Goal: Task Accomplishment & Management: Use online tool/utility

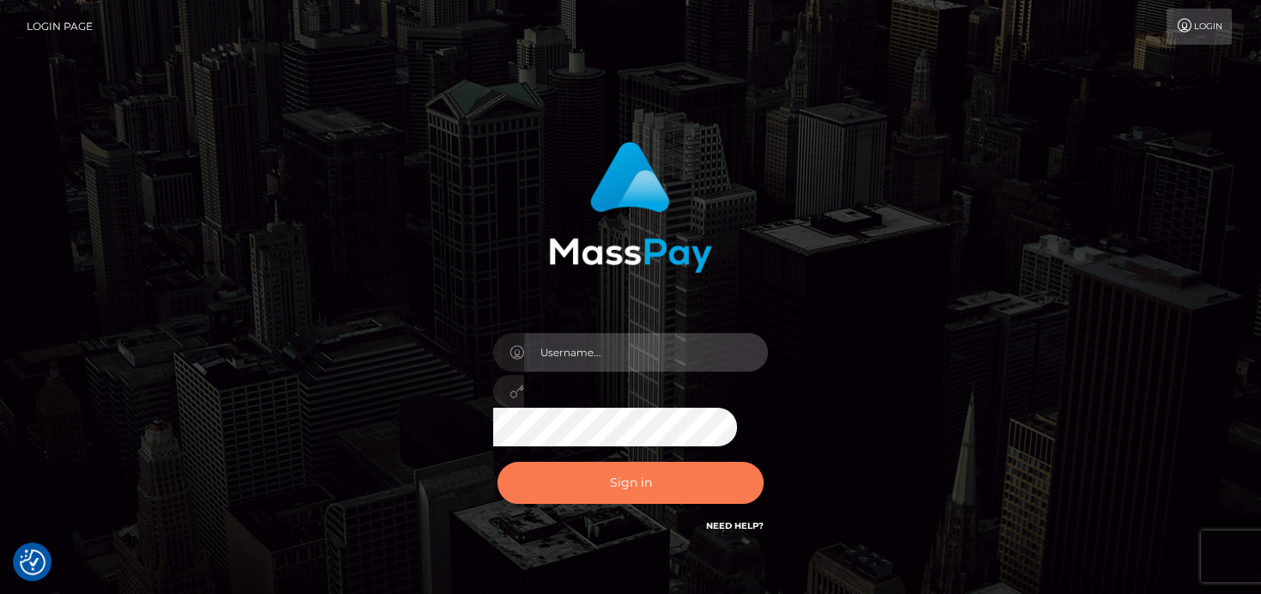
type input "[PERSON_NAME]"
click at [590, 469] on button "Sign in" at bounding box center [630, 483] width 266 height 42
type input "[PERSON_NAME]"
click at [644, 466] on button "Sign in" at bounding box center [630, 483] width 266 height 42
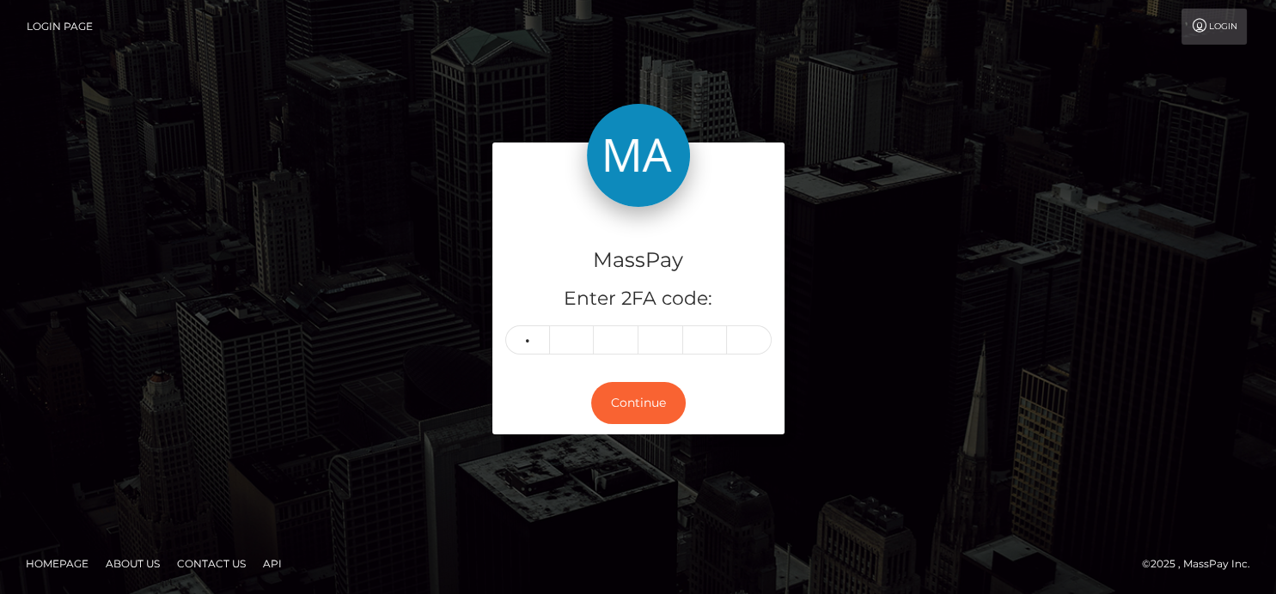
type input "8"
type input "2"
type input "8"
type input "6"
type input "7"
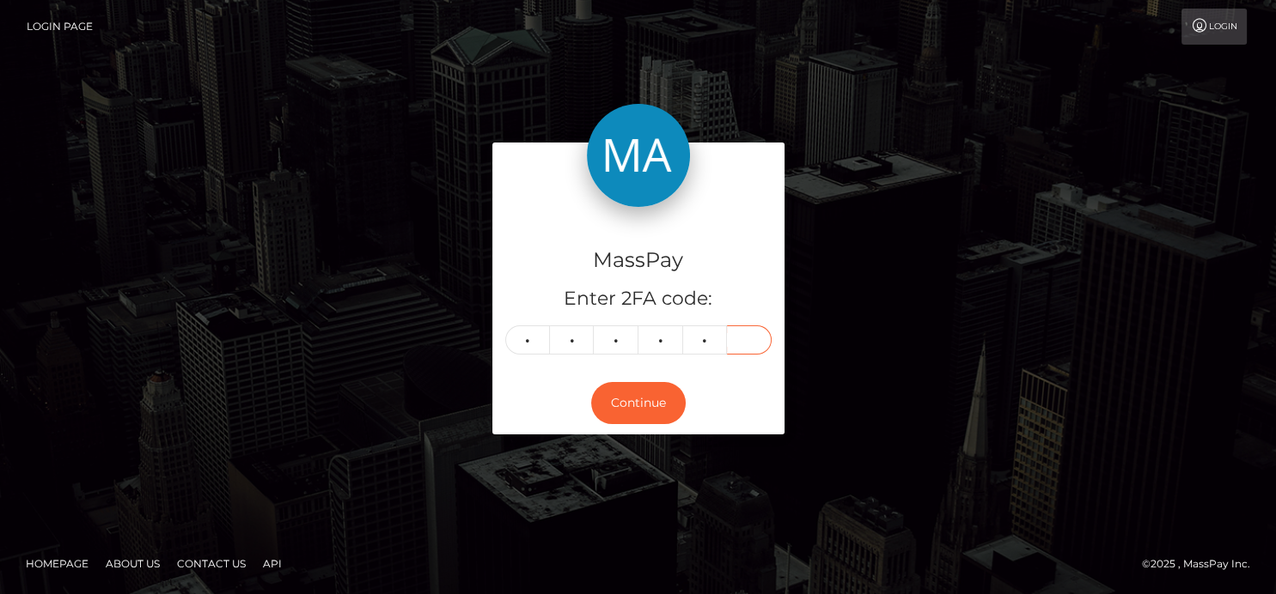
type input "2"
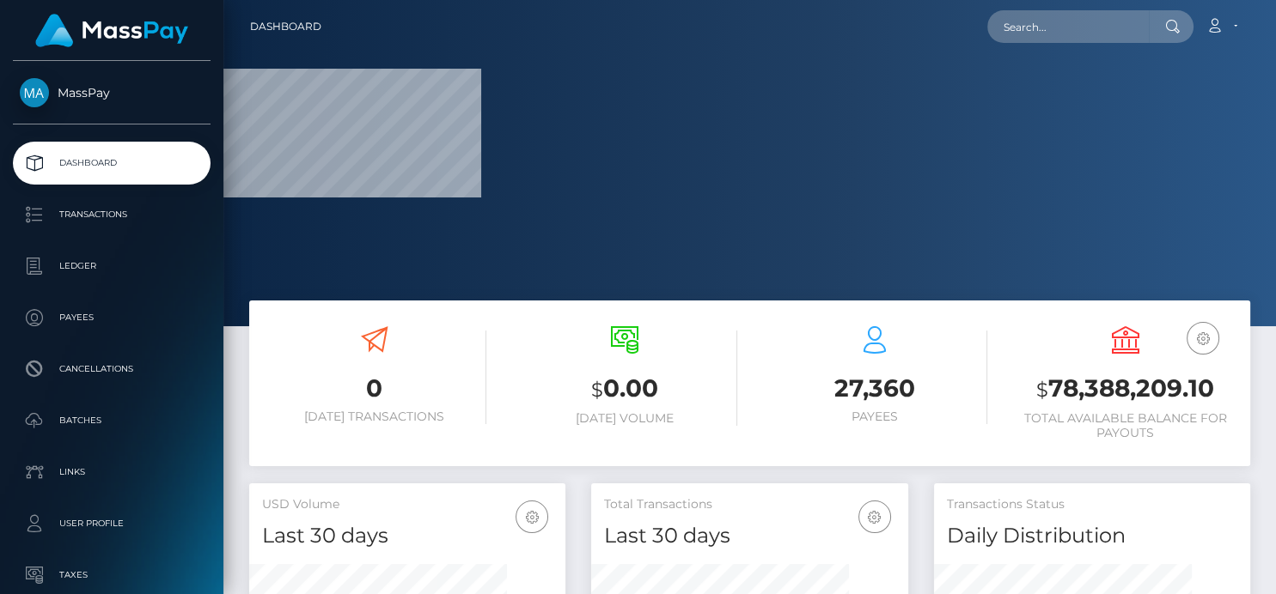
scroll to position [326, 1052]
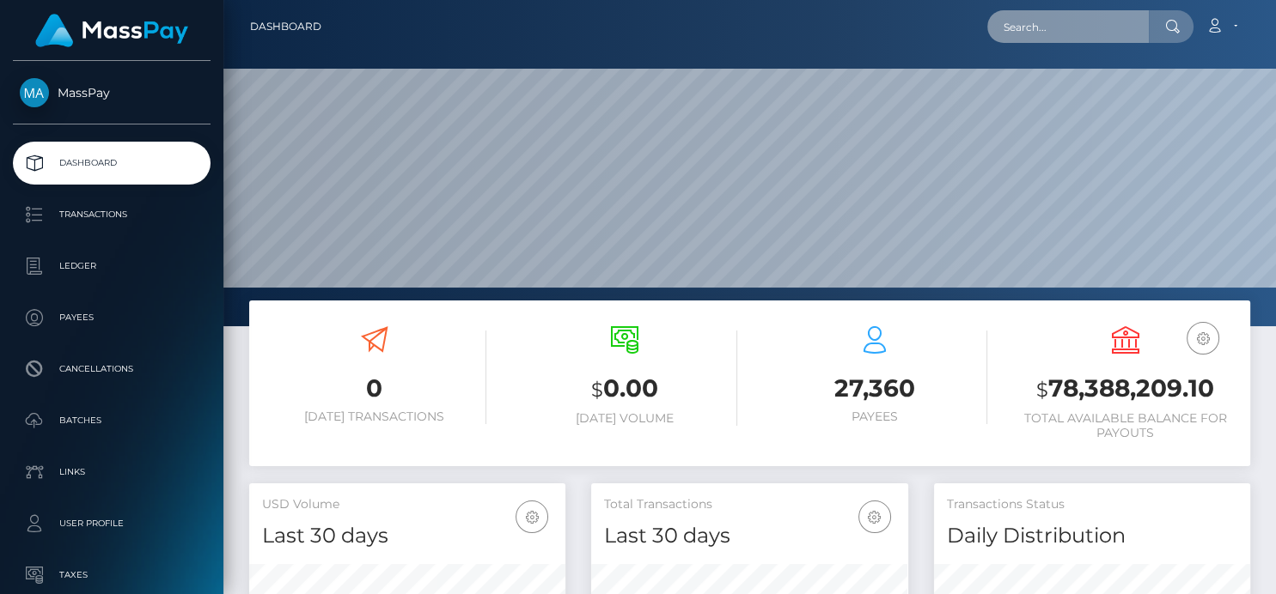
click at [1000, 34] on input "text" at bounding box center [1068, 26] width 162 height 33
paste input "technology.journalist@gmail.com"
type input "technology.journalist@gmail.com"
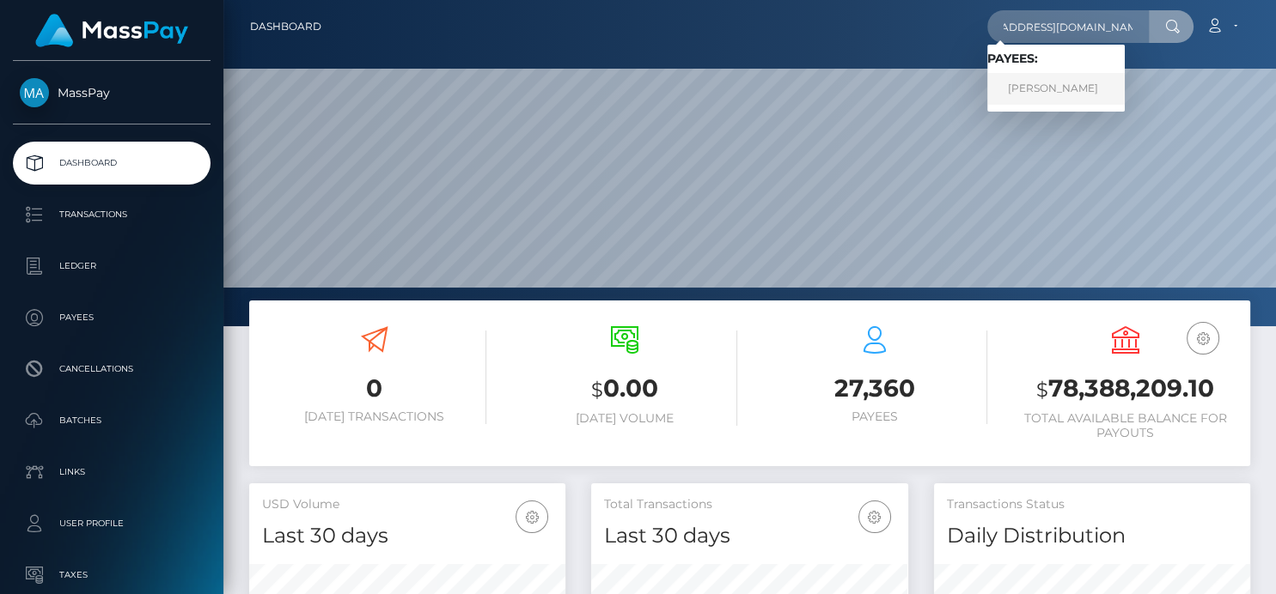
click at [1058, 78] on link "Sean Kerner" at bounding box center [1055, 89] width 137 height 32
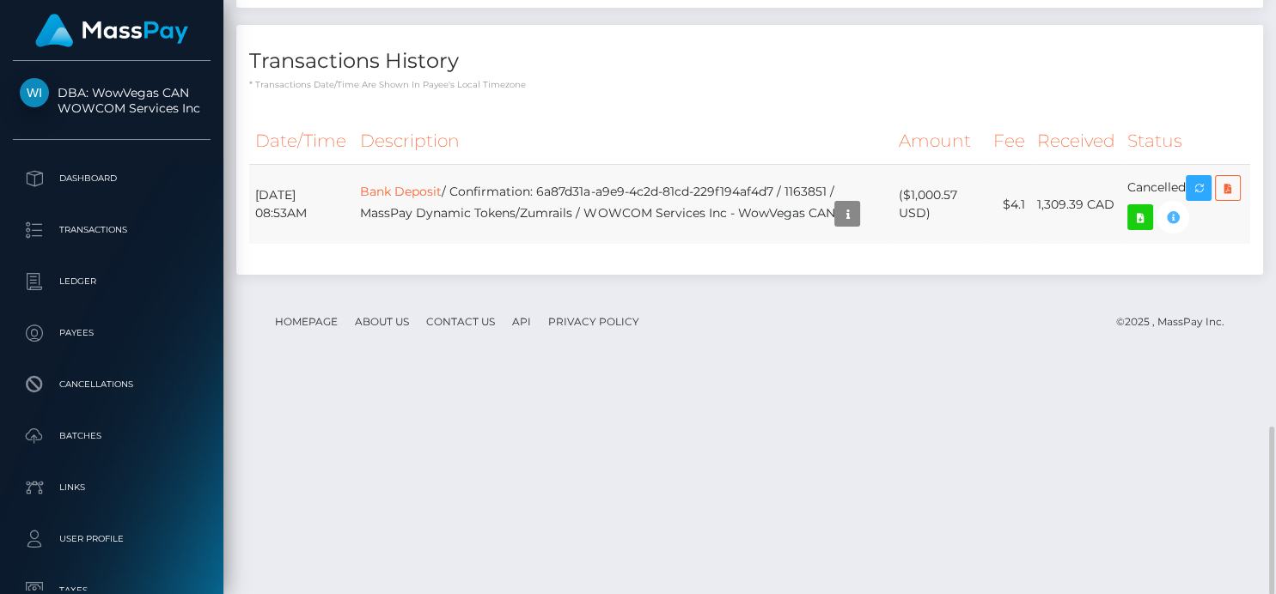
scroll to position [206, 316]
drag, startPoint x: 546, startPoint y: 409, endPoint x: 785, endPoint y: 409, distance: 238.8
click at [785, 245] on td "Bank Deposit / Confirmation: 6a87d31a-a9e9-4c2d-81cd-229f194af4d7 / 1163851 / M…" at bounding box center [623, 205] width 538 height 80
copy td "6a87d31a-a9e9-4c2d-81cd-229f194af4d7"
drag, startPoint x: 243, startPoint y: 370, endPoint x: 1158, endPoint y: 470, distance: 920.4
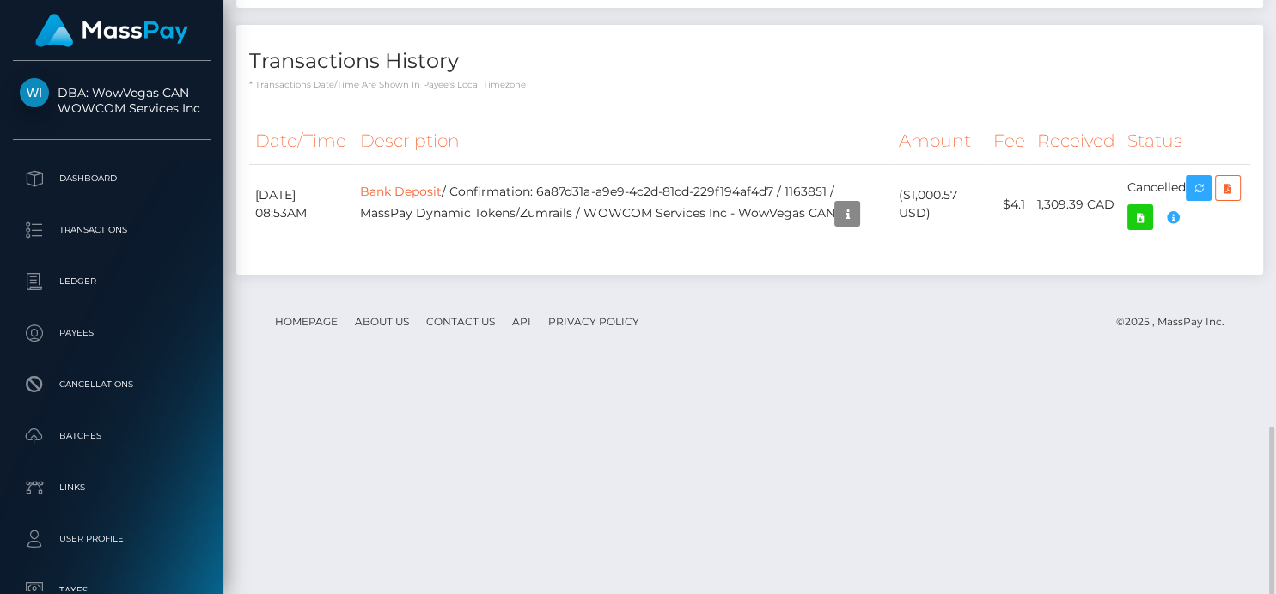
click at [1158, 275] on div "Date/Time Description Amount Fee Received Status Bank Deposit" at bounding box center [749, 190] width 1027 height 170
copy div
click at [570, 245] on td "Bank Deposit / Confirmation: 6a87d31a-a9e9-4c2d-81cd-229f194af4d7 / 1163851 / M…" at bounding box center [623, 205] width 538 height 80
click at [564, 352] on footer "Homepage About Us Contact Us API Privacy Policy © 2025 , MassPay Inc." at bounding box center [749, 322] width 1001 height 60
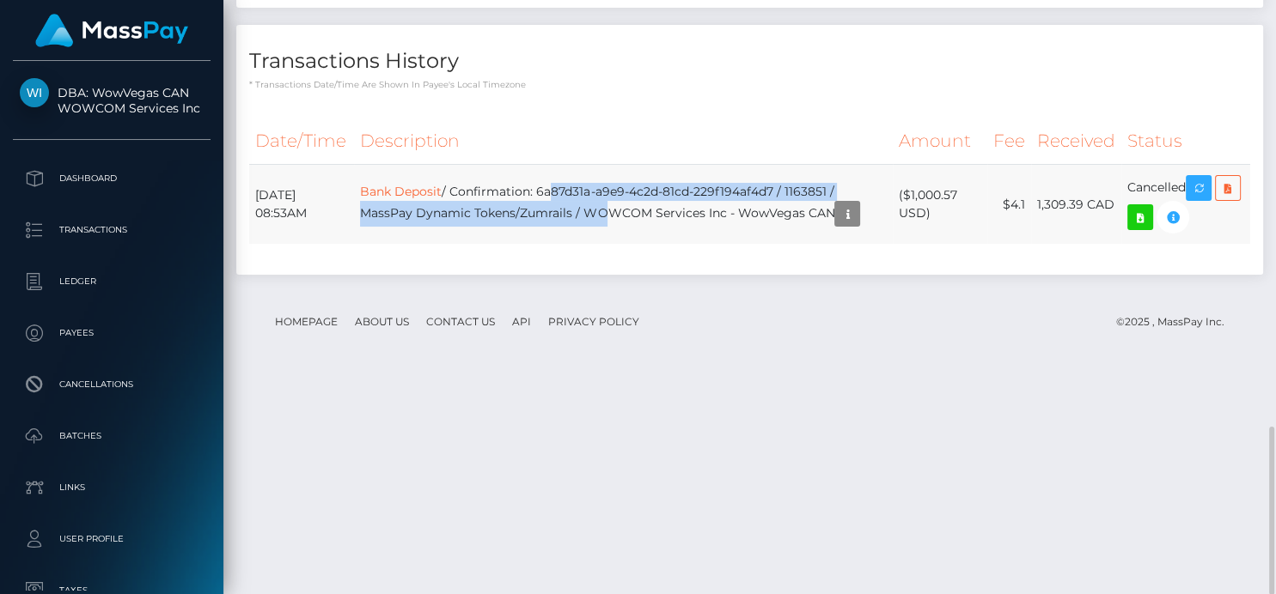
drag, startPoint x: 555, startPoint y: 409, endPoint x: 584, endPoint y: 398, distance: 31.3
click at [597, 245] on td "Bank Deposit / Confirmation: 6a87d31a-a9e9-4c2d-81cd-229f194af4d7 / 1163851 / M…" at bounding box center [623, 205] width 538 height 80
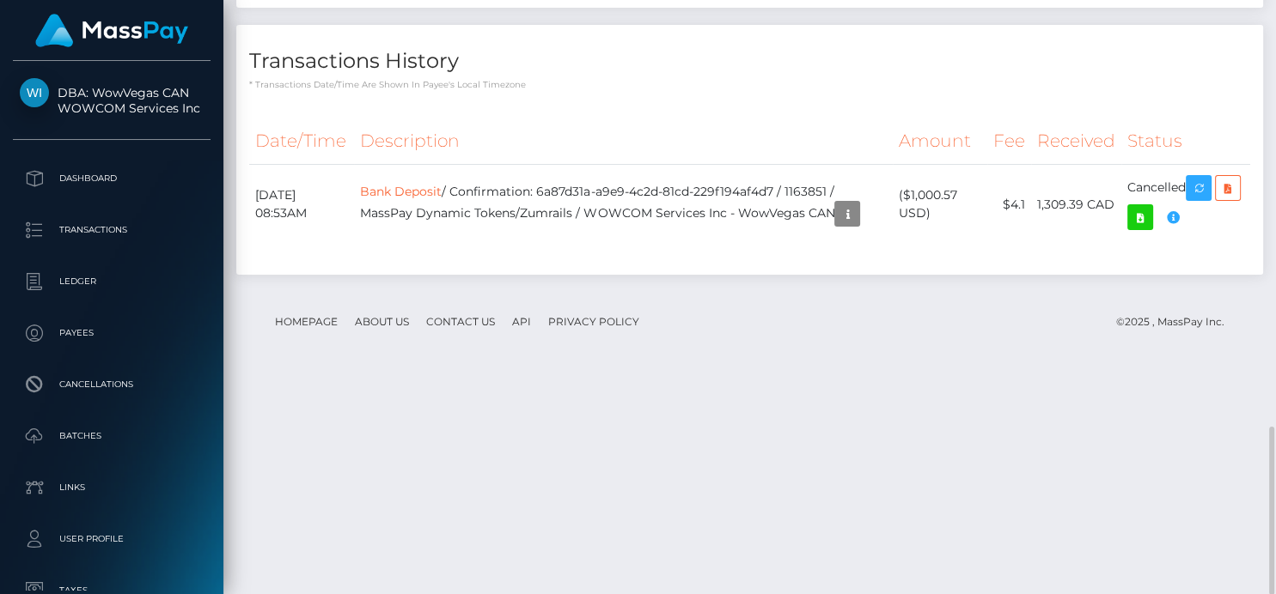
click at [594, 165] on th "Description" at bounding box center [623, 141] width 538 height 47
drag, startPoint x: 550, startPoint y: 415, endPoint x: 789, endPoint y: 400, distance: 239.3
click at [789, 245] on td "Bank Deposit / Confirmation: 6a87d31a-a9e9-4c2d-81cd-229f194af4d7 / 1163851 / M…" at bounding box center [623, 205] width 538 height 80
copy td "6a87d31a-a9e9-4c2d-81cd-229f194af4d7"
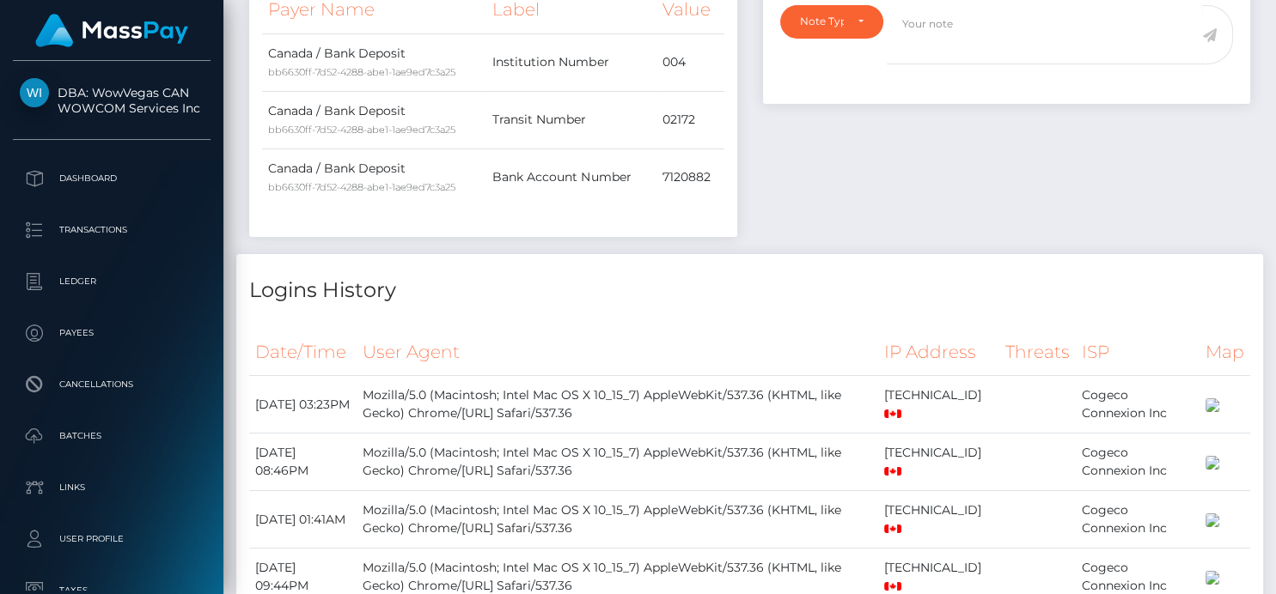
scroll to position [0, 0]
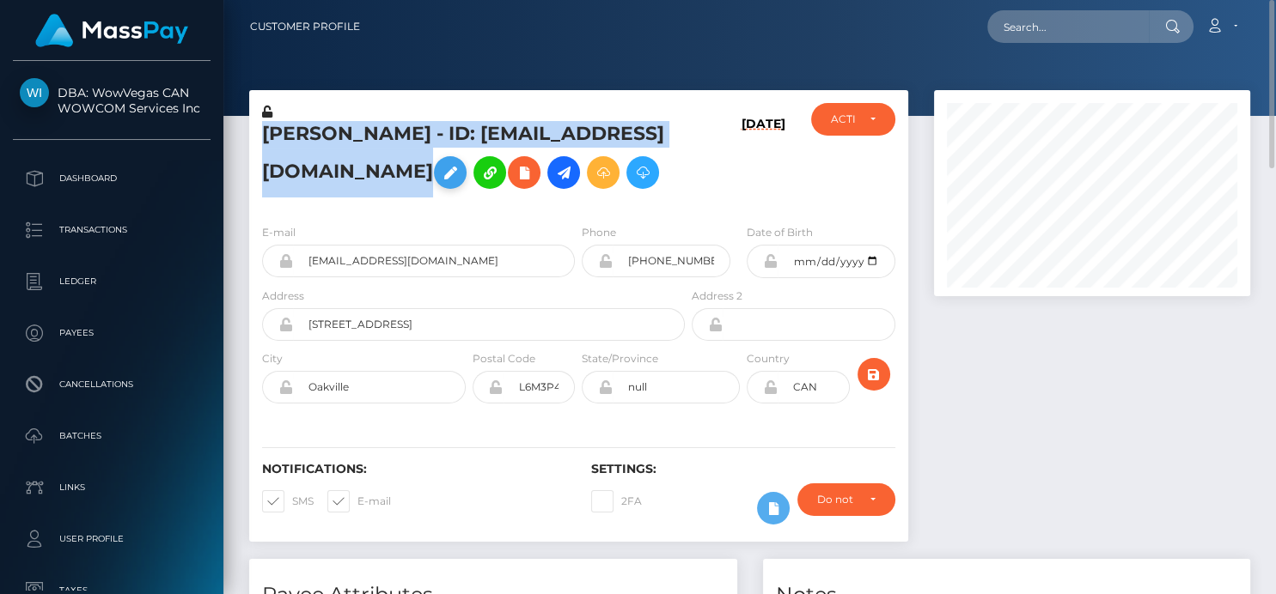
drag, startPoint x: 260, startPoint y: 124, endPoint x: 293, endPoint y: 191, distance: 74.5
click at [293, 191] on div "Sean Kerner - ID: 7925658technology.journalist@gmail.com" at bounding box center [468, 156] width 439 height 107
copy h5 "Sean Kerner - ID: 7925658technology.journalist@gmail.com"
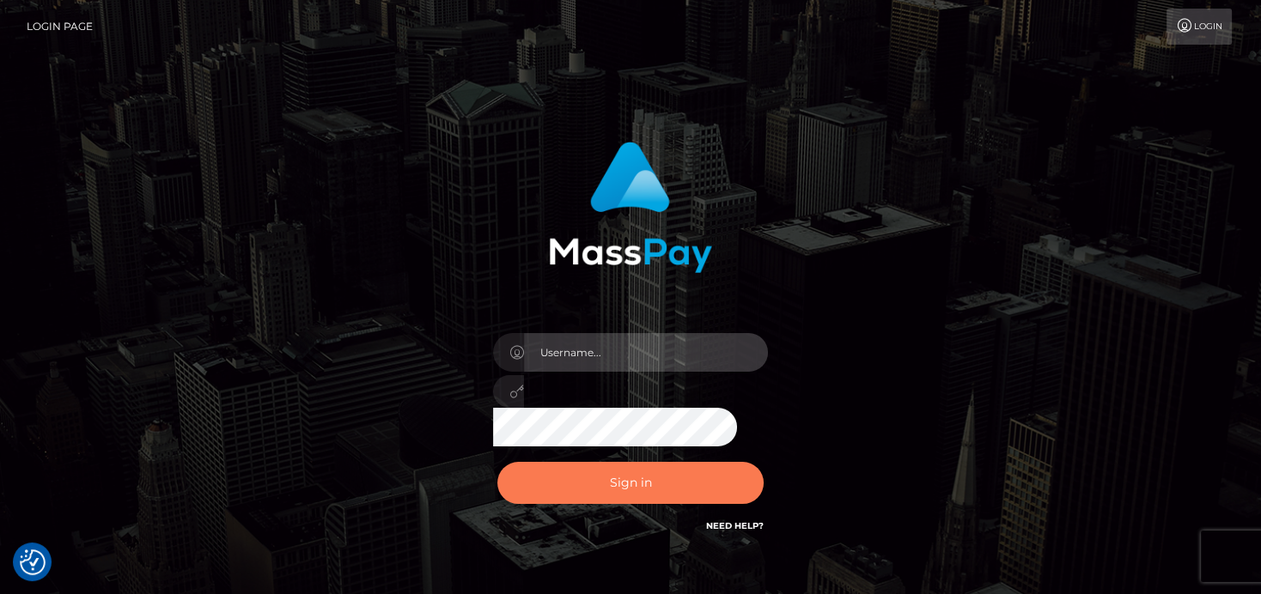
type input "[PERSON_NAME]"
click at [670, 482] on button "Sign in" at bounding box center [630, 483] width 266 height 42
type input "denise"
click at [559, 488] on button "Sign in" at bounding box center [630, 483] width 266 height 42
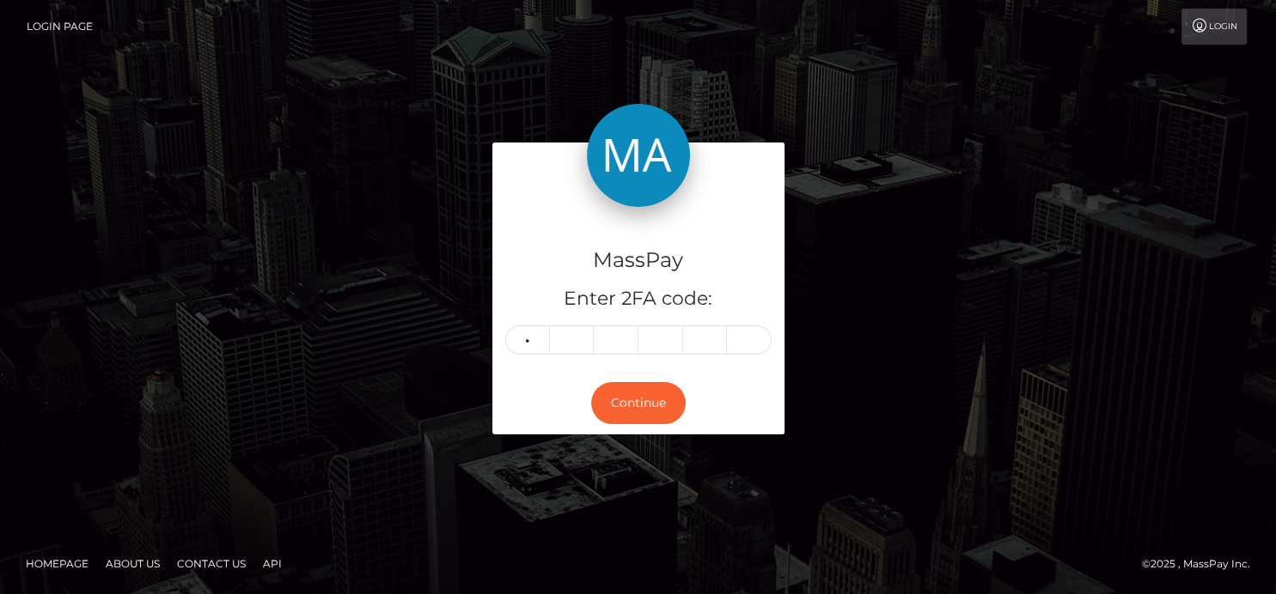
type input "2"
type input "3"
type input "8"
type input "4"
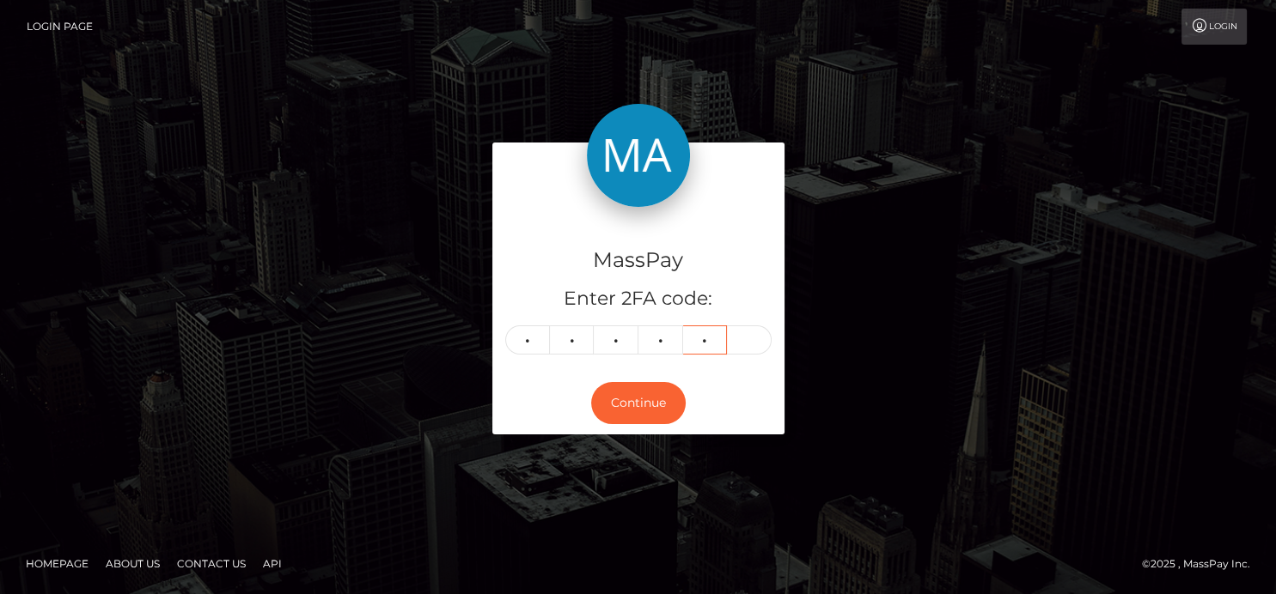
type input "3"
type input "5"
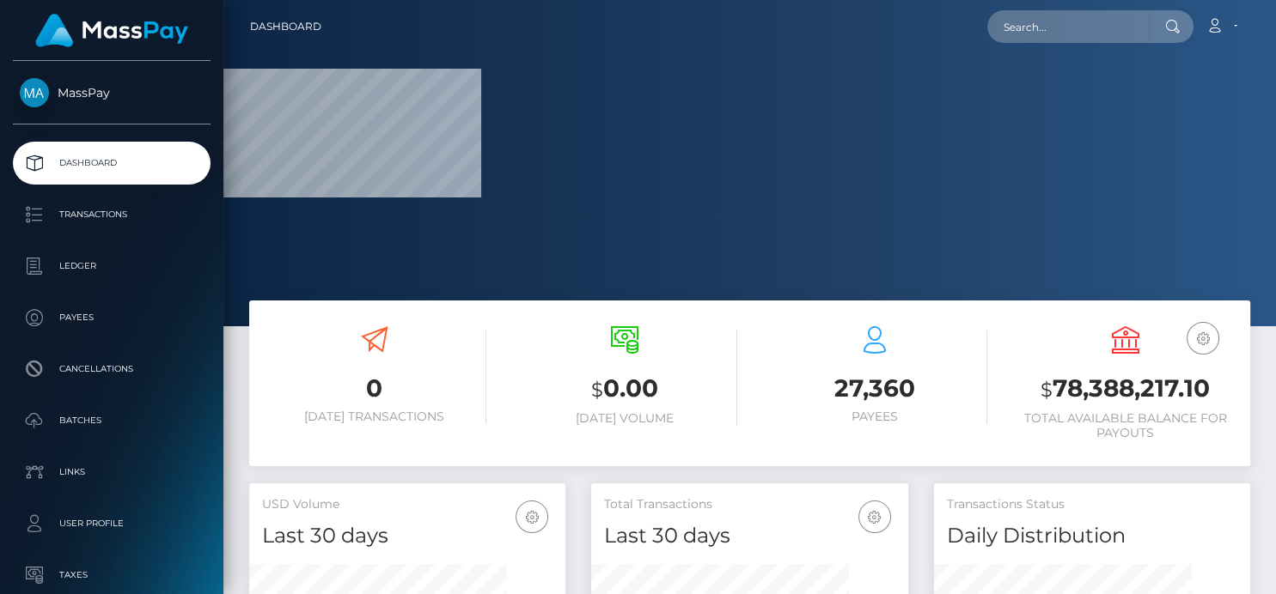
scroll to position [326, 1052]
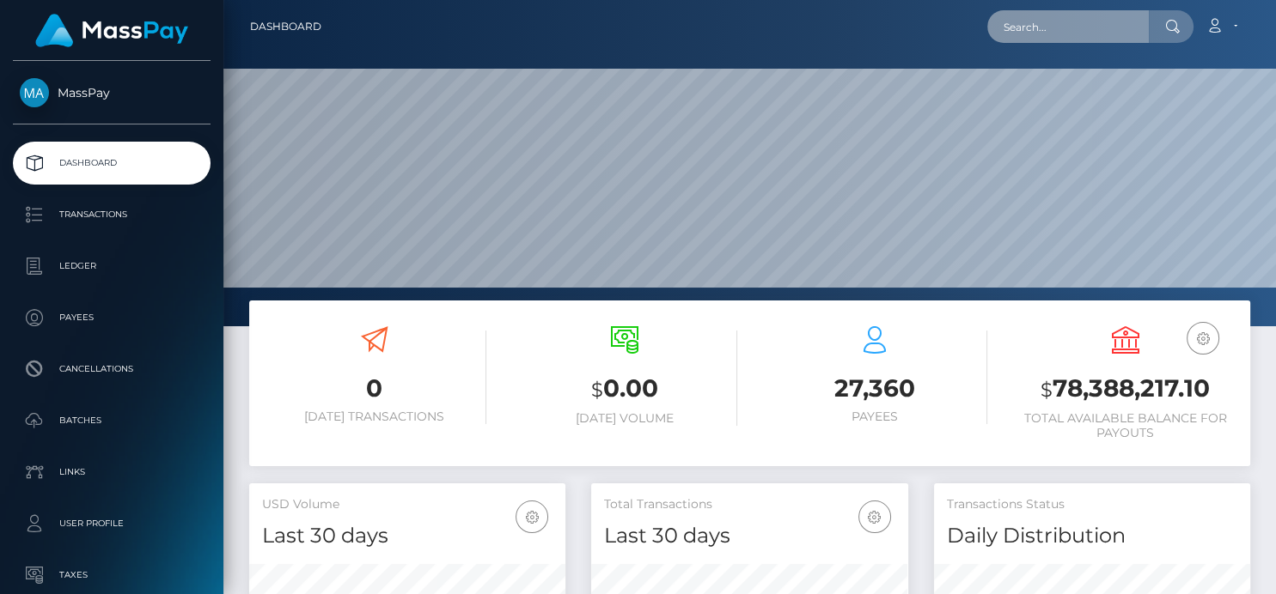
click at [1046, 34] on input "text" at bounding box center [1068, 26] width 162 height 33
paste input "[EMAIL_ADDRESS][DOMAIN_NAME]"
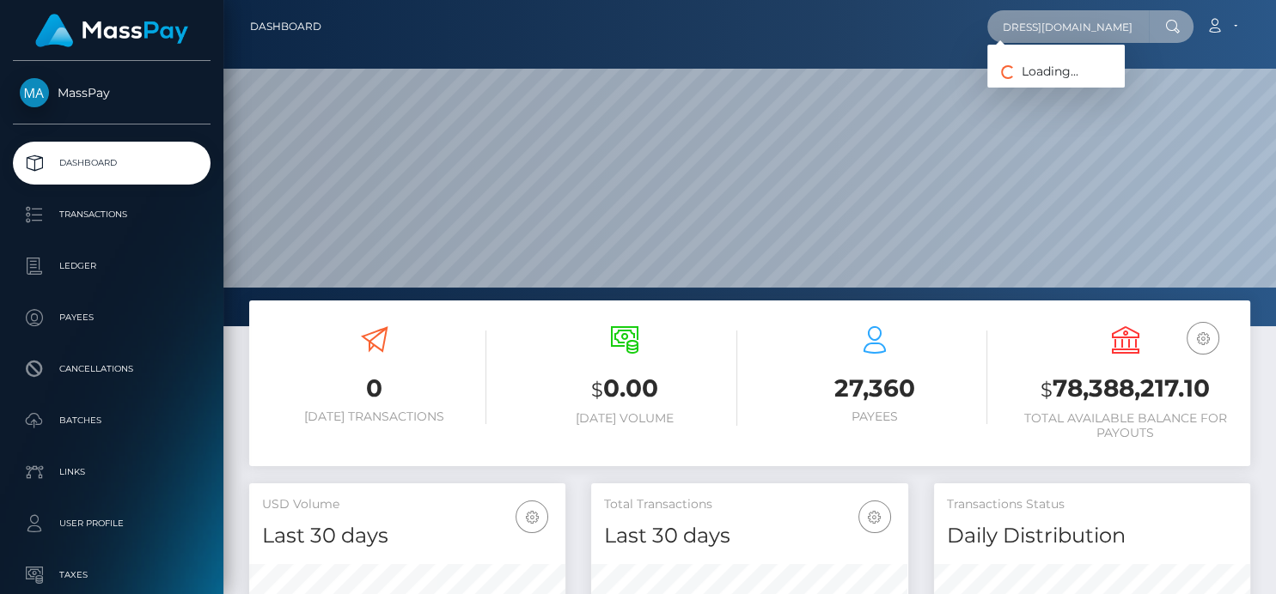
type input "[EMAIL_ADDRESS][DOMAIN_NAME]"
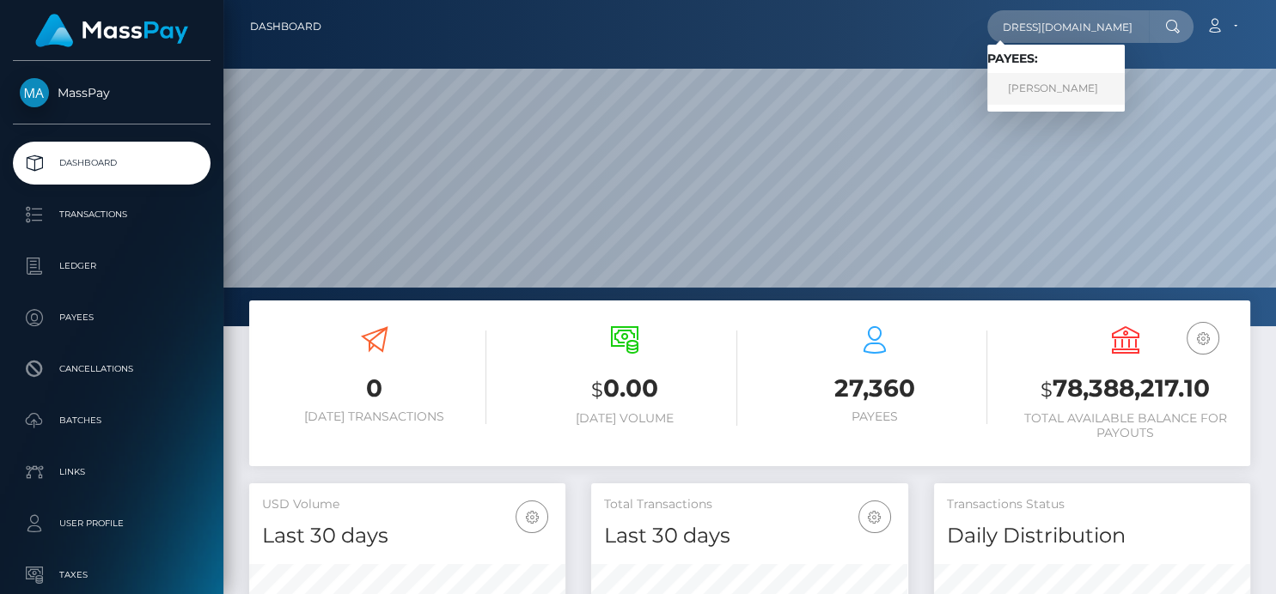
scroll to position [0, 0]
click at [1044, 90] on link "[PERSON_NAME]" at bounding box center [1055, 89] width 137 height 32
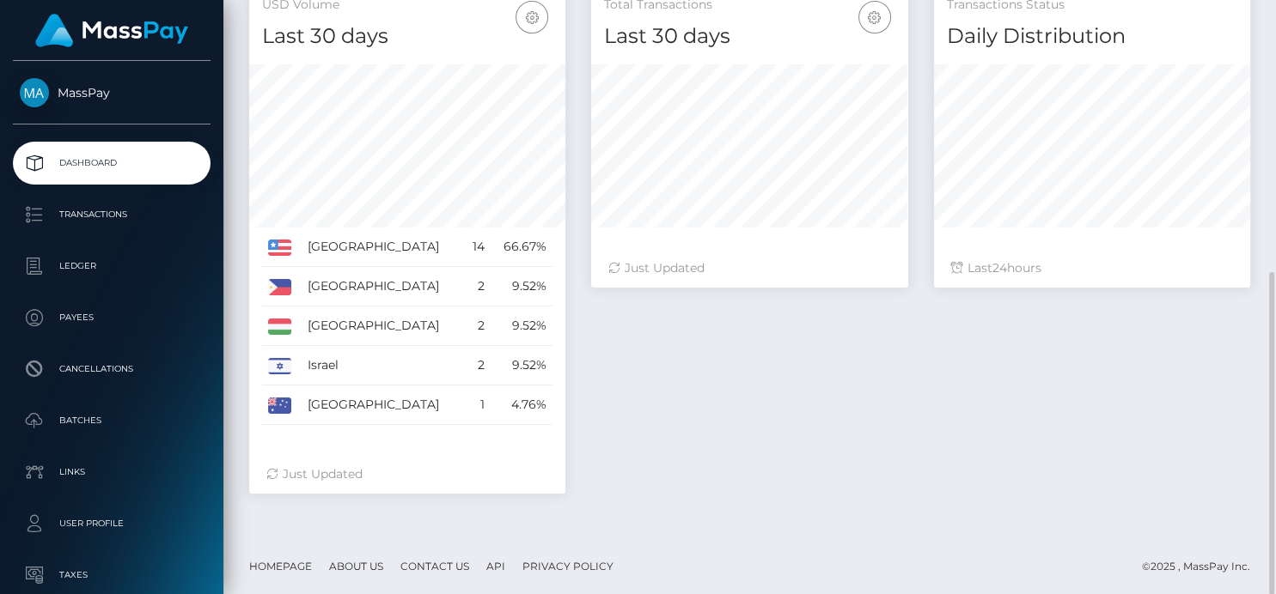
scroll to position [500, 0]
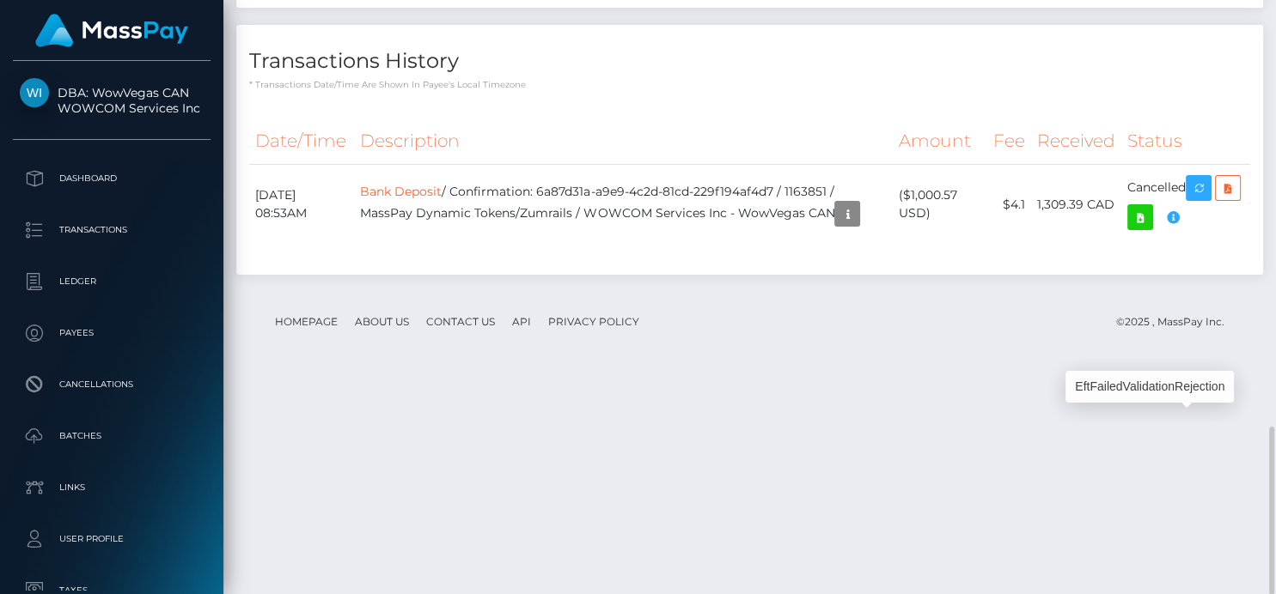
scroll to position [206, 316]
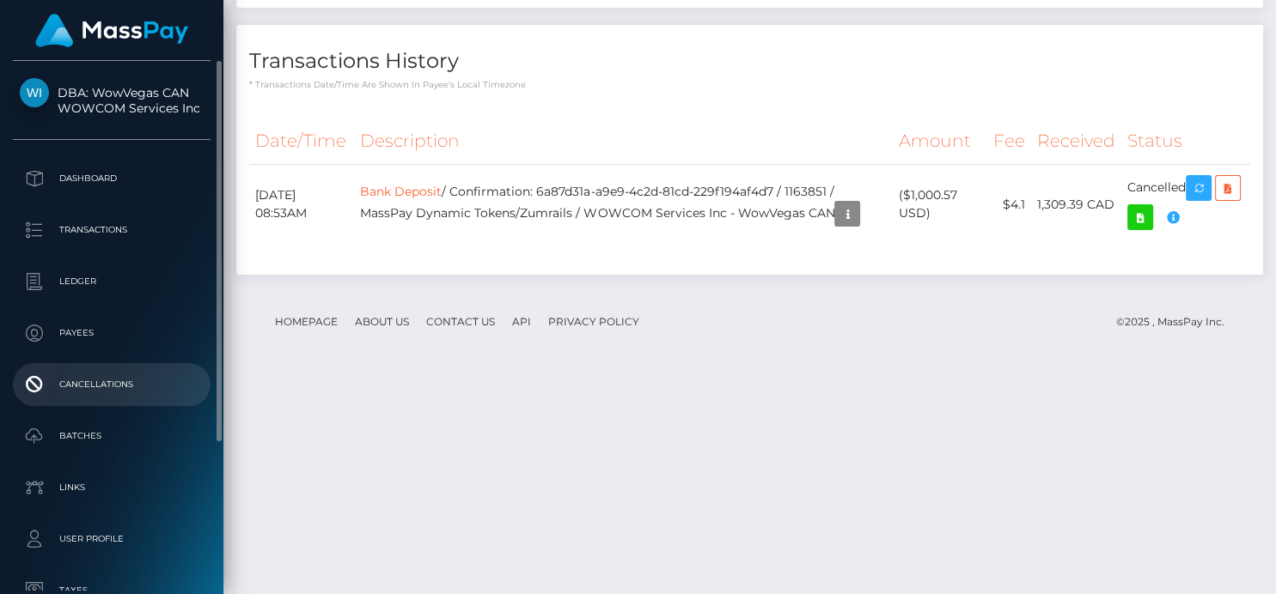
click at [86, 389] on p "Cancellations" at bounding box center [112, 385] width 184 height 26
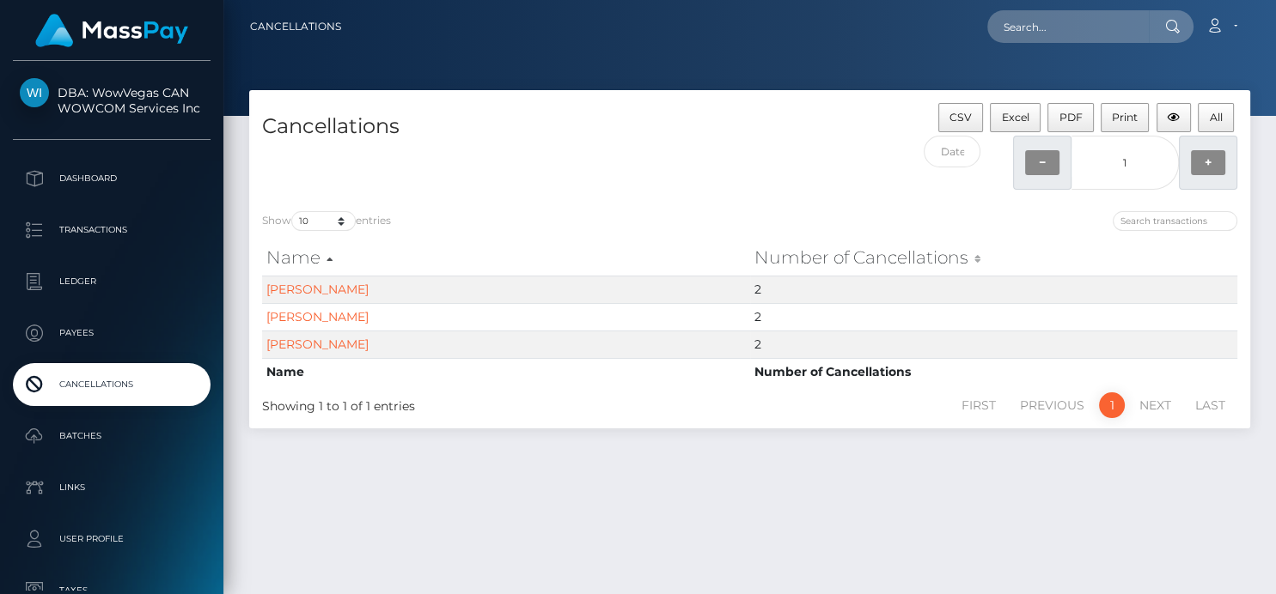
click at [1151, 405] on li "Next" at bounding box center [1155, 406] width 56 height 26
click at [620, 511] on div "Cancellations CSV Excel PDF Print All 1 − 1 + Show 10 25 50 100 250 500 1,000 A…" at bounding box center [749, 334] width 1052 height 489
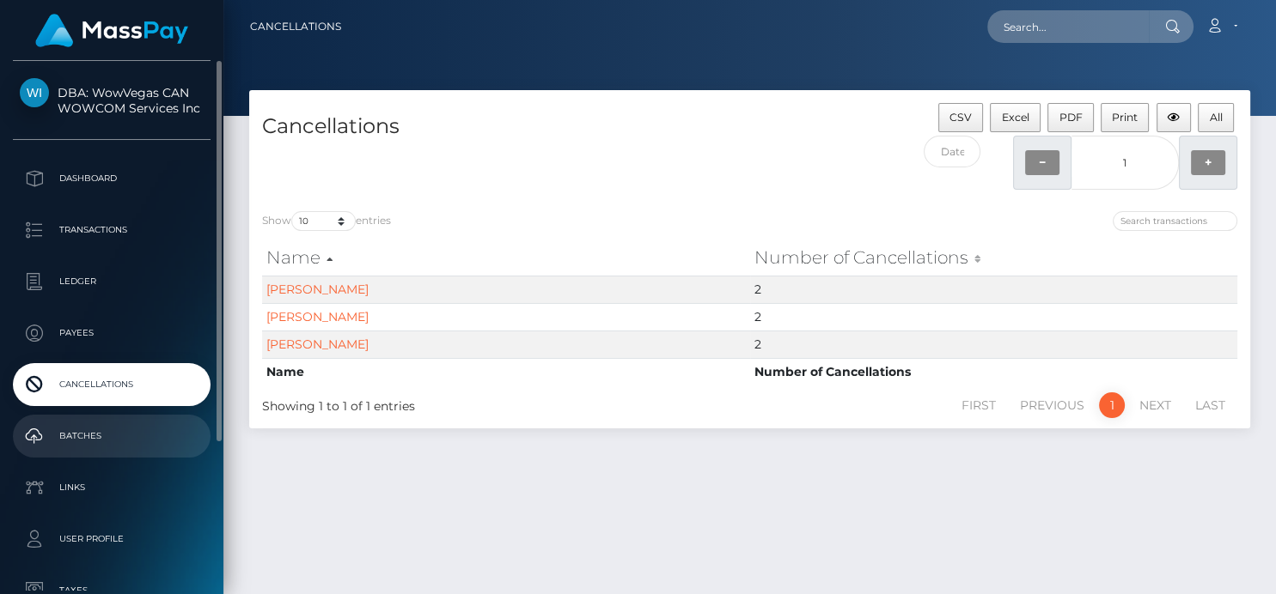
scroll to position [191, 0]
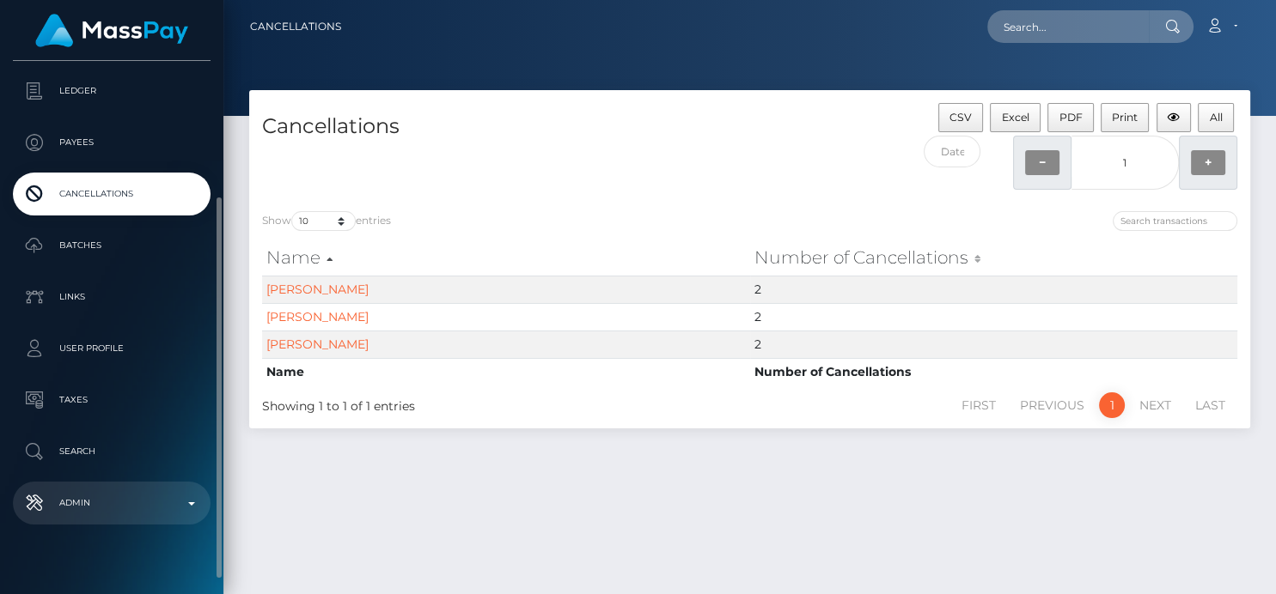
click at [96, 511] on p "Admin" at bounding box center [112, 504] width 184 height 26
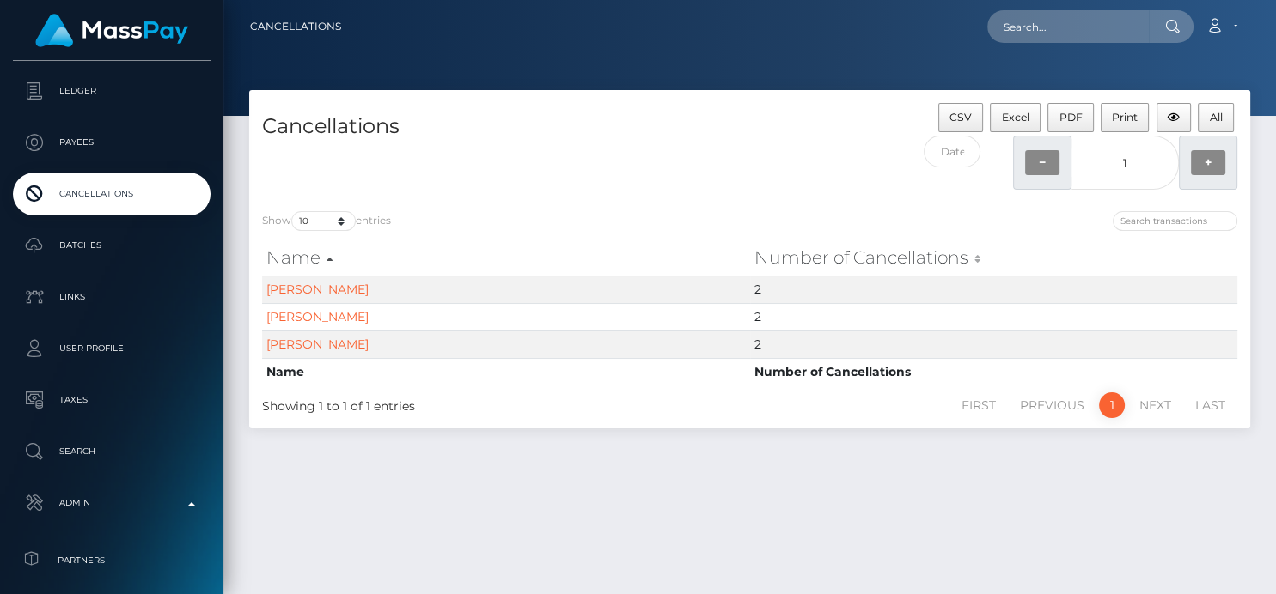
scroll to position [44, 0]
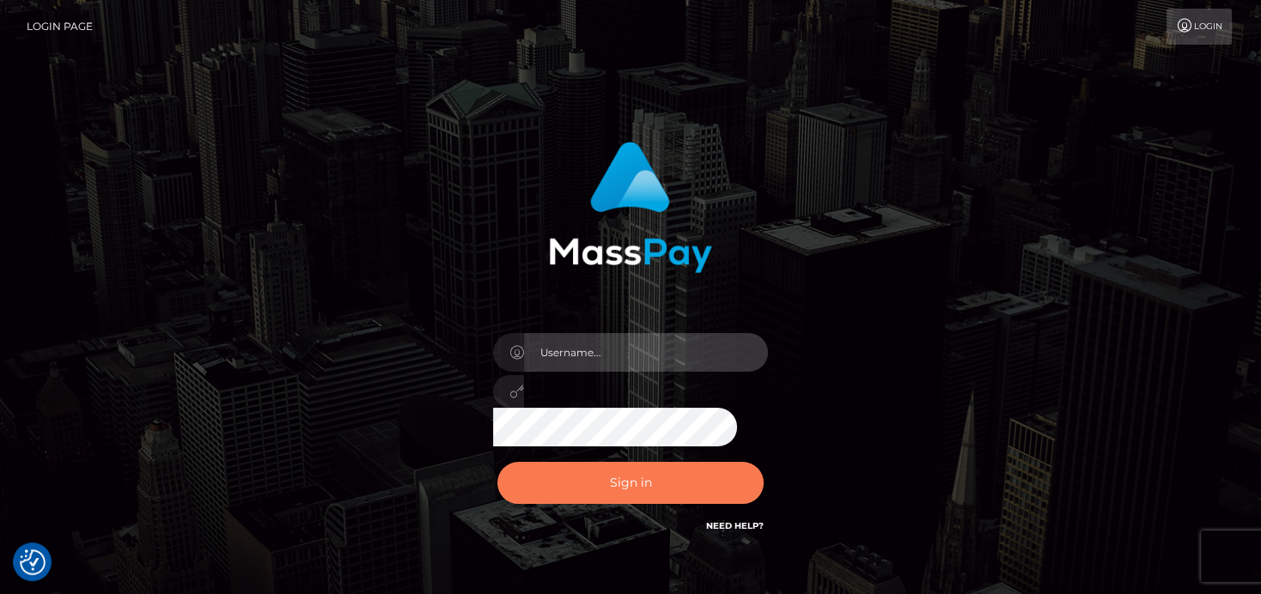
type input "[PERSON_NAME]"
click at [632, 491] on button "Sign in" at bounding box center [630, 483] width 266 height 42
type input "[PERSON_NAME]"
click at [628, 488] on button "Sign in" at bounding box center [630, 483] width 266 height 42
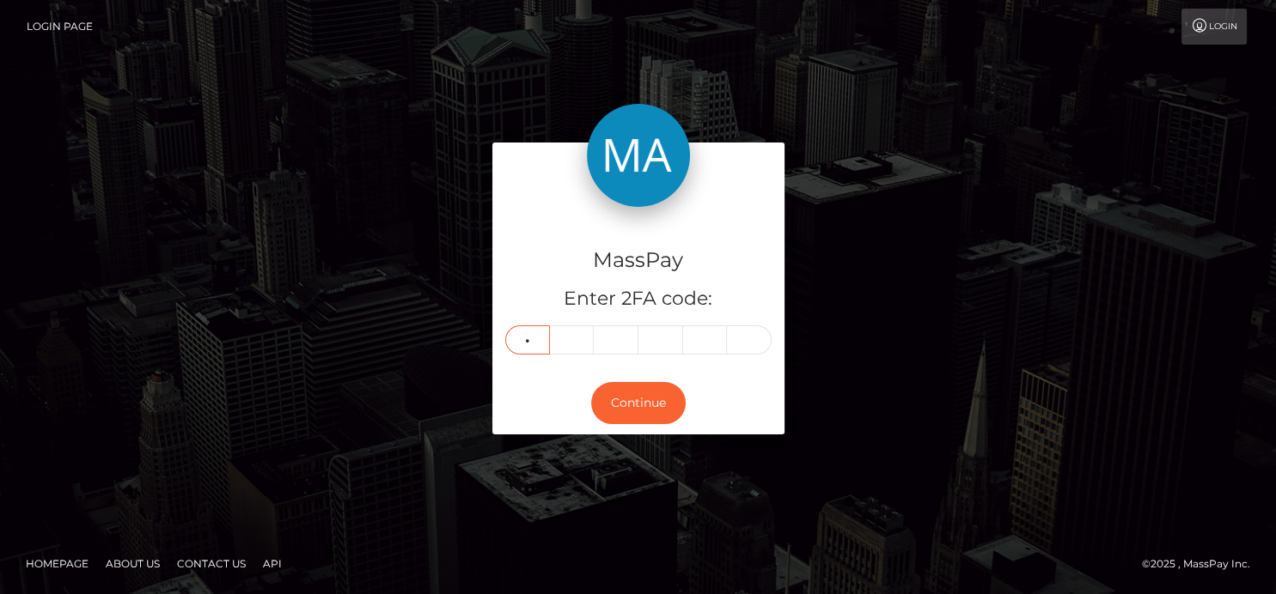
type input "2"
type input "0"
type input "4"
type input "1"
type input "3"
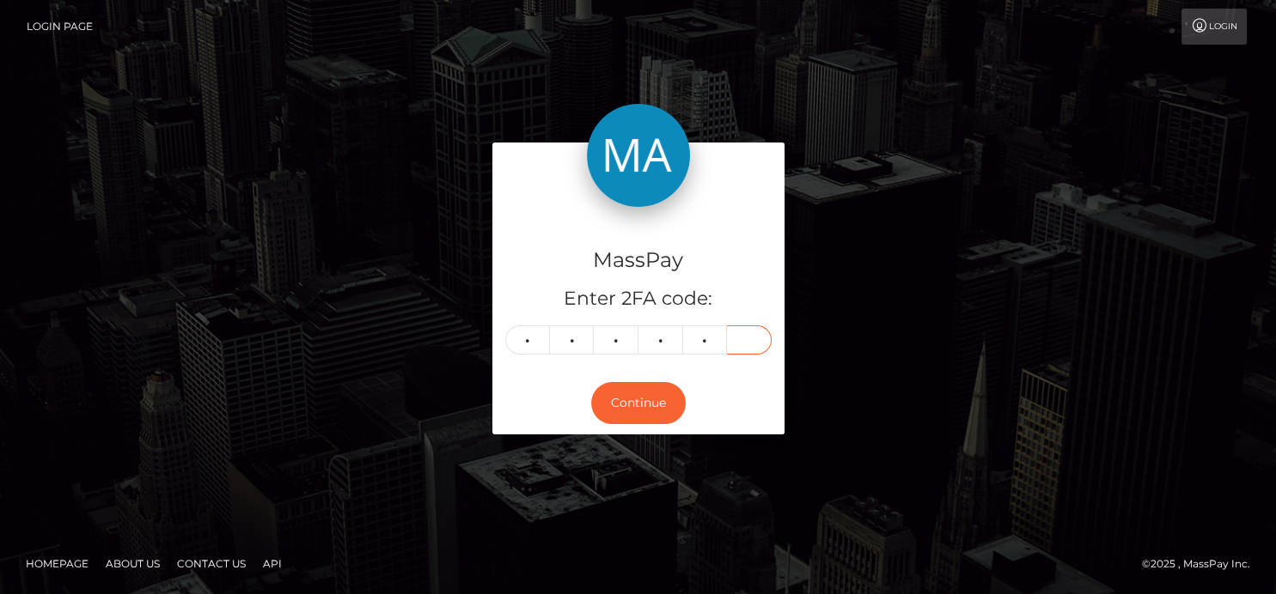
type input "0"
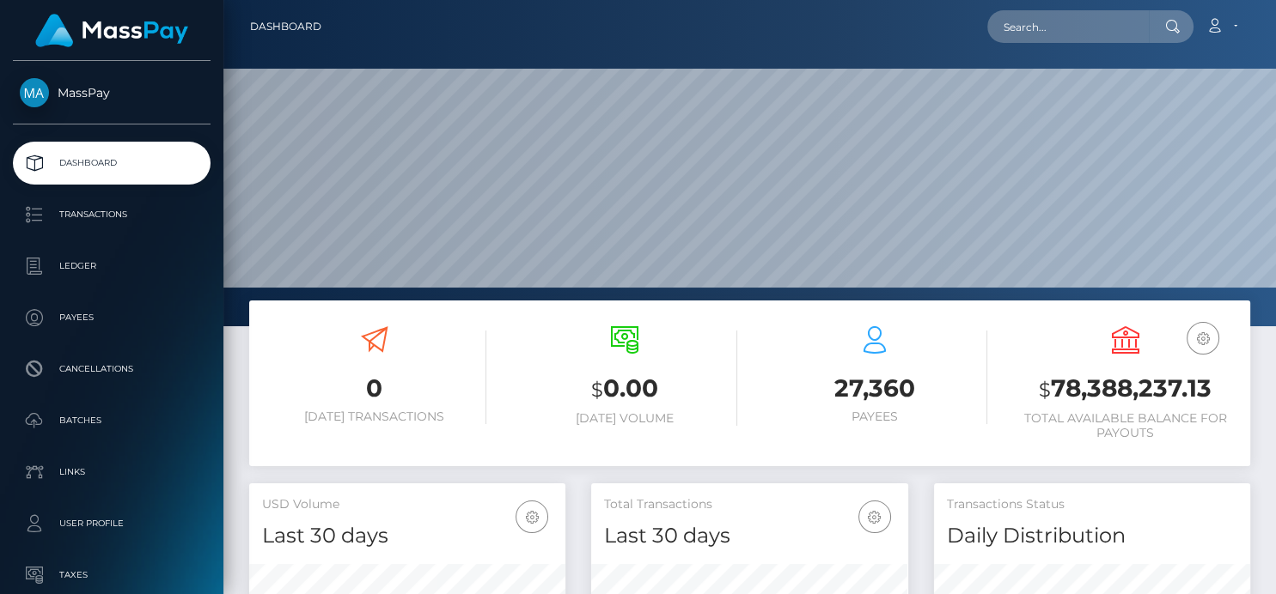
scroll to position [304, 316]
click at [1040, 35] on input "text" at bounding box center [1068, 26] width 162 height 33
paste input "nemesisstudio.sas@gmail.com"
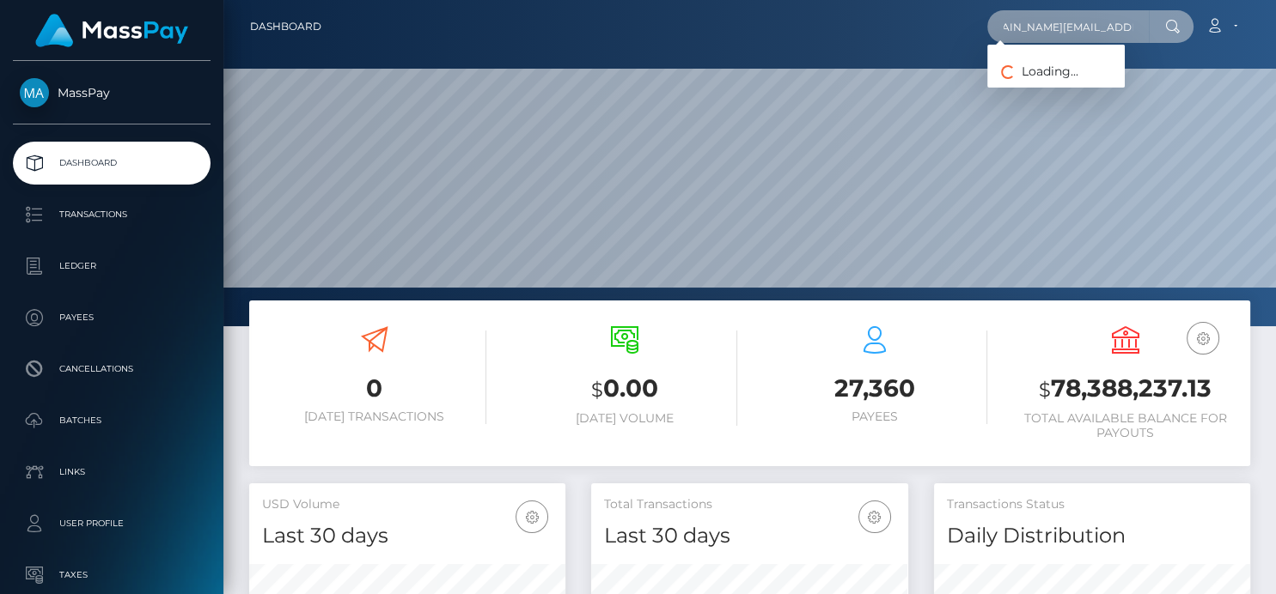
type input "nemesisstudio.sas@gmail.com"
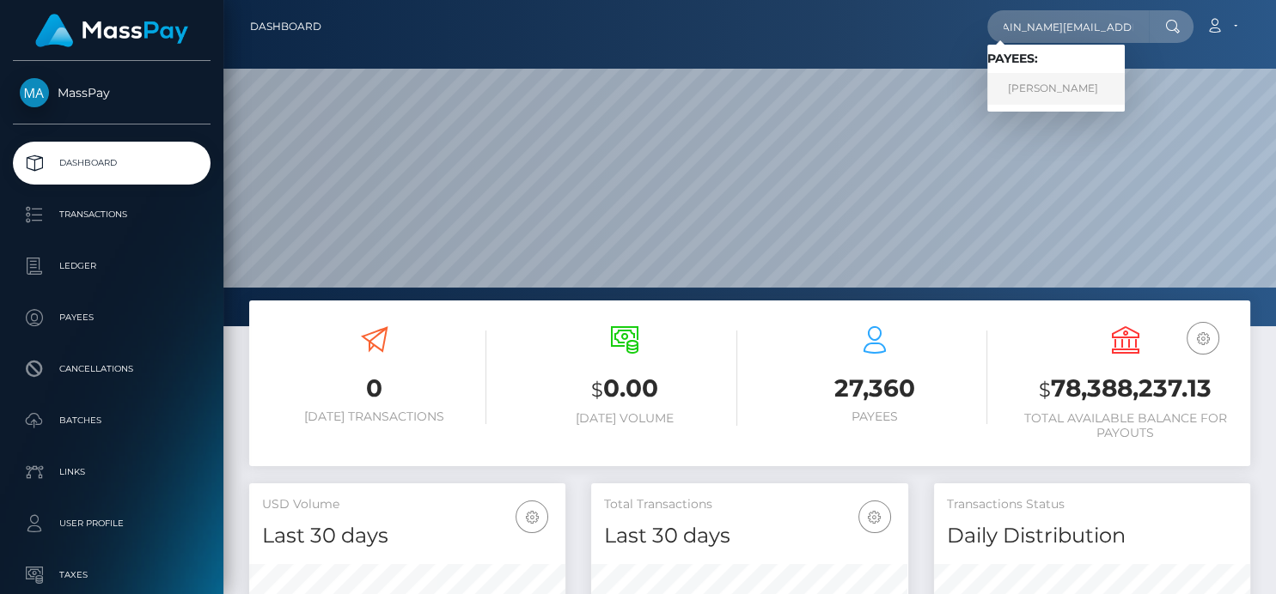
click at [1048, 86] on link "Natalia Alvarez" at bounding box center [1055, 89] width 137 height 32
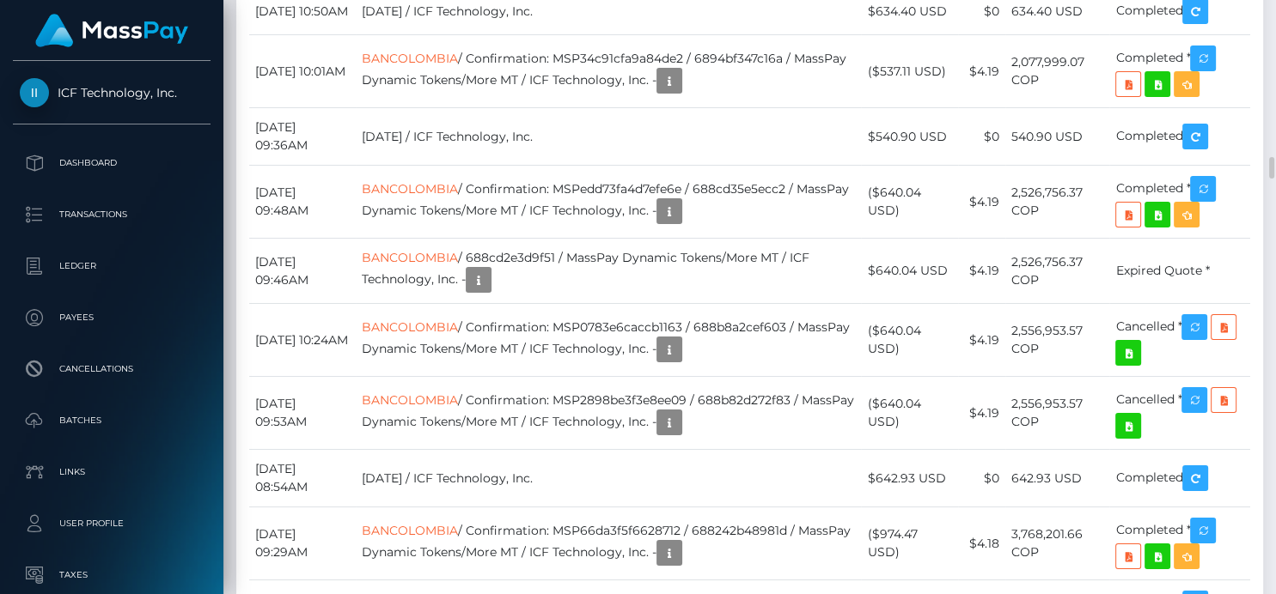
scroll to position [206, 316]
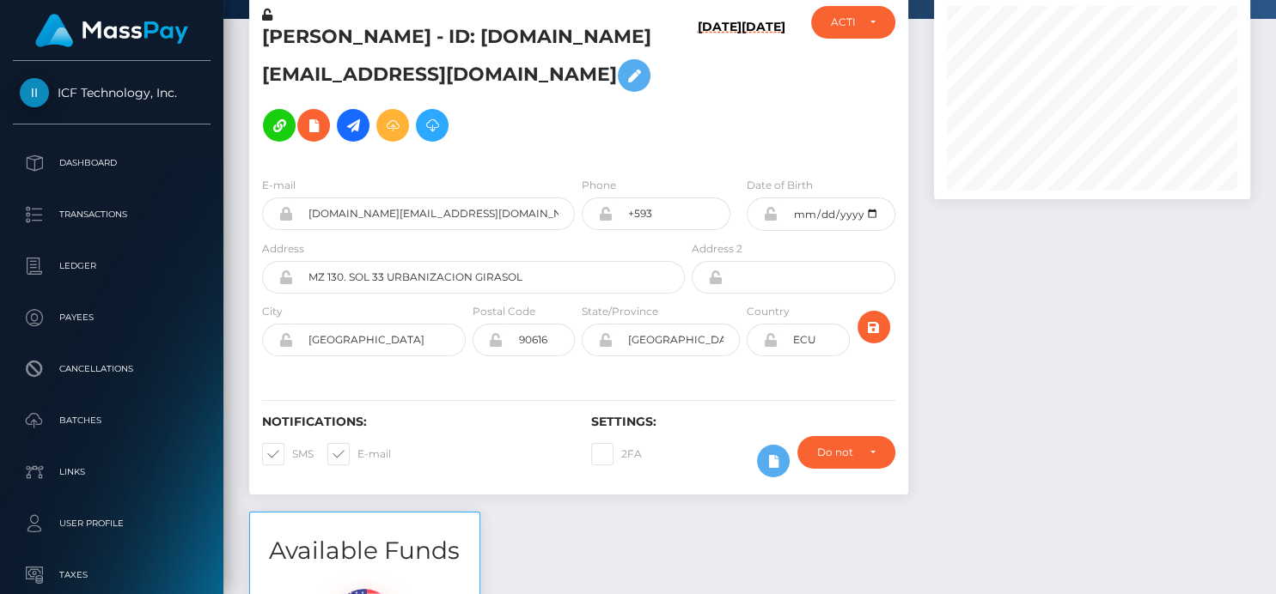
scroll to position [0, 0]
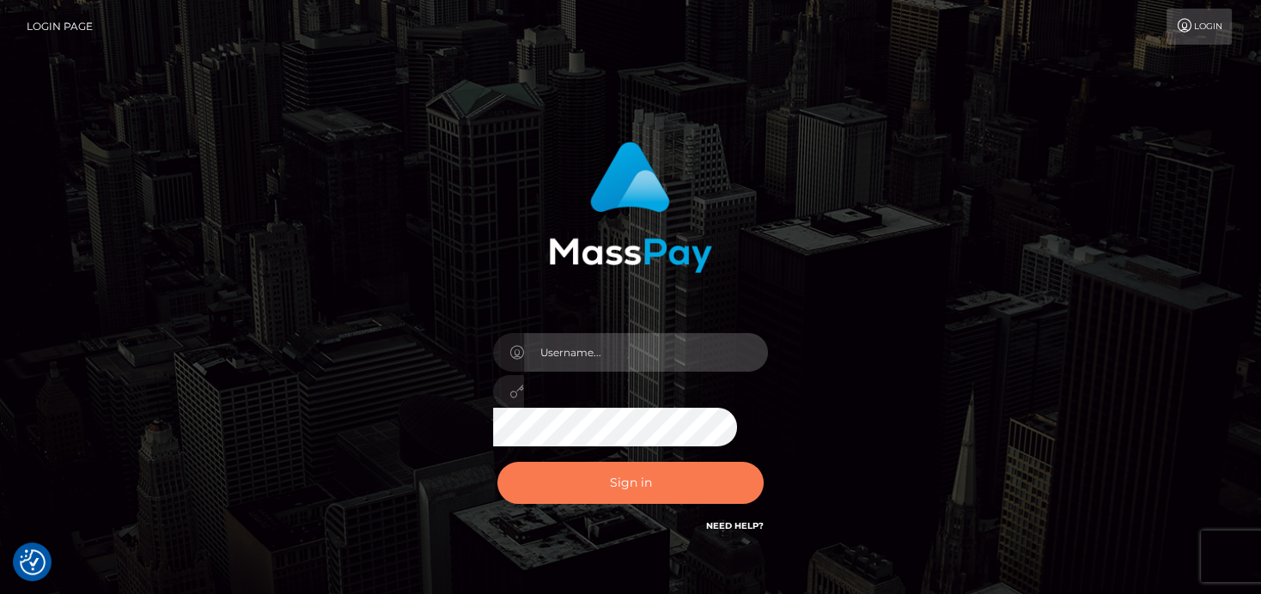
type input "[PERSON_NAME]"
drag, startPoint x: 655, startPoint y: 475, endPoint x: 655, endPoint y: 465, distance: 10.3
click at [658, 475] on button "Sign in" at bounding box center [630, 483] width 266 height 42
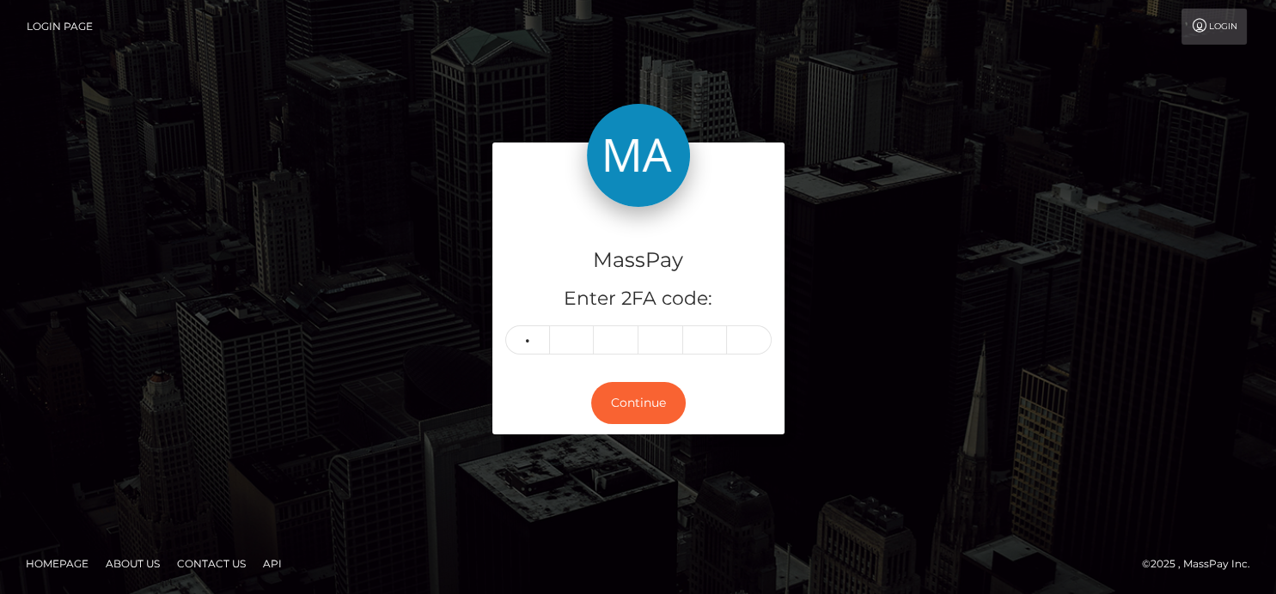
type input "6"
type input "7"
type input "1"
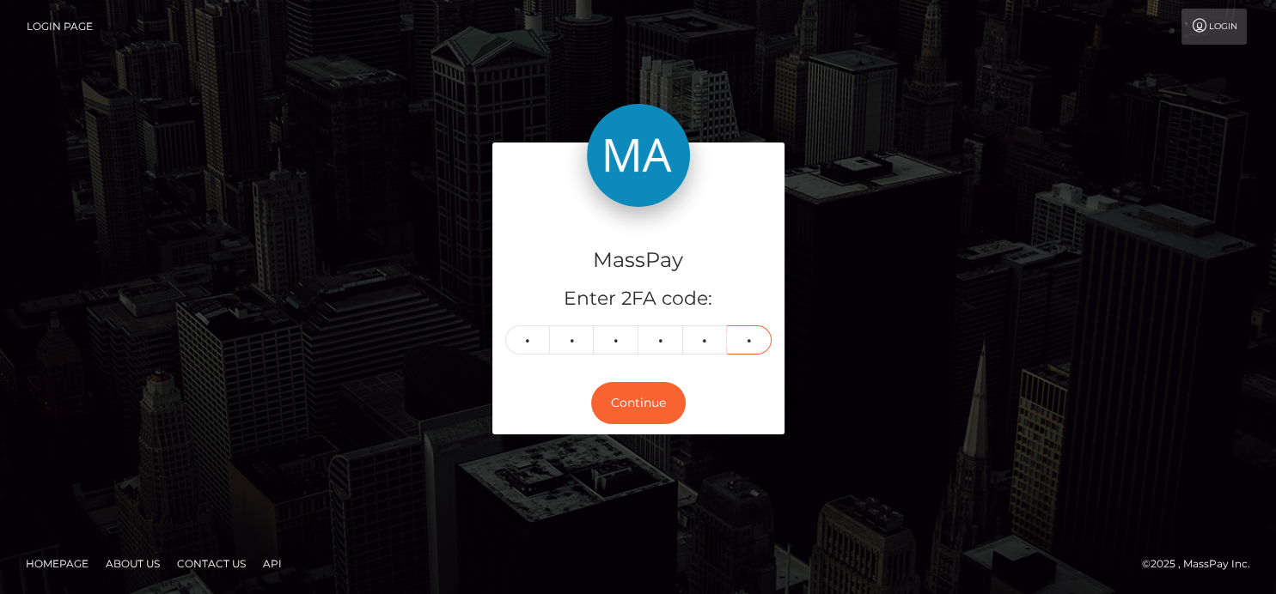
type input "4"
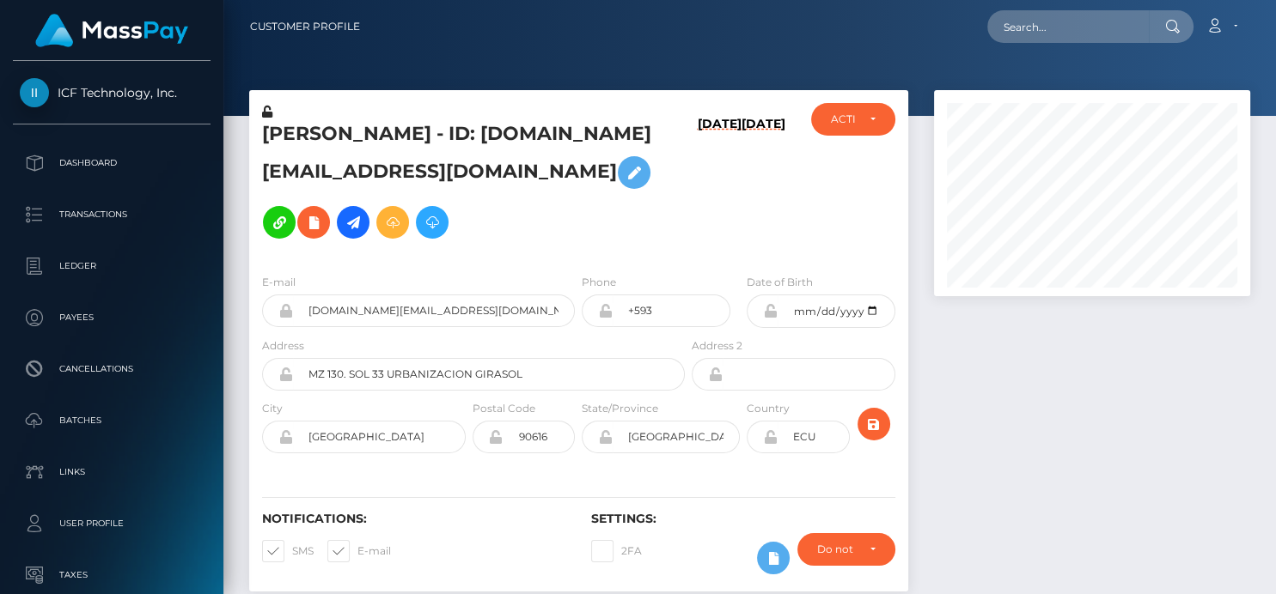
scroll to position [206, 316]
click at [1012, 33] on input "text" at bounding box center [1068, 26] width 162 height 33
paste input "420696483025661952"
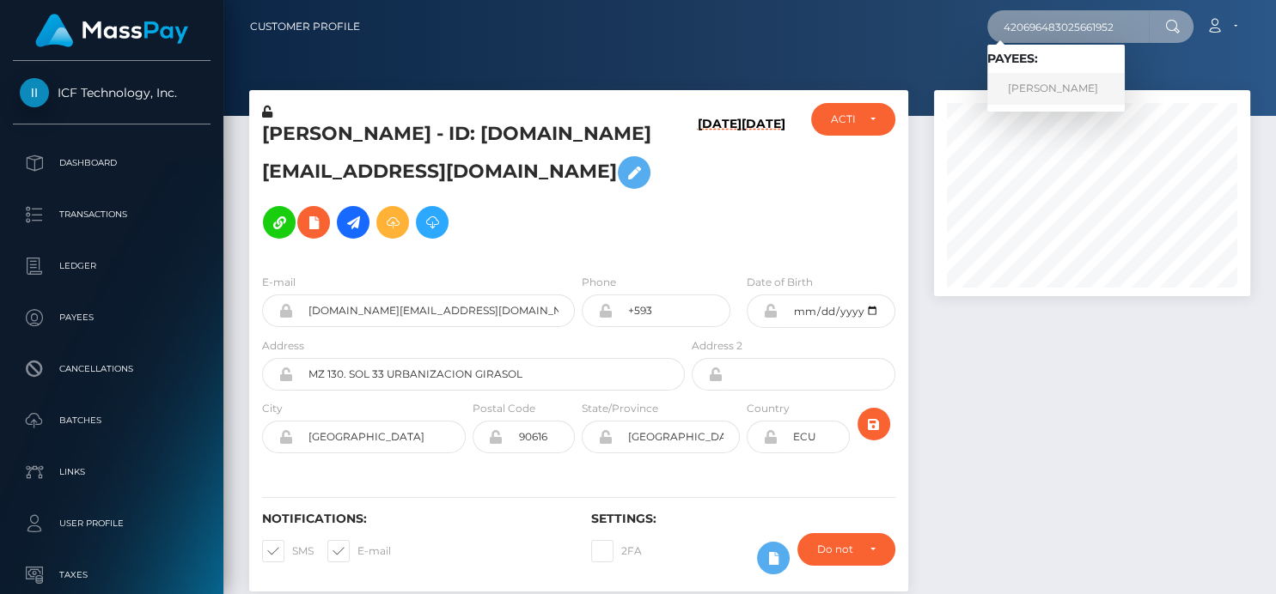
type input "420696483025661952"
click at [1064, 85] on link "Lily H Yim" at bounding box center [1055, 89] width 137 height 32
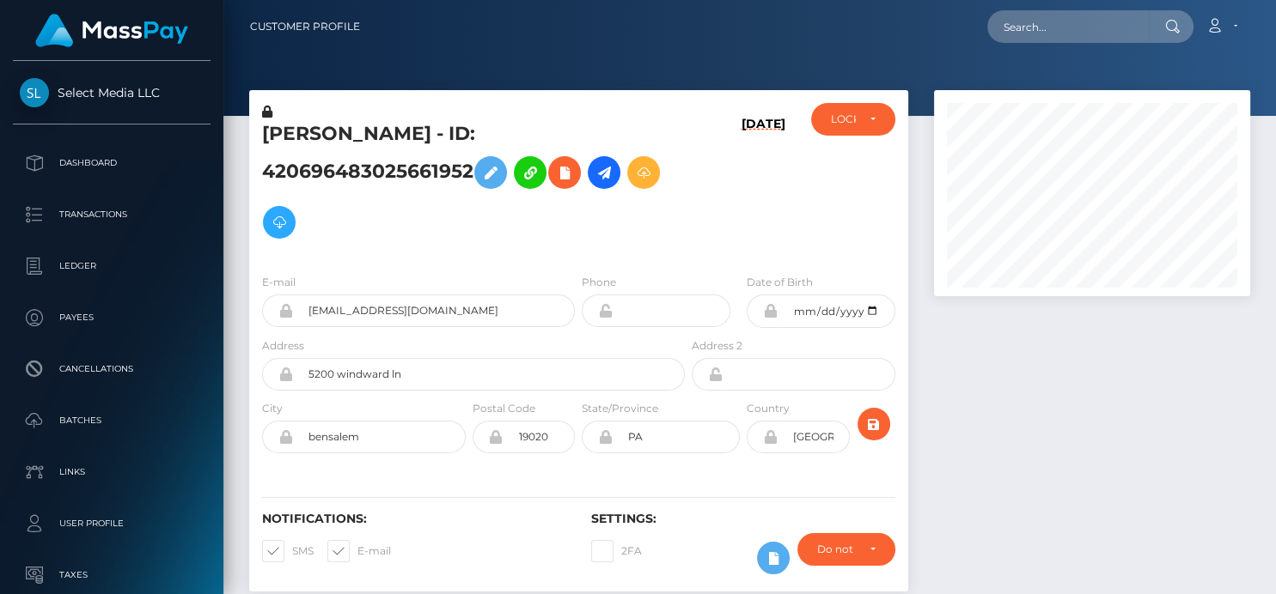
scroll to position [206, 316]
click at [554, 184] on icon at bounding box center [564, 172] width 21 height 21
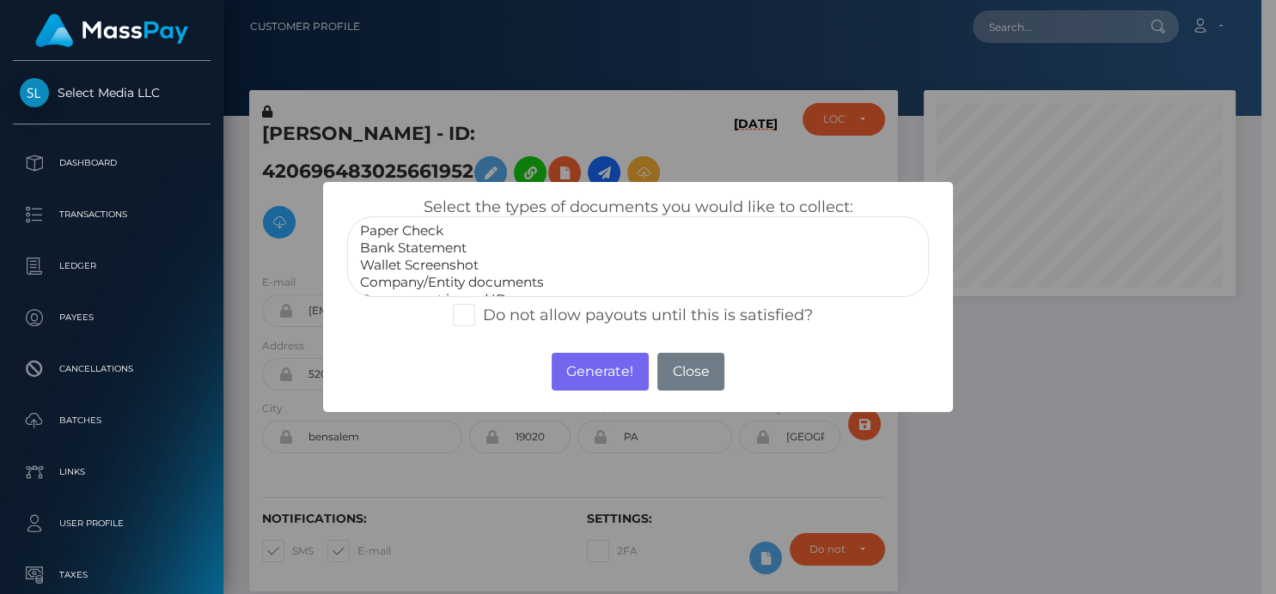
scroll to position [33, 0]
select select "Miscellaneous"
click at [442, 280] on option "Miscellaneous" at bounding box center [637, 284] width 558 height 17
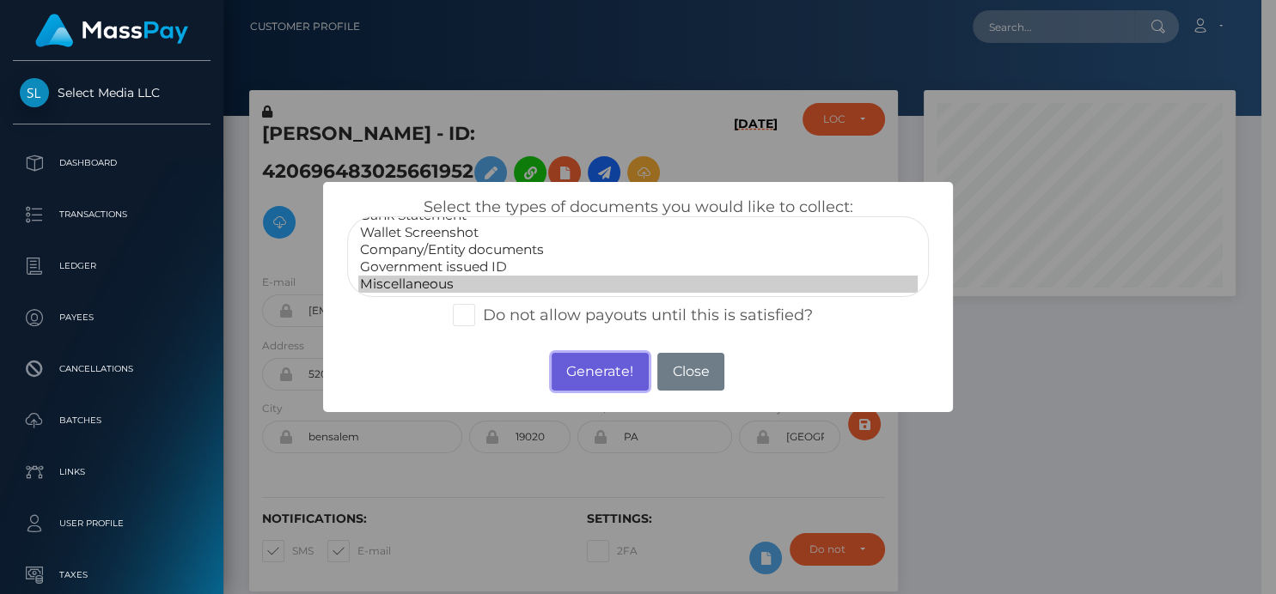
click at [623, 368] on button "Generate!" at bounding box center [600, 372] width 97 height 38
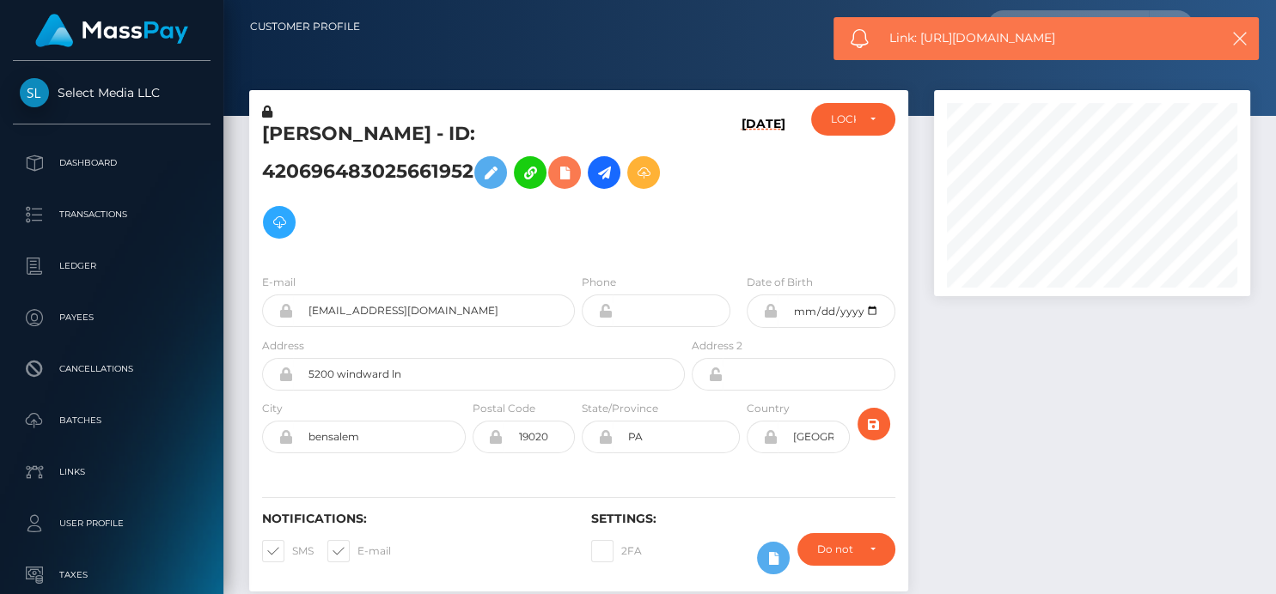
scroll to position [206, 316]
drag, startPoint x: 921, startPoint y: 41, endPoint x: 953, endPoint y: 37, distance: 32.1
click at [924, 40] on span "Link: https://l.maspay.io/qgLEl" at bounding box center [1046, 38] width 314 height 18
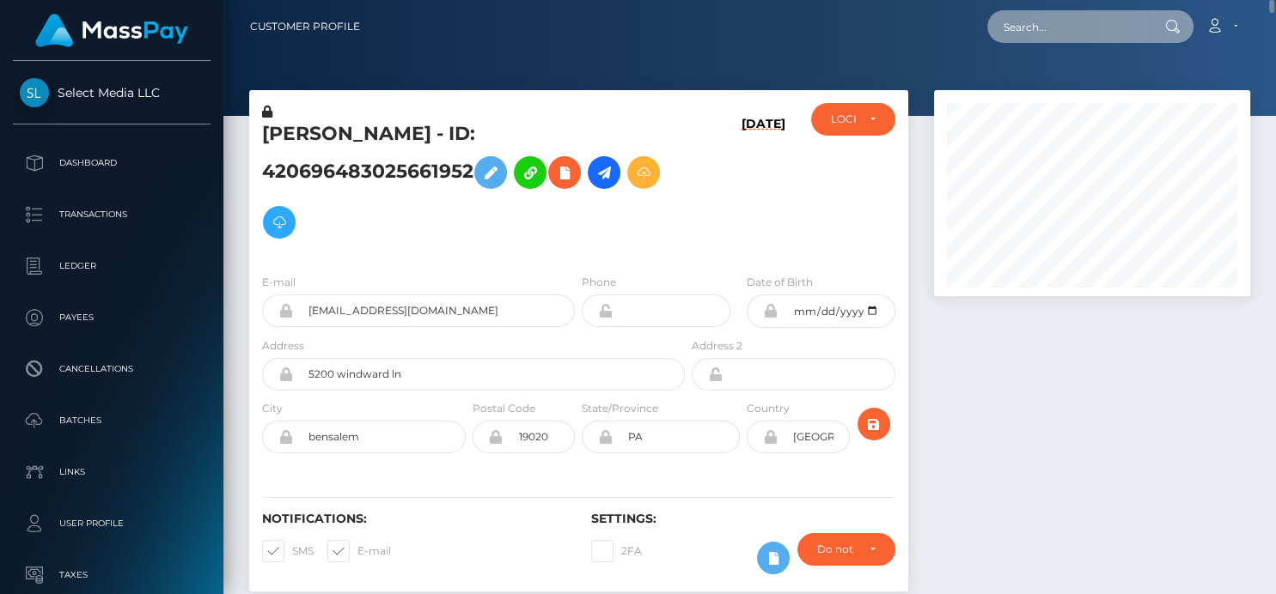
click at [1043, 30] on input "text" at bounding box center [1068, 26] width 162 height 33
paste input "738821963383840769"
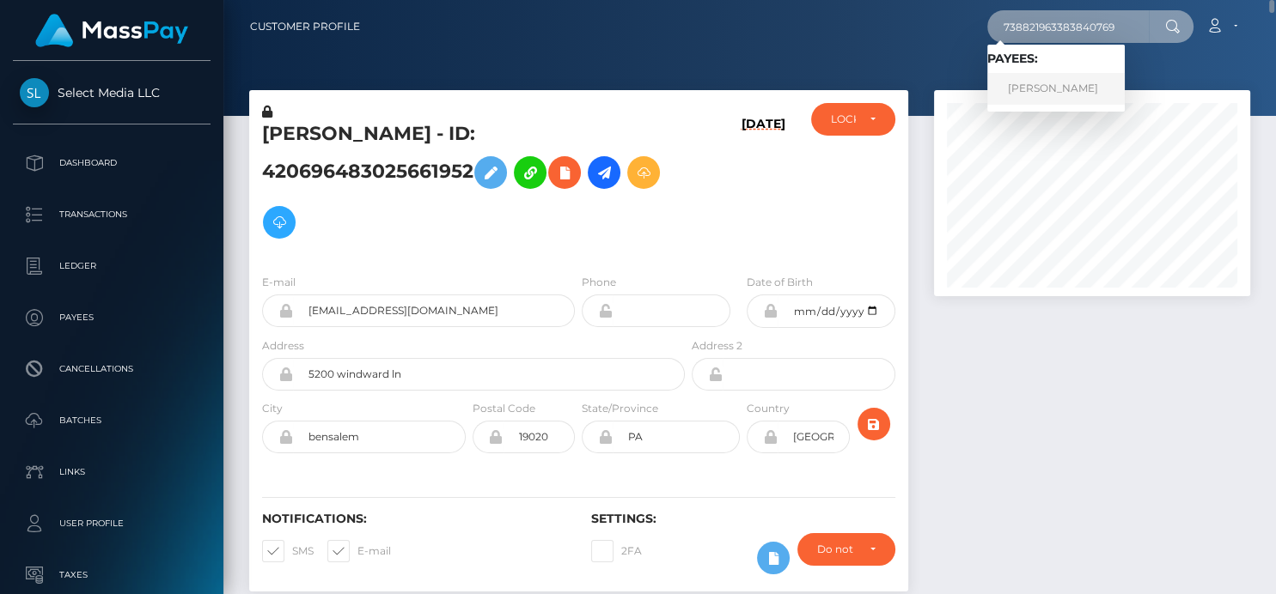
type input "738821963383840769"
click at [1015, 82] on link "Anna Nikolaevna Linkova" at bounding box center [1055, 89] width 137 height 32
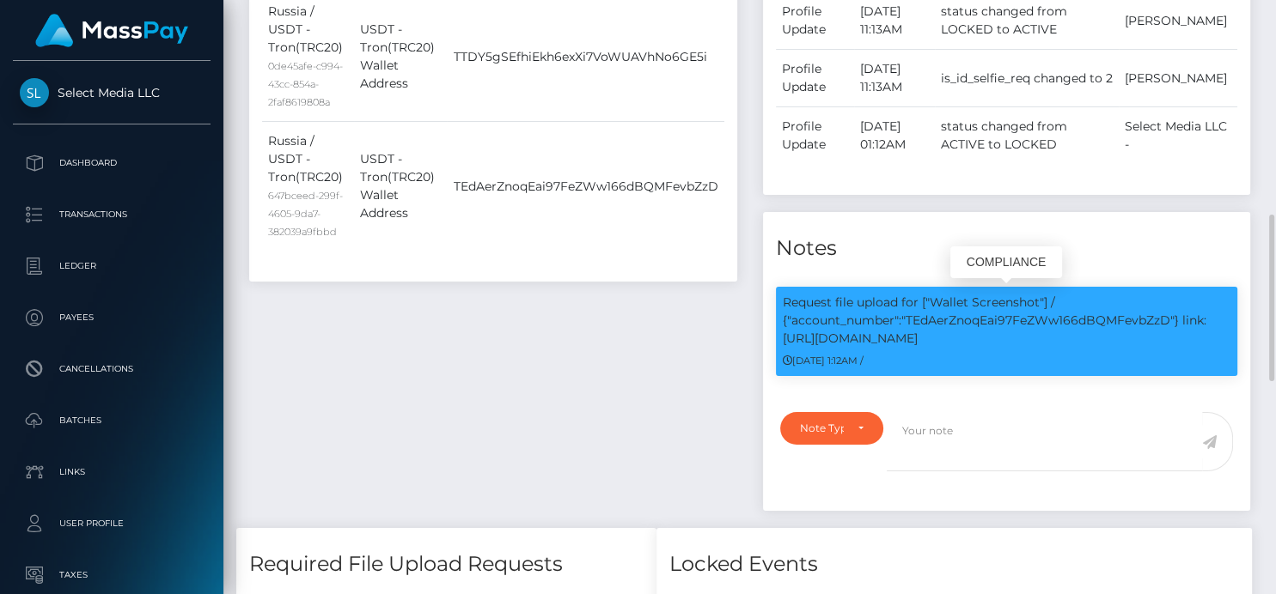
scroll to position [206, 316]
drag, startPoint x: 948, startPoint y: 342, endPoint x: 427, endPoint y: 338, distance: 520.6
click at [771, 338] on div "Request file upload for ["Wallet Screenshot"] / {"account_number":"TEdAerZnoqEa…" at bounding box center [1007, 340] width 488 height 107
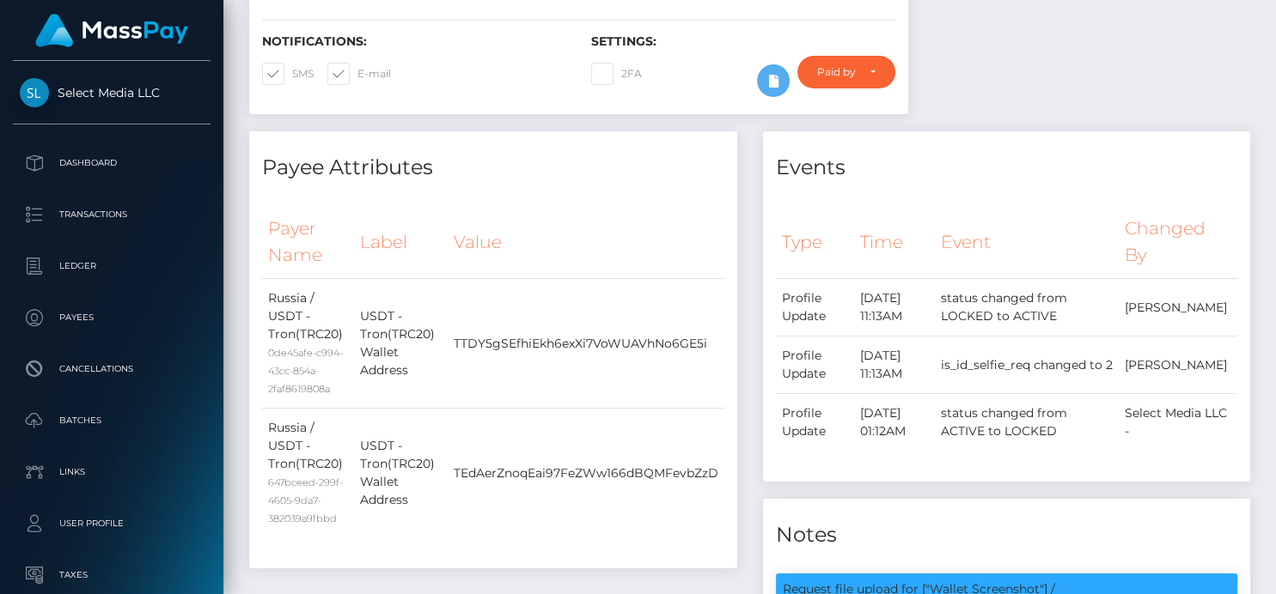
scroll to position [0, 0]
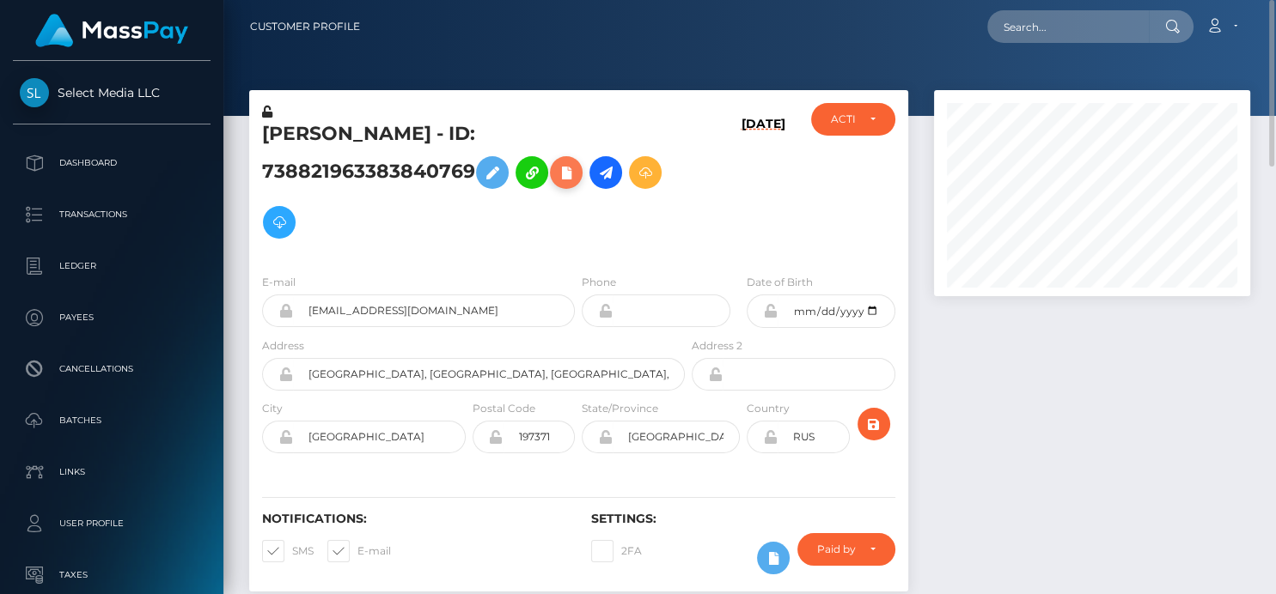
click at [560, 184] on button at bounding box center [566, 172] width 33 height 33
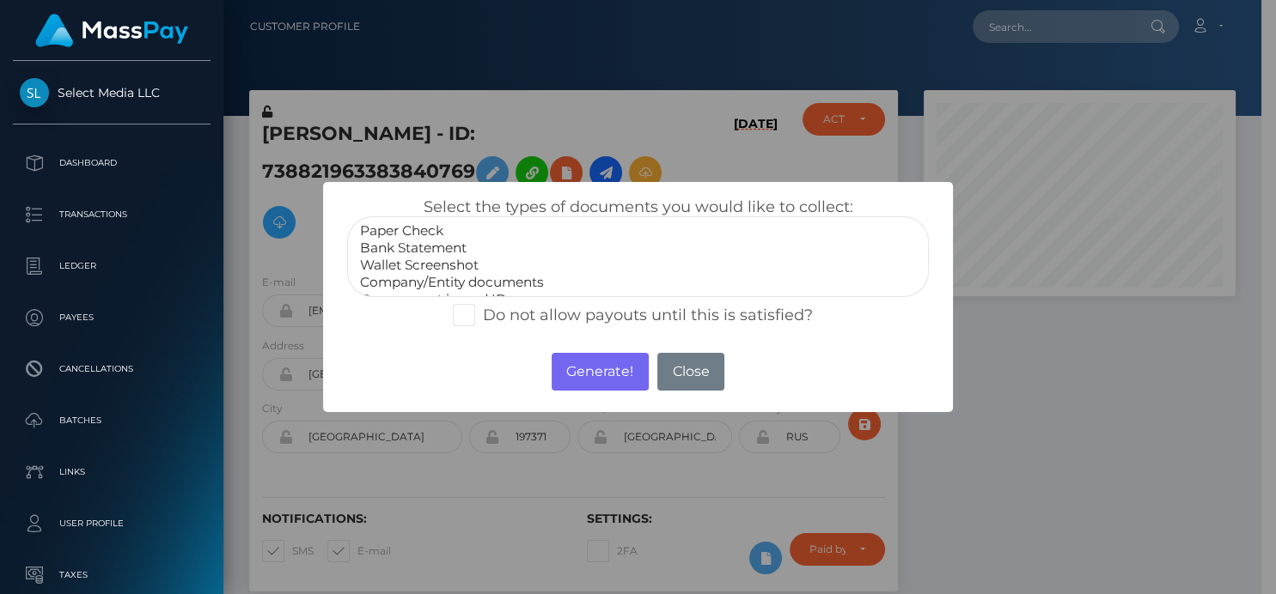
click at [447, 253] on option "Bank Statement" at bounding box center [637, 248] width 558 height 17
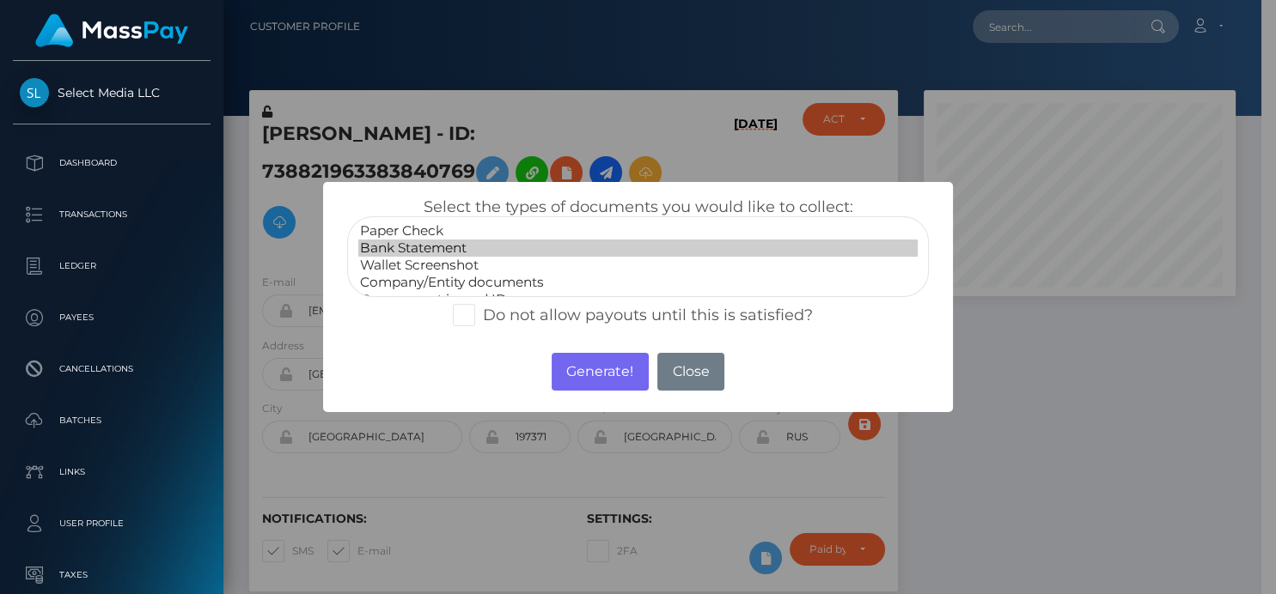
select select "Wallet Screenshot"
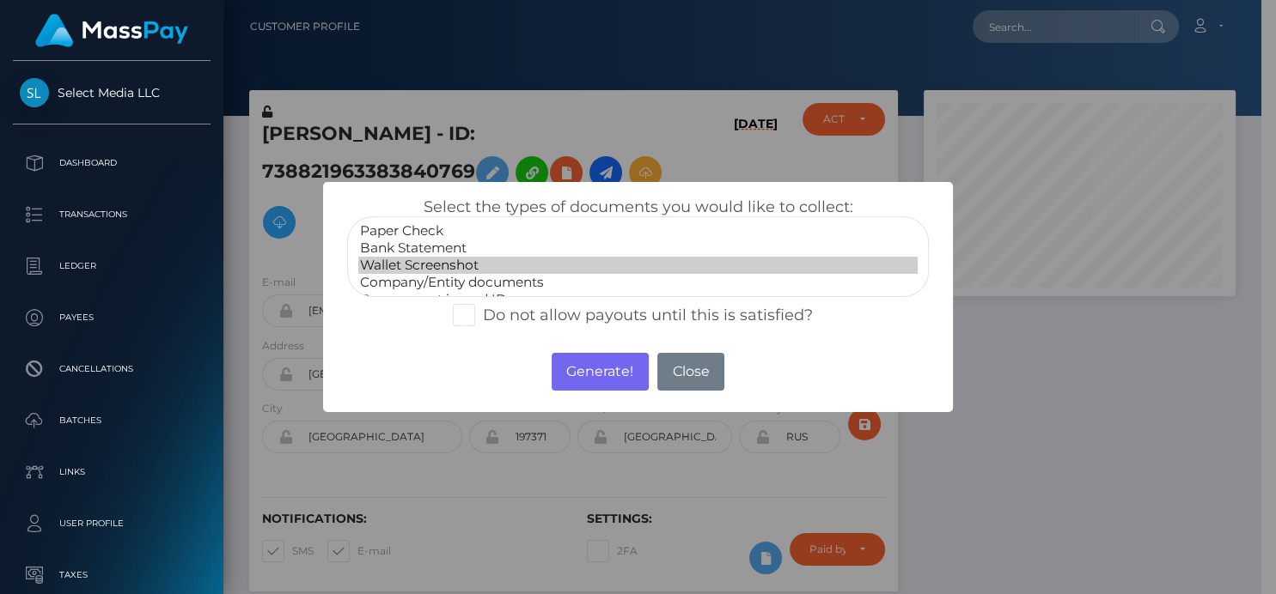
click at [452, 265] on option "Wallet Screenshot" at bounding box center [637, 265] width 558 height 17
drag, startPoint x: 580, startPoint y: 365, endPoint x: 1160, endPoint y: 25, distance: 672.3
click at [582, 365] on button "Generate!" at bounding box center [600, 372] width 97 height 38
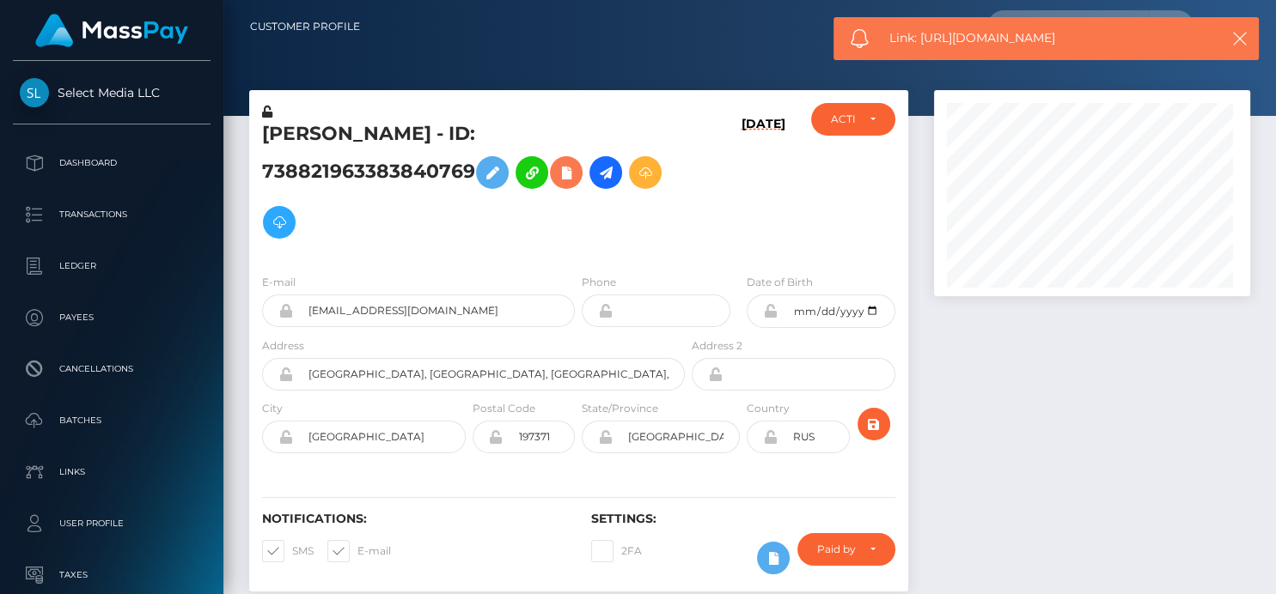
scroll to position [206, 316]
drag, startPoint x: 1104, startPoint y: 46, endPoint x: 921, endPoint y: 40, distance: 183.1
click at [921, 40] on span "Link: https://l.maspay.io/LgLRw" at bounding box center [1046, 38] width 314 height 18
copy span "https://l.maspay.io/LgLRw"
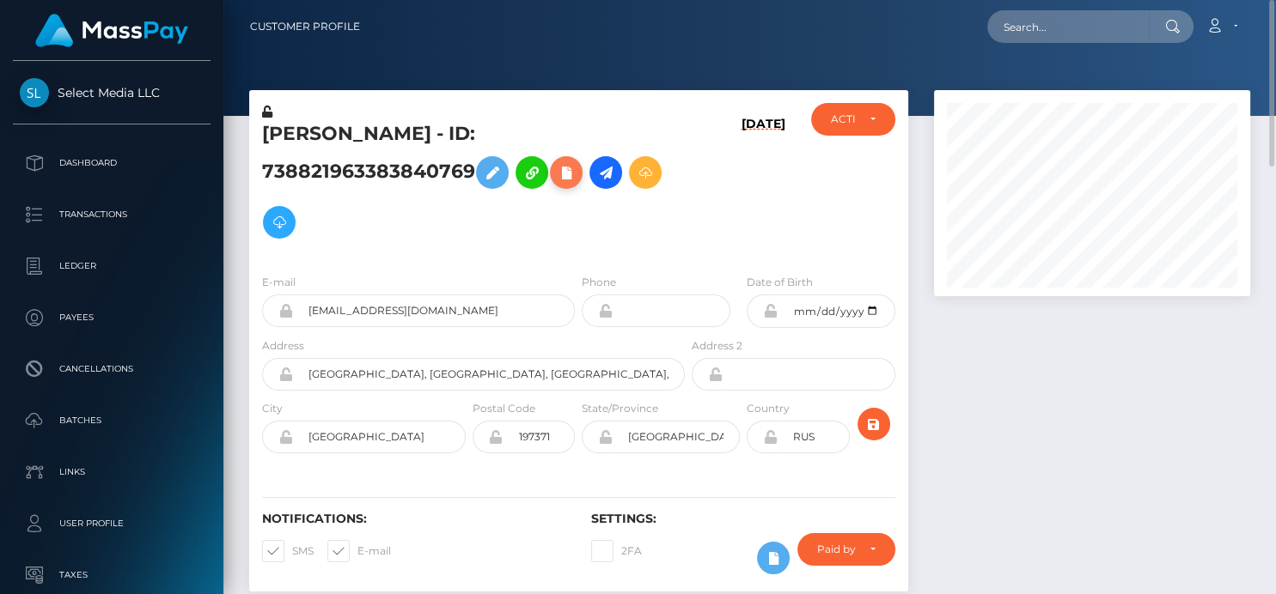
click at [575, 179] on icon at bounding box center [566, 172] width 21 height 21
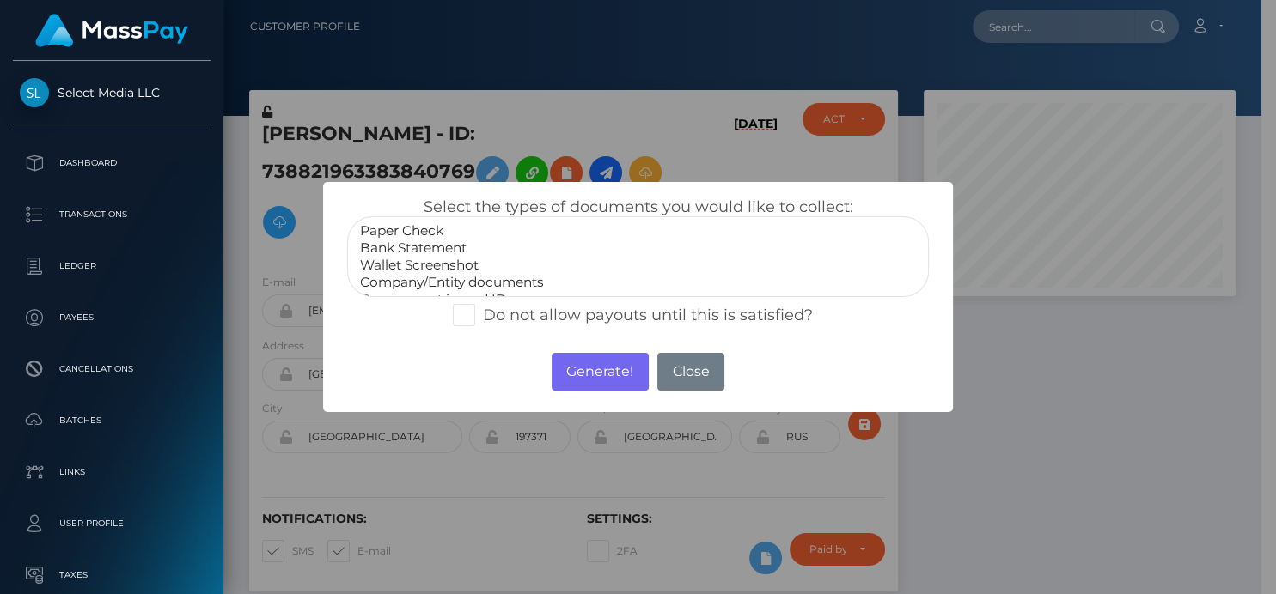
scroll to position [33, 0]
select select "Government issued ID"
click at [445, 265] on option "Government issued ID" at bounding box center [637, 267] width 558 height 17
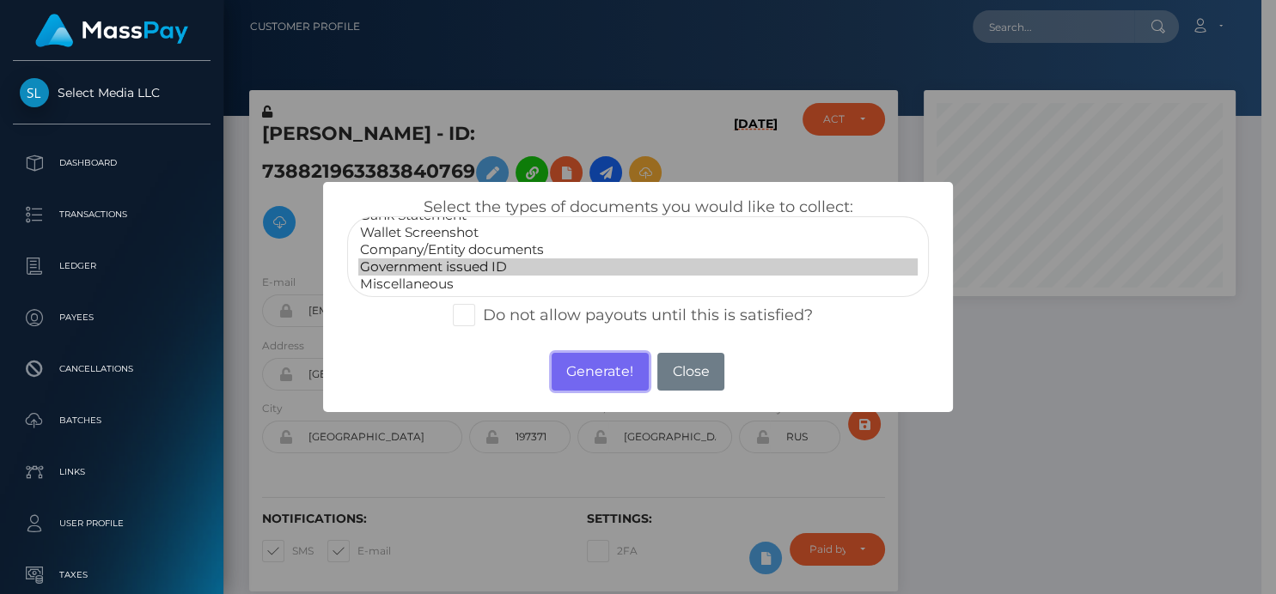
drag, startPoint x: 582, startPoint y: 374, endPoint x: 930, endPoint y: 120, distance: 431.1
click at [583, 374] on button "Generate!" at bounding box center [600, 372] width 97 height 38
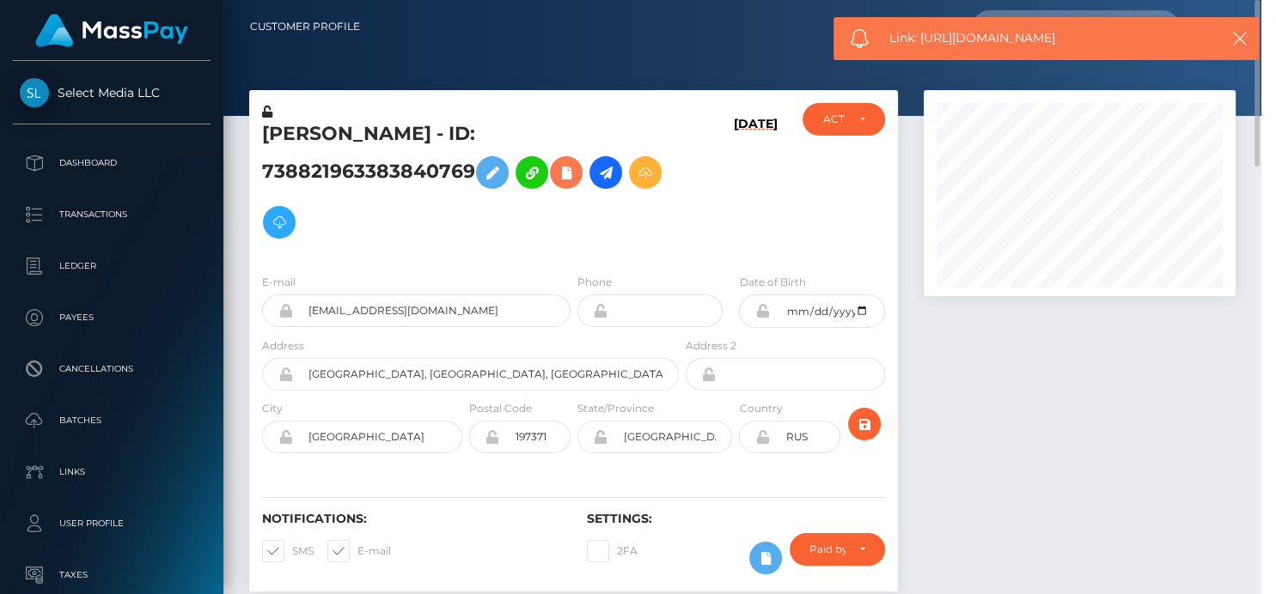
scroll to position [206, 316]
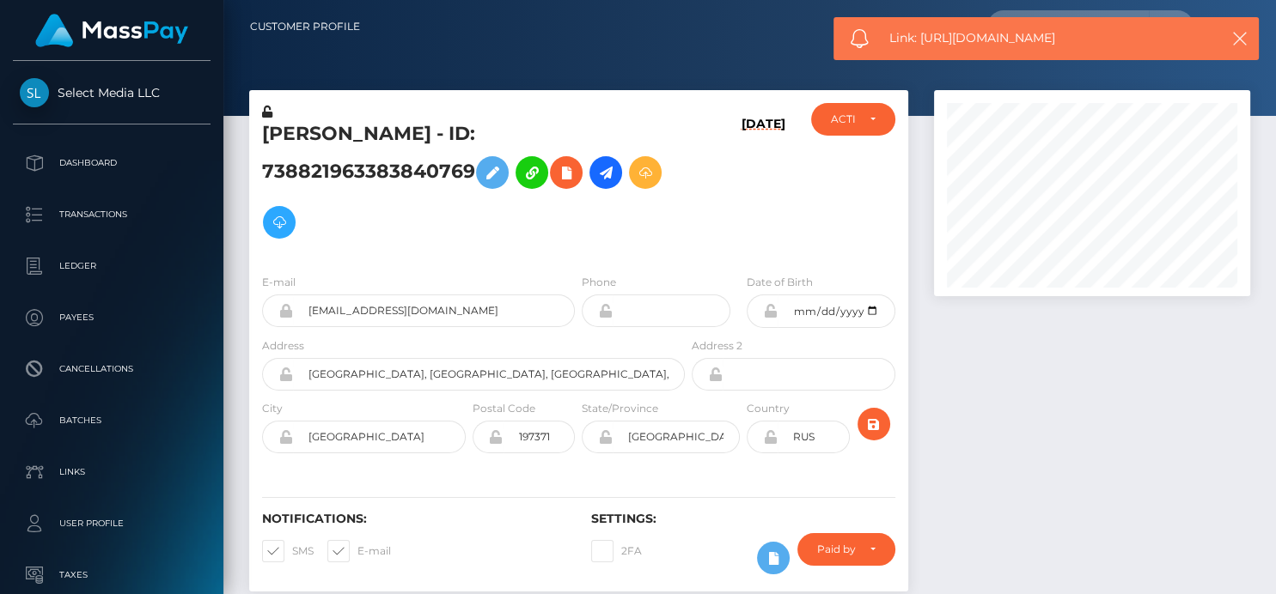
drag, startPoint x: 1085, startPoint y: 32, endPoint x: 920, endPoint y: 44, distance: 165.4
click at [920, 44] on span "Link: https://l.maspay.io/HgLYr" at bounding box center [1046, 38] width 314 height 18
copy span "https://l.maspay.io/HgLYr"
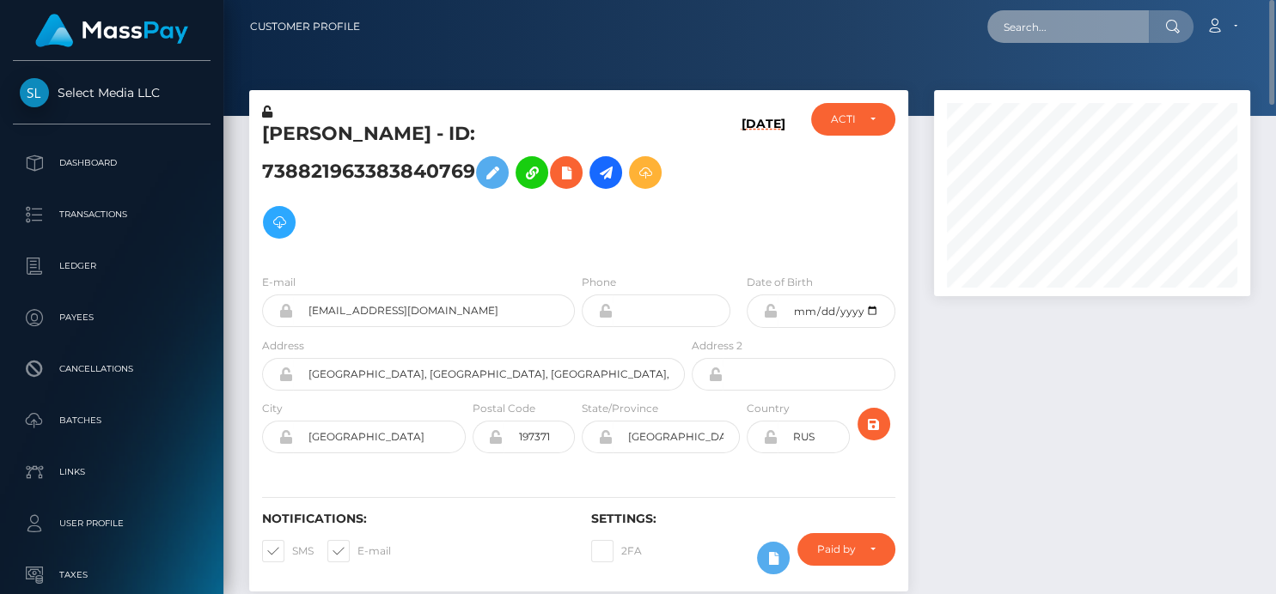
click at [1010, 34] on input "text" at bounding box center [1068, 26] width 162 height 33
paste input "803347100044648448"
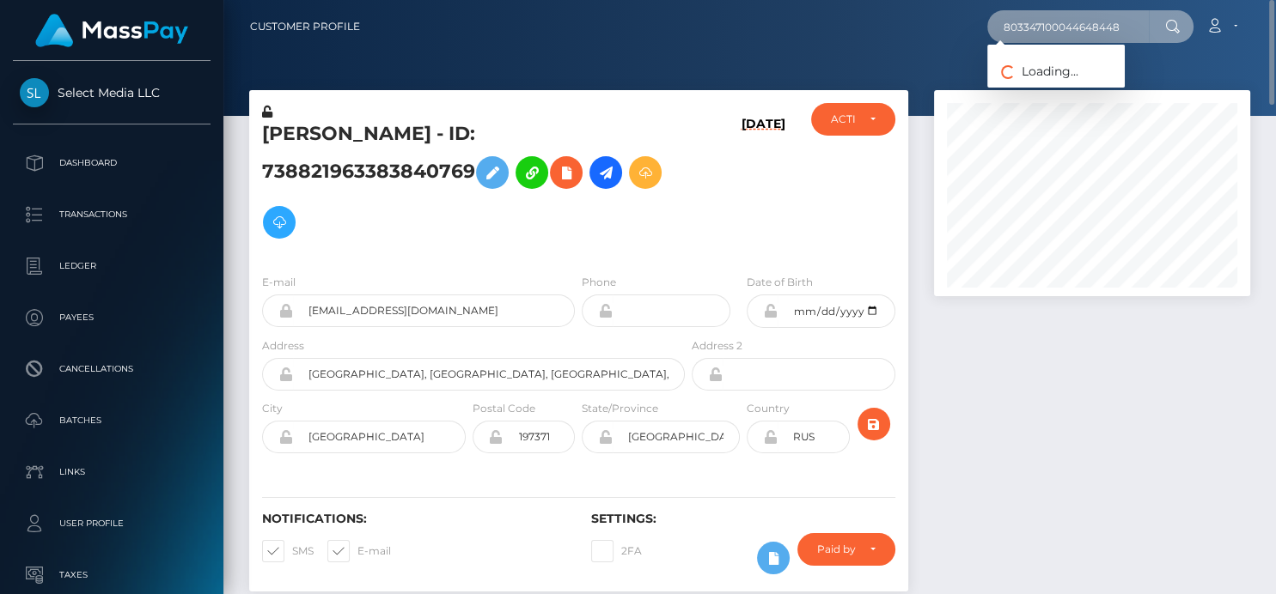
type input "803347100044648448"
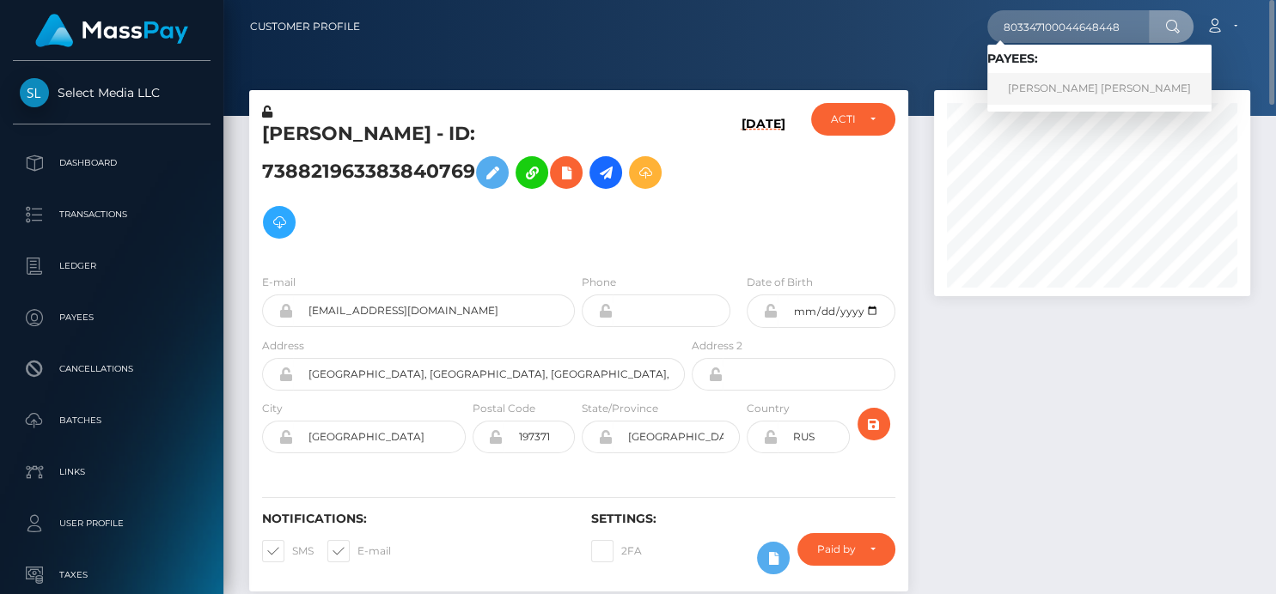
click at [1038, 87] on link "ALAINA RENEE MANNING" at bounding box center [1099, 89] width 224 height 32
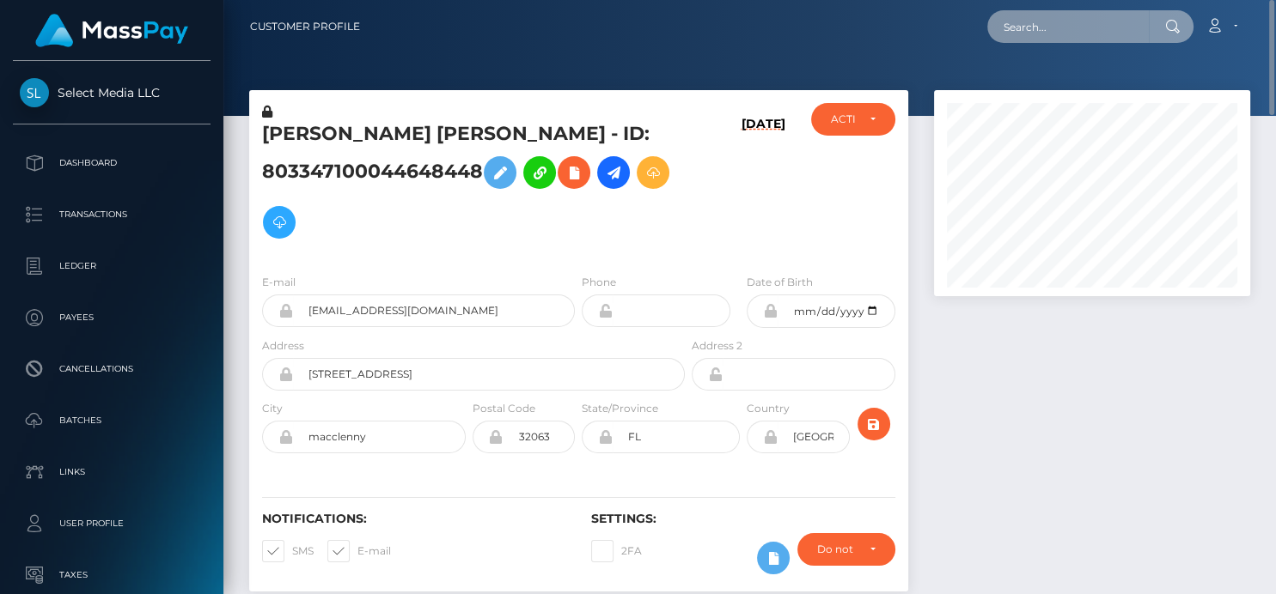
click at [1033, 14] on input "text" at bounding box center [1068, 26] width 162 height 33
paste input "[EMAIL_ADDRESS][DOMAIN_NAME]"
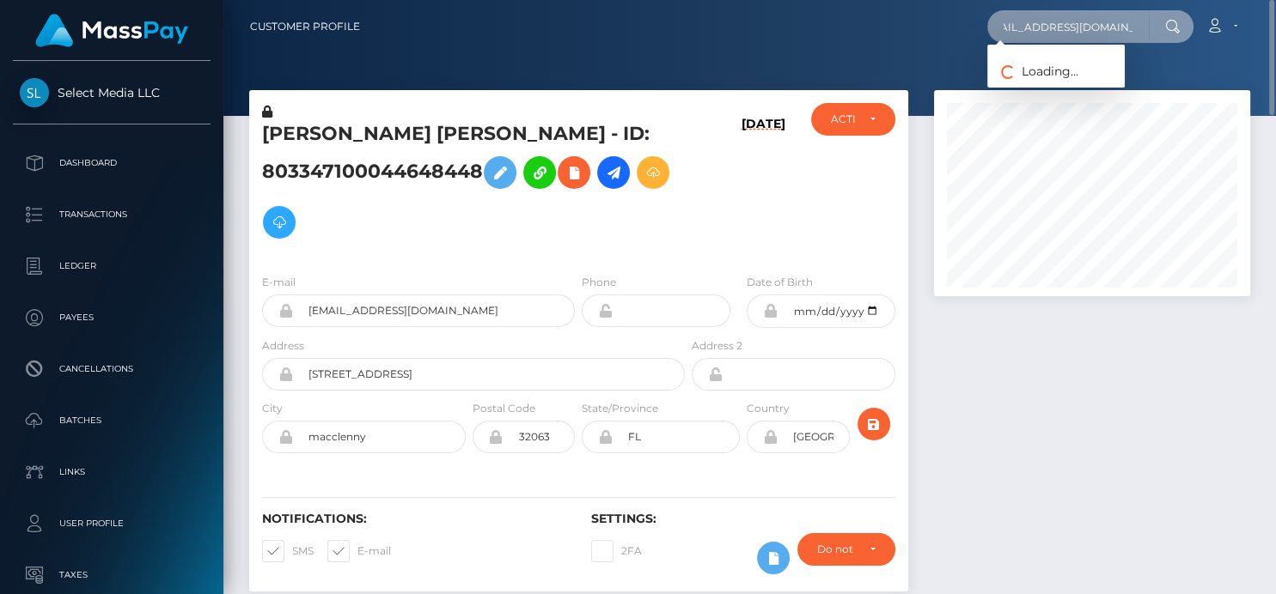
type input "[EMAIL_ADDRESS][DOMAIN_NAME]"
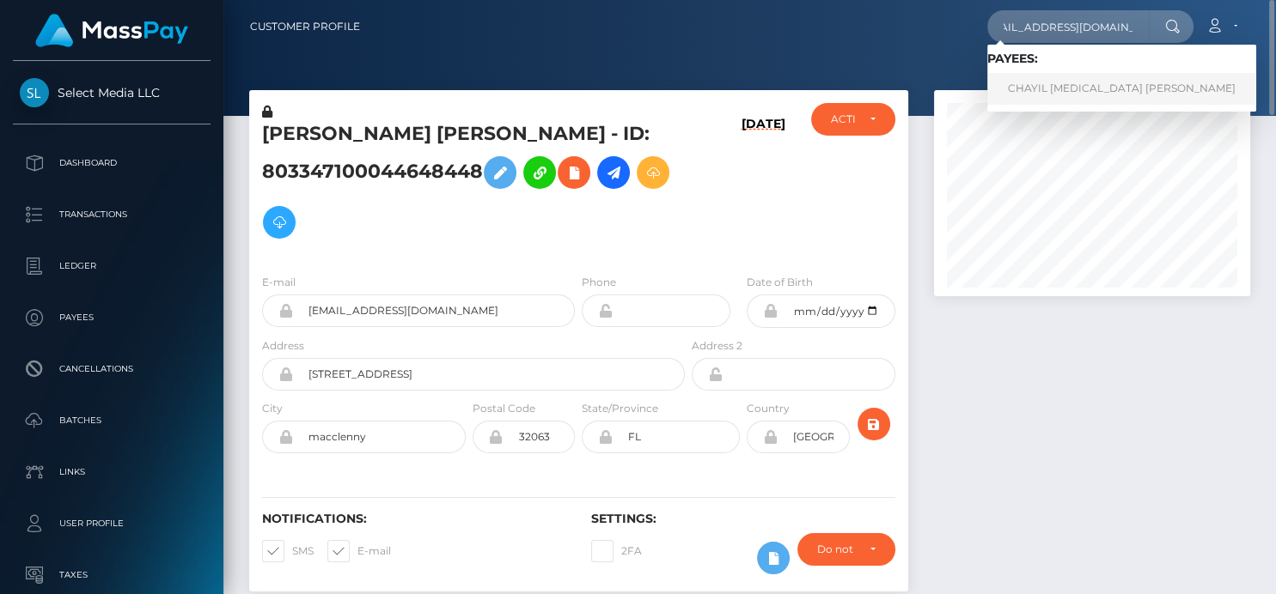
scroll to position [0, 0]
drag, startPoint x: 1021, startPoint y: 90, endPoint x: 1030, endPoint y: 84, distance: 10.5
click at [1030, 84] on link "CHAYIL [MEDICAL_DATA] [PERSON_NAME]" at bounding box center [1121, 89] width 269 height 32
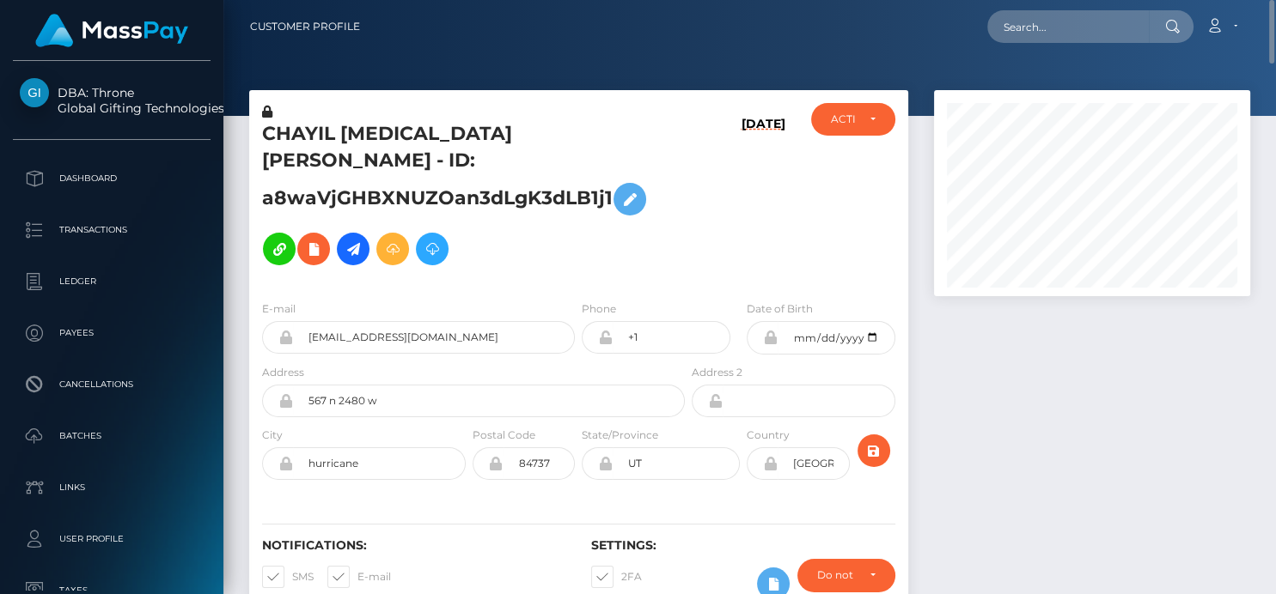
click at [1033, 52] on nav "Customer Profile Loading... Loading... Account" at bounding box center [749, 26] width 1052 height 53
click at [1029, 29] on input "text" at bounding box center [1068, 26] width 162 height 33
paste input "[EMAIL_ADDRESS][DOMAIN_NAME]"
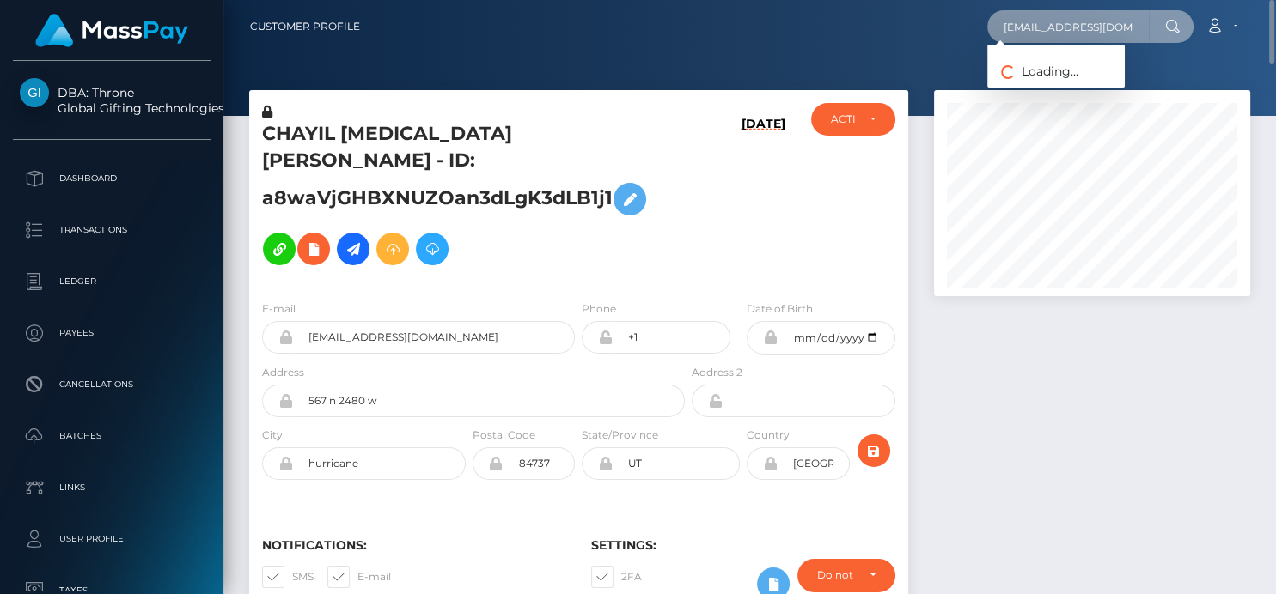
type input "[EMAIL_ADDRESS][DOMAIN_NAME]"
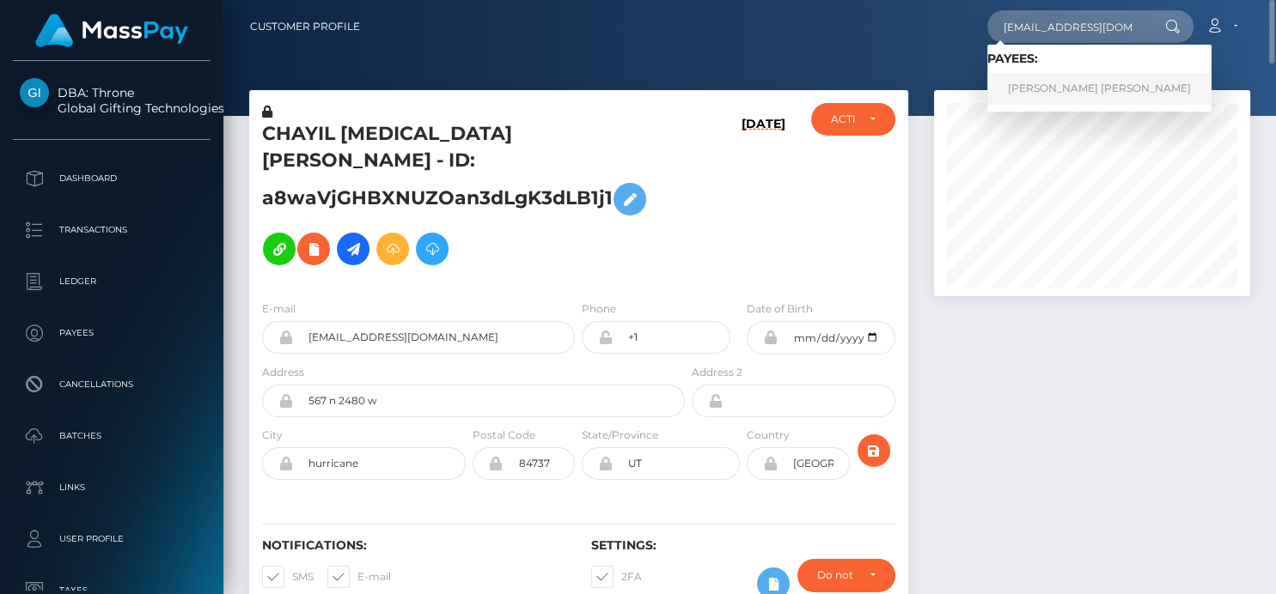
click at [1044, 96] on link "[PERSON_NAME] [PERSON_NAME]" at bounding box center [1099, 89] width 224 height 32
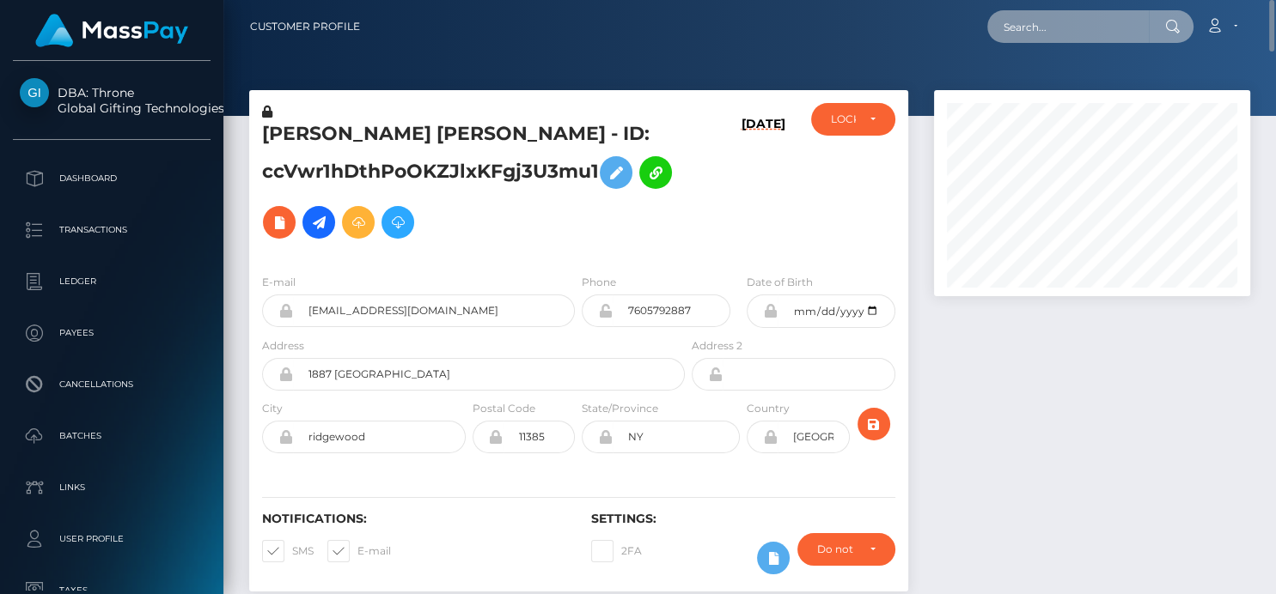
click at [1016, 30] on input "text" at bounding box center [1068, 26] width 162 height 33
paste input "[EMAIL_ADDRESS][DOMAIN_NAME]"
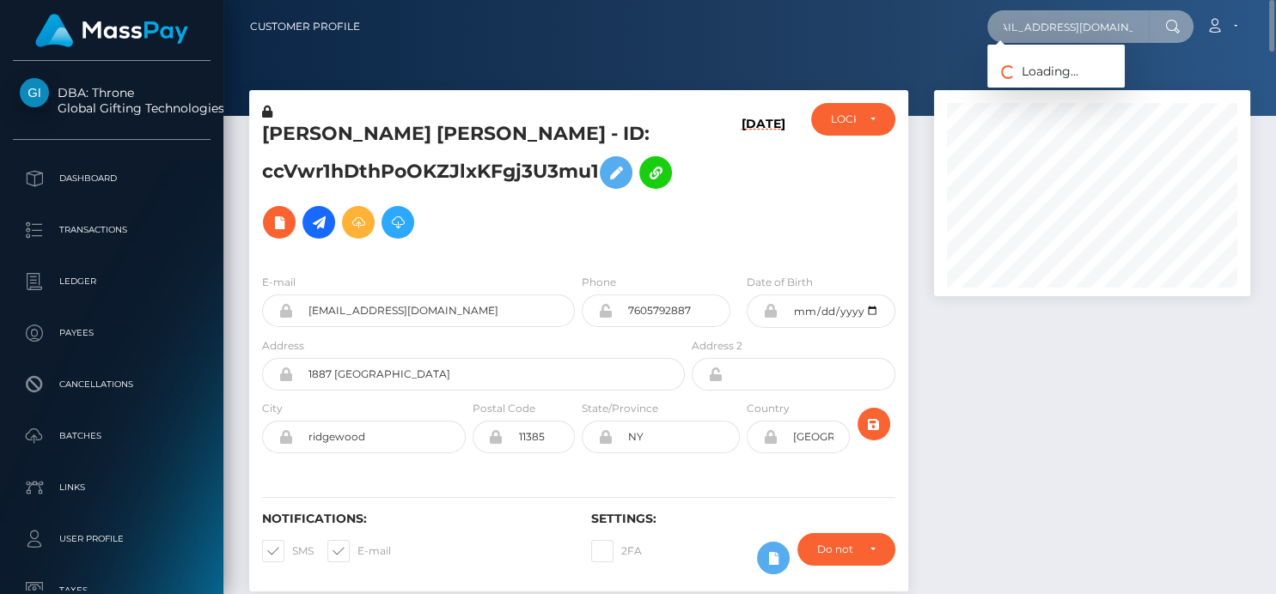
type input "[EMAIL_ADDRESS][DOMAIN_NAME]"
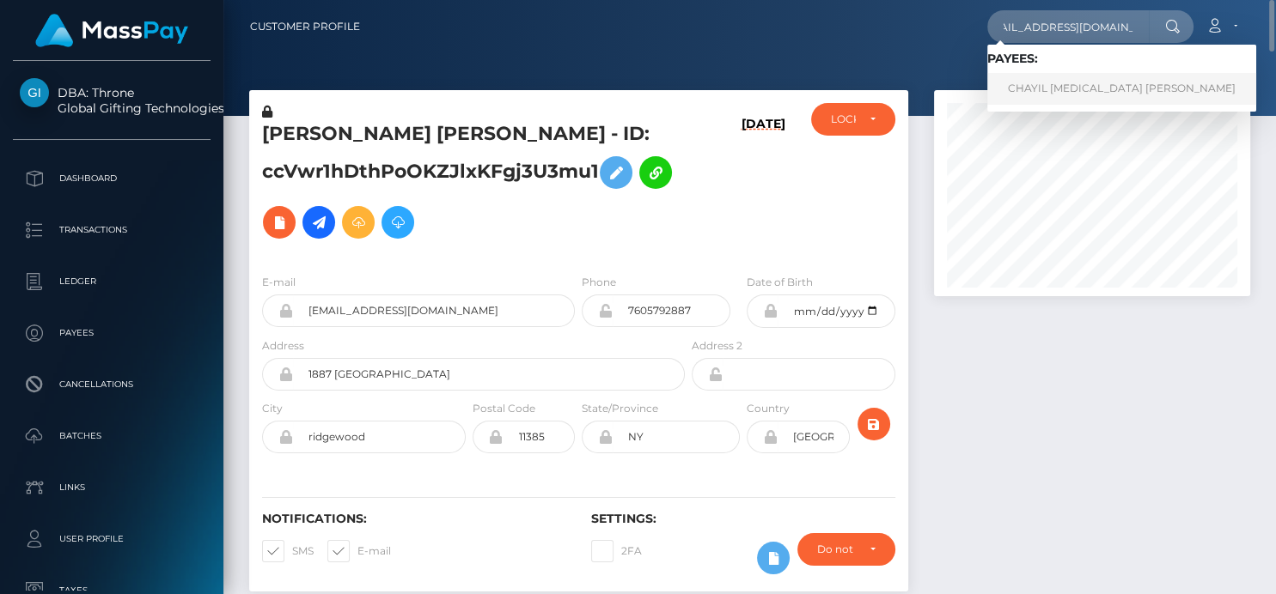
scroll to position [0, 0]
click at [1040, 90] on link "CHAYIL MAKENA POMAIKAI BENOIT" at bounding box center [1121, 89] width 269 height 32
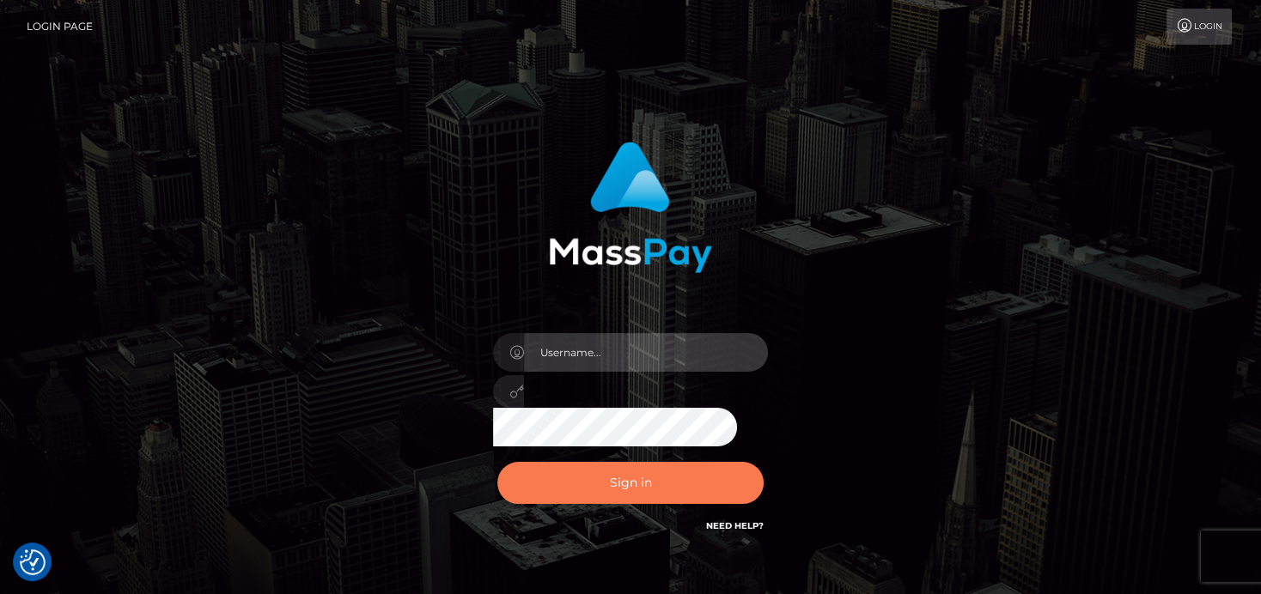
type input "[PERSON_NAME]"
click at [567, 473] on button "Sign in" at bounding box center [630, 483] width 266 height 42
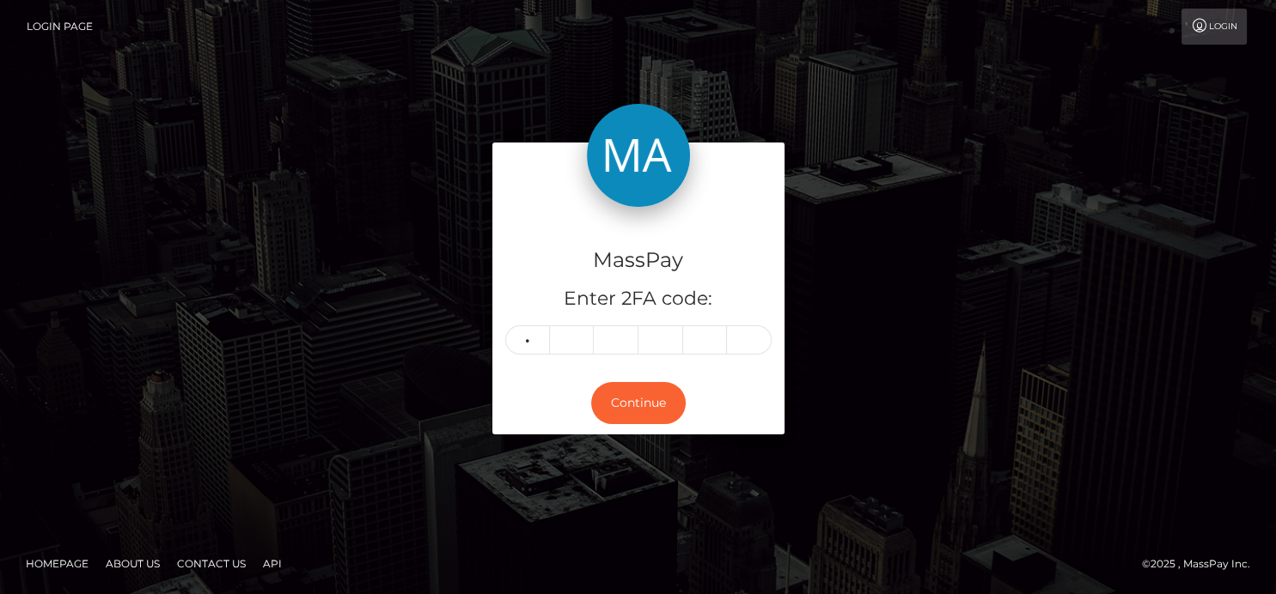
type input "1"
type input "9"
type input "8"
type input "4"
type input "2"
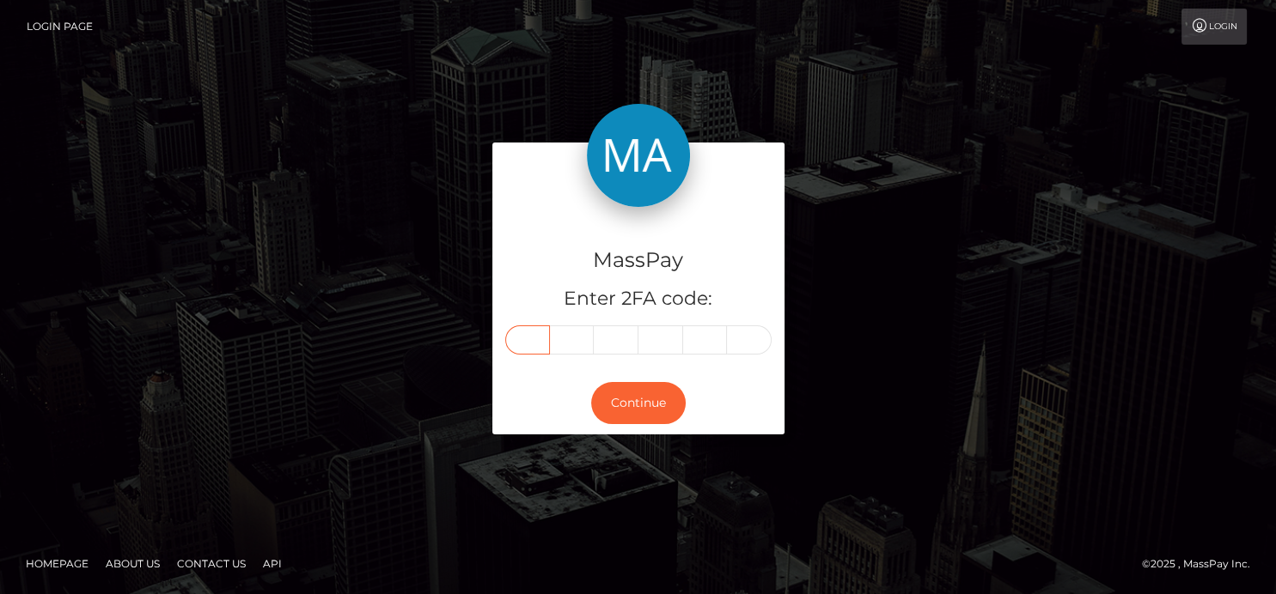
type input "1"
type input "9"
type input "8"
type input "4"
type input "2"
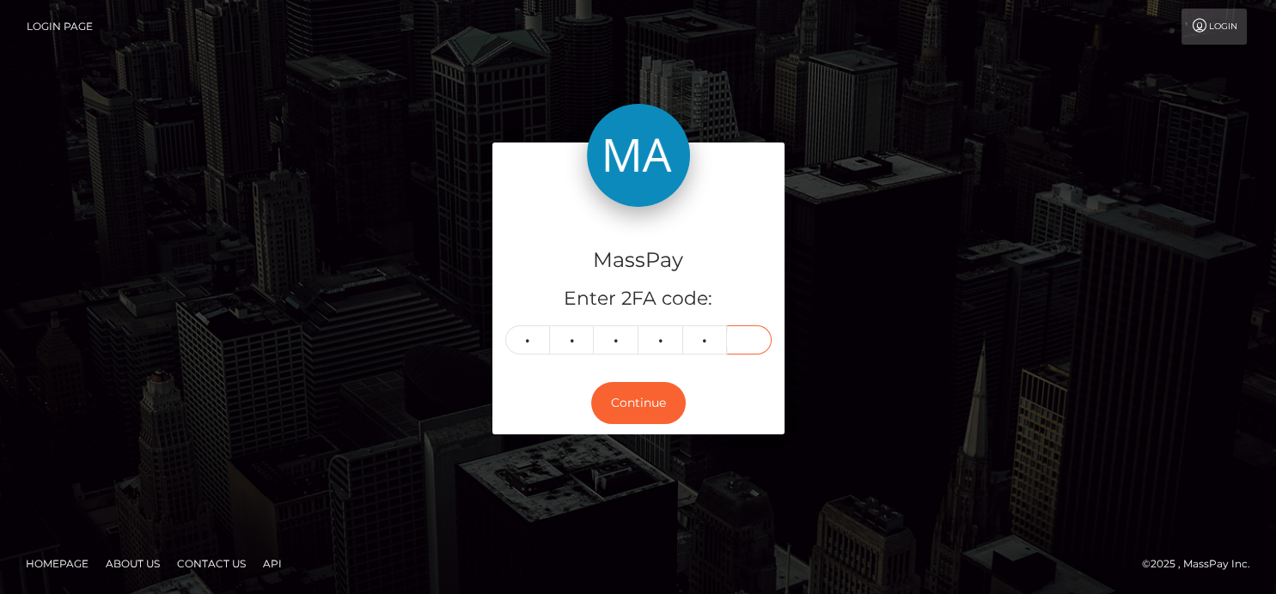
type input "6"
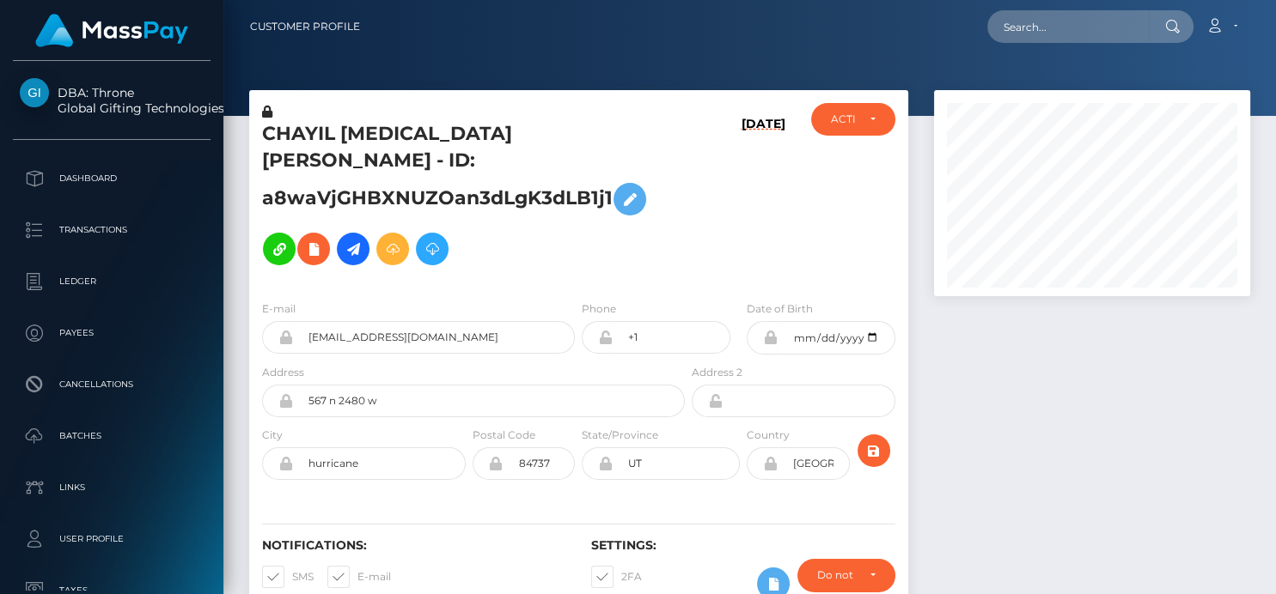
scroll to position [206, 316]
click at [1026, 32] on input "text" at bounding box center [1068, 26] width 162 height 33
paste input "621f5a9f2721d376290bf9bf"
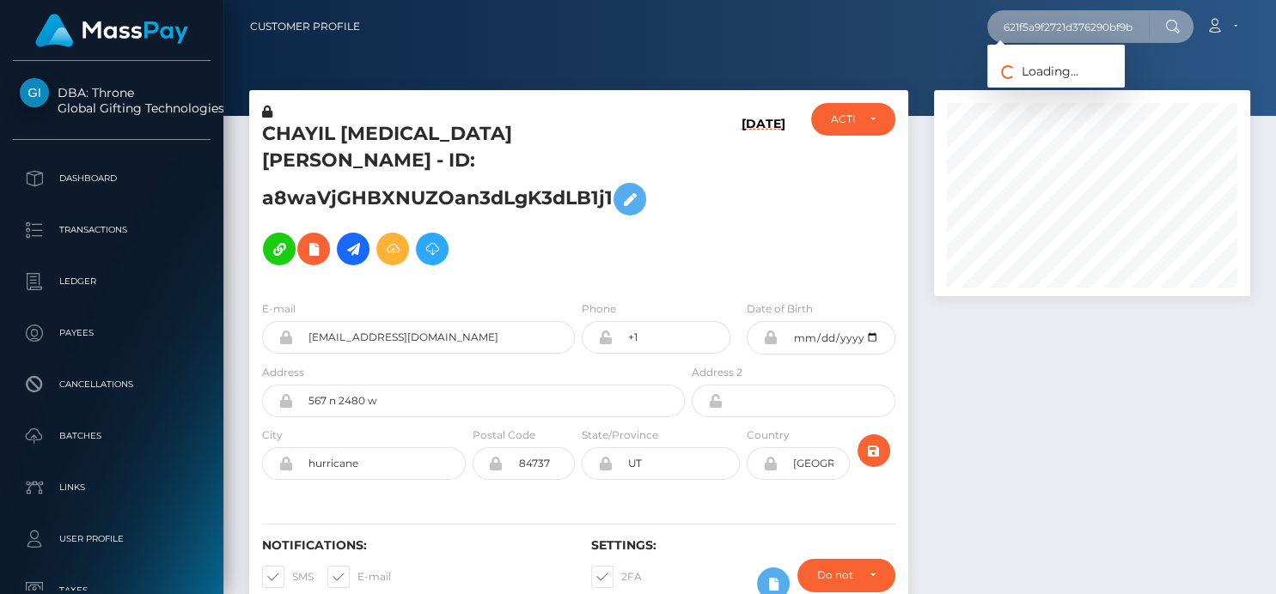
scroll to position [0, 7]
type input "621f5a9f2721d376290bf9bf"
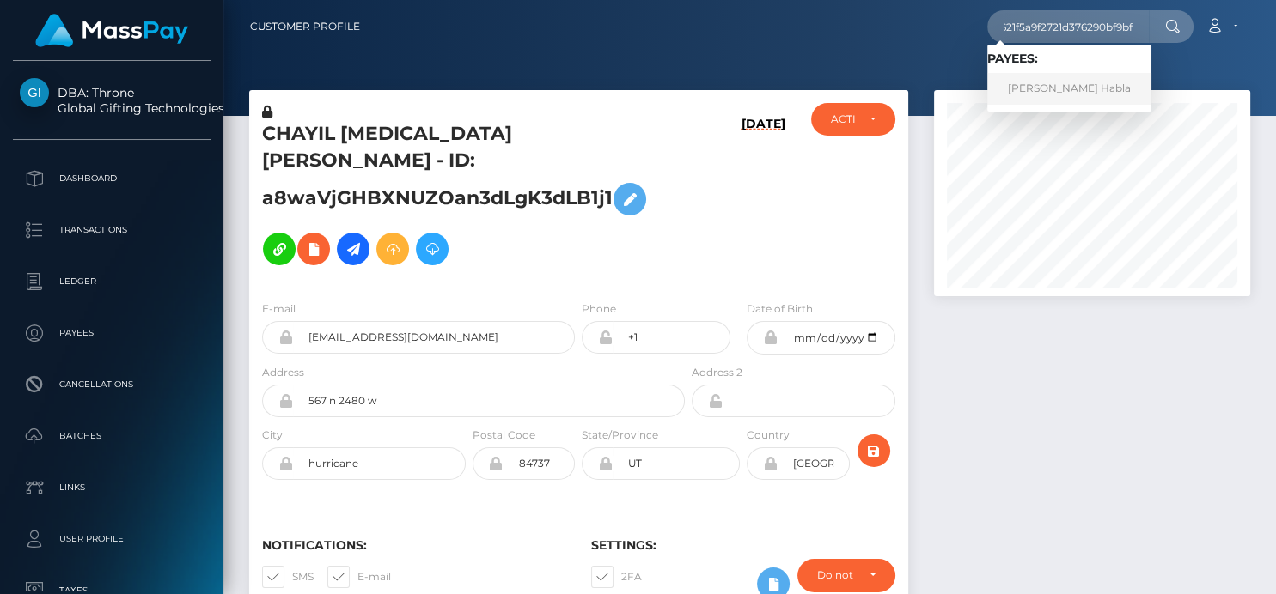
scroll to position [0, 0]
click at [1039, 74] on link "[PERSON_NAME] Habla" at bounding box center [1069, 89] width 164 height 32
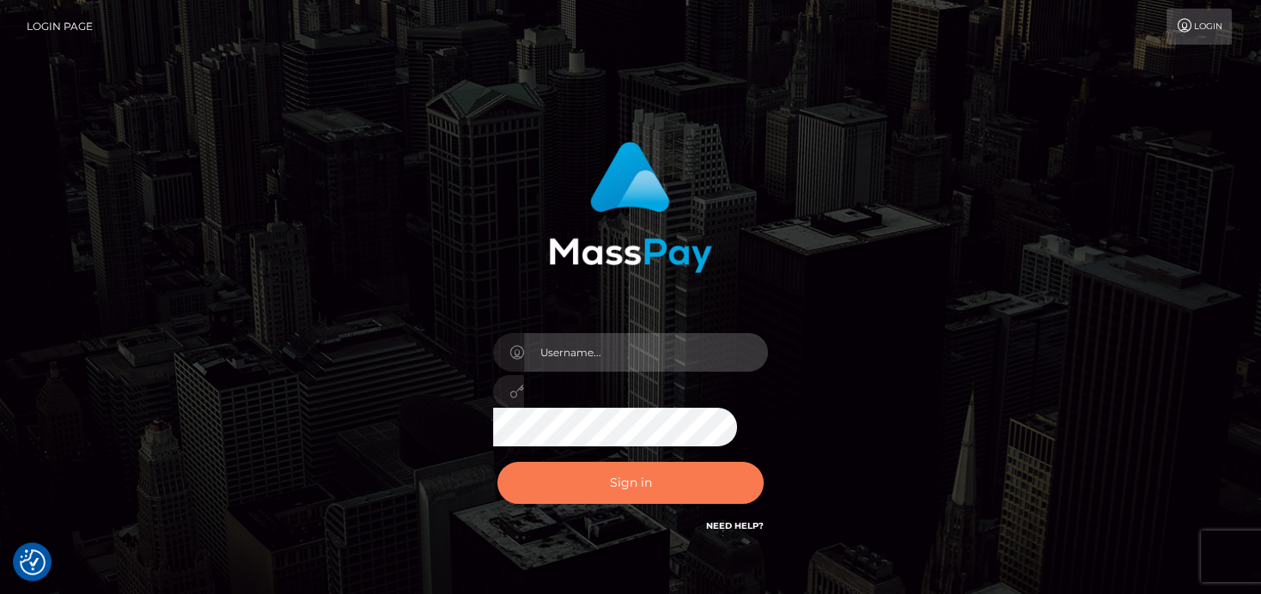
type input "[PERSON_NAME]"
click at [565, 486] on button "Sign in" at bounding box center [630, 483] width 266 height 42
type input "denise"
click at [569, 488] on button "Sign in" at bounding box center [630, 483] width 266 height 42
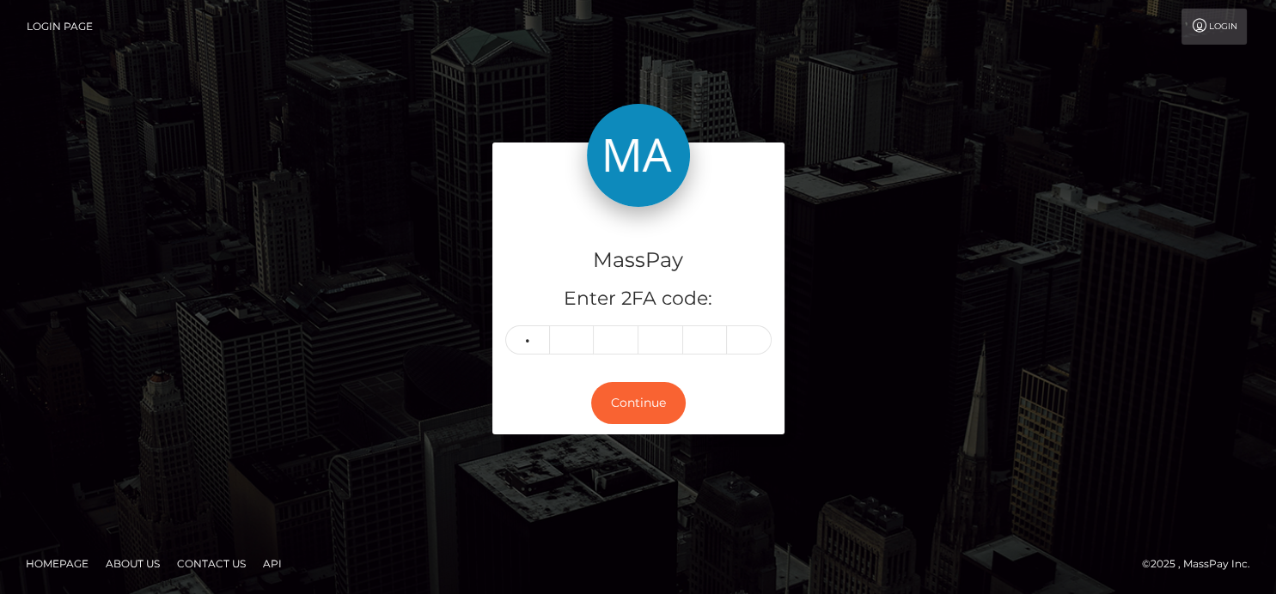
type input "7"
type input "1"
type input "8"
type input "5"
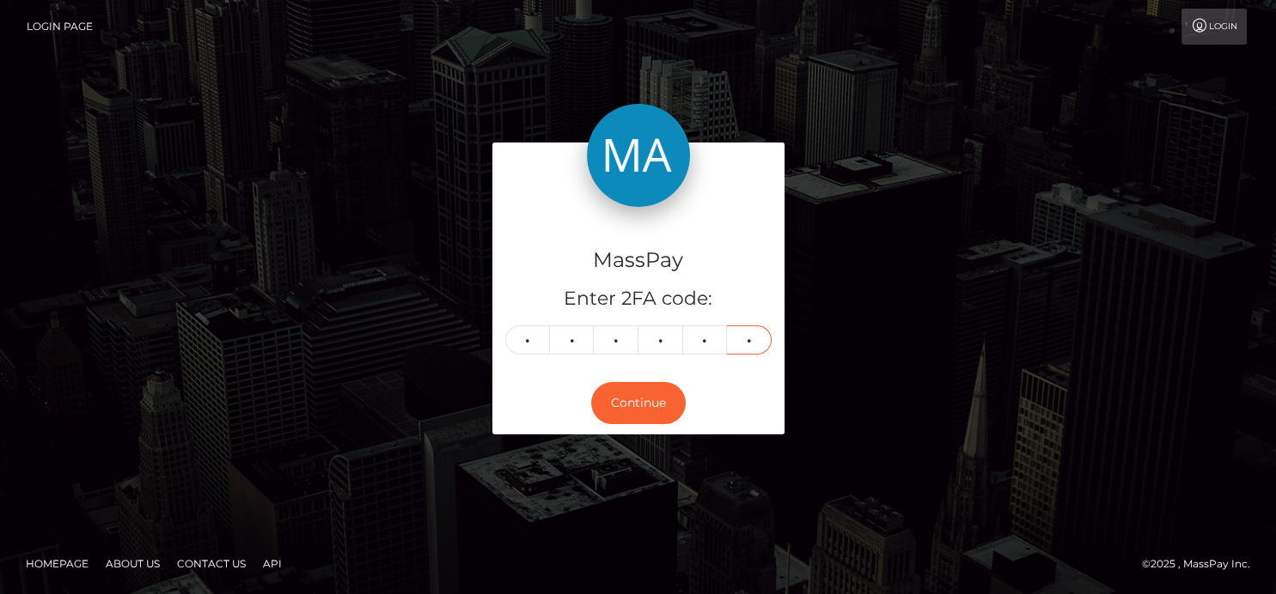
type input "0"
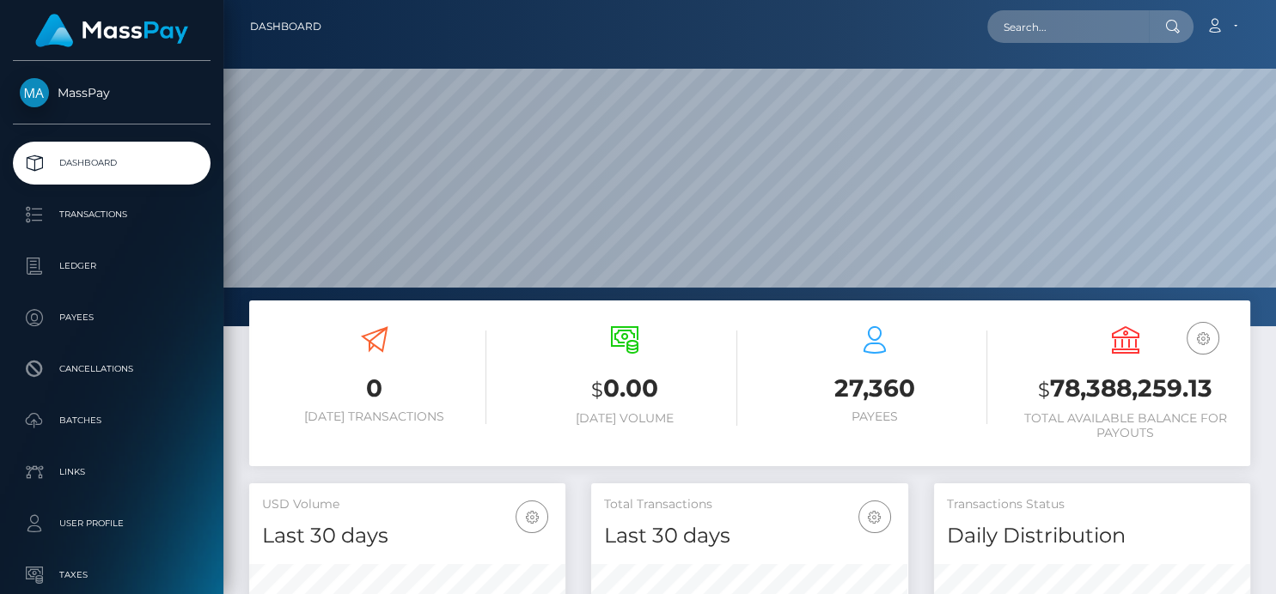
click at [1046, 46] on nav "Dashboard Loading... Loading... Account Edit Profile" at bounding box center [749, 26] width 1052 height 53
click at [1042, 34] on input "text" at bounding box center [1068, 26] width 162 height 33
paste input "621f5a9f2721d376290bf9bf"
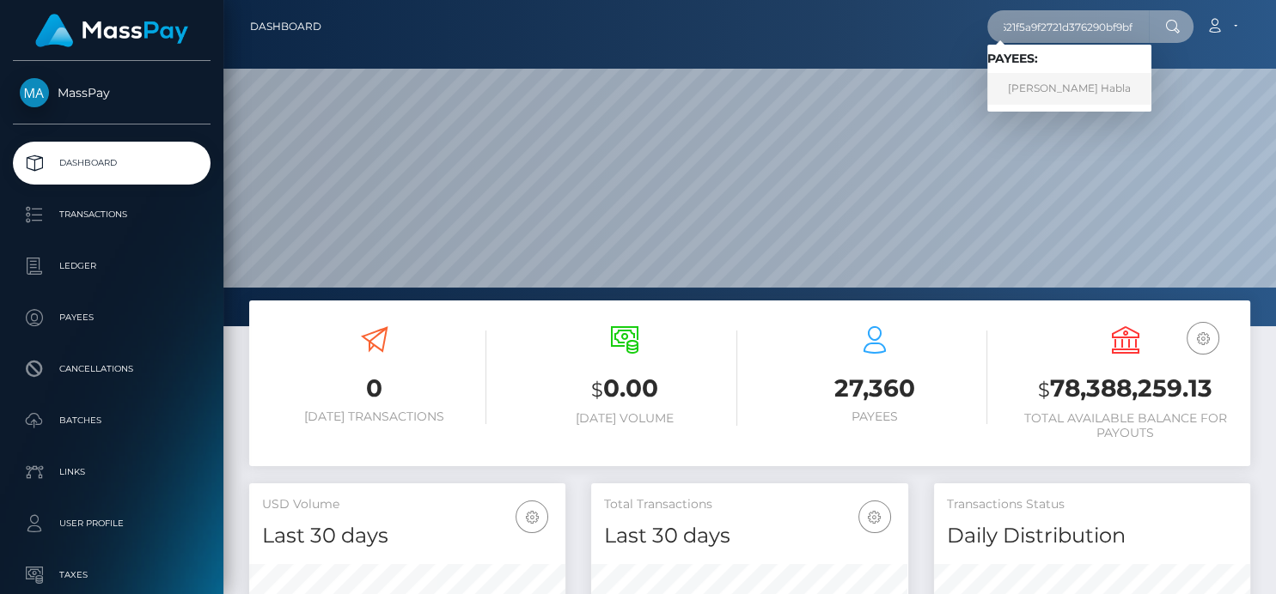
type input "621f5a9f2721d376290bf9bf"
click at [1058, 86] on link "[PERSON_NAME] Habla" at bounding box center [1069, 89] width 164 height 32
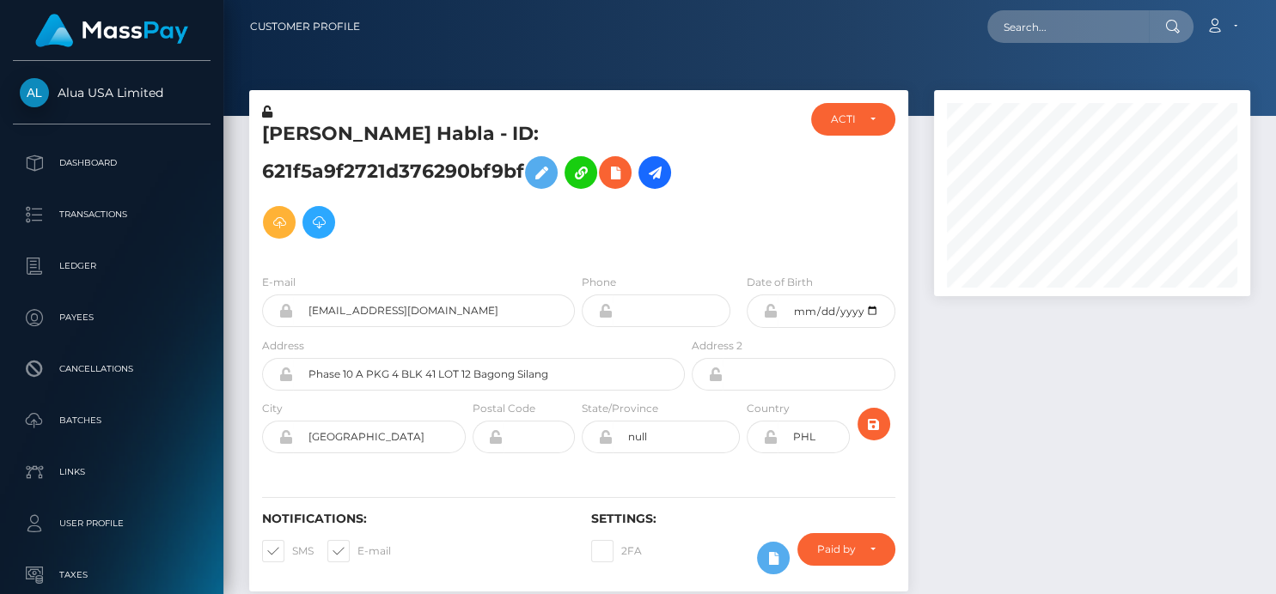
scroll to position [206, 316]
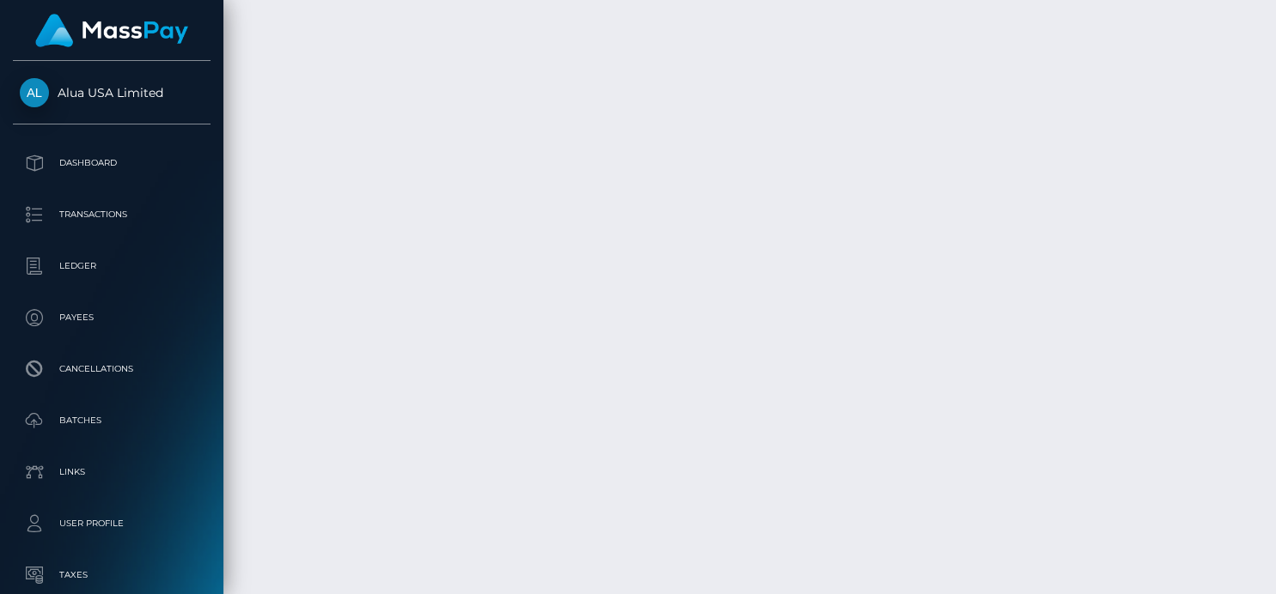
scroll to position [4614, 0]
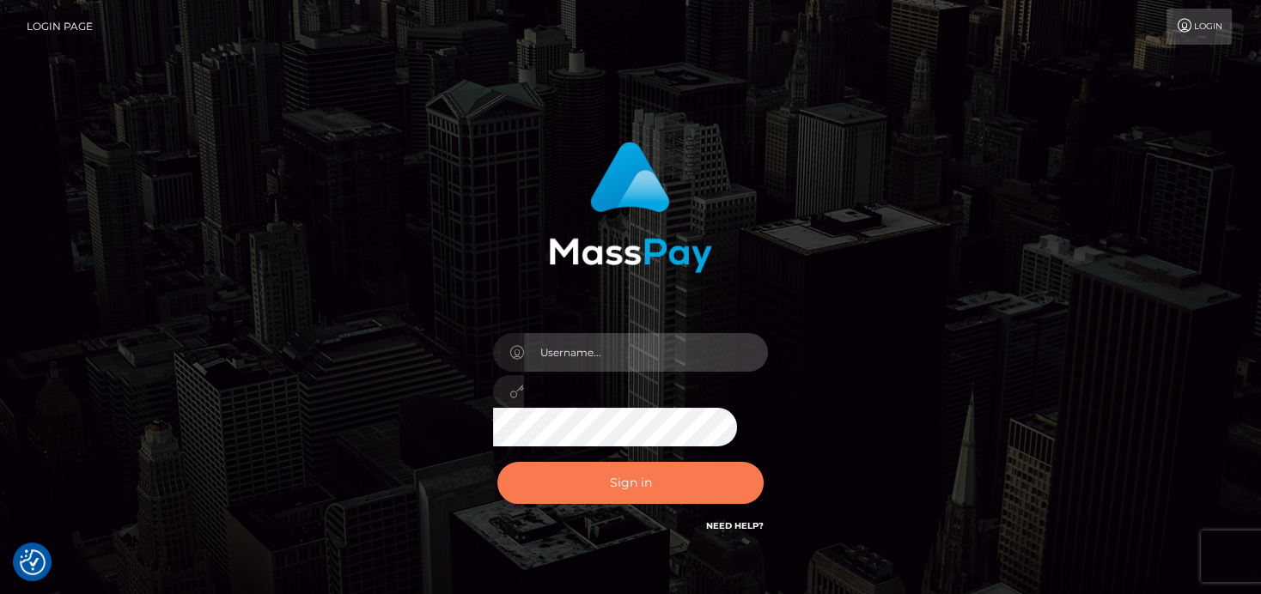
type input "[PERSON_NAME]"
click at [658, 503] on button "Sign in" at bounding box center [630, 483] width 266 height 42
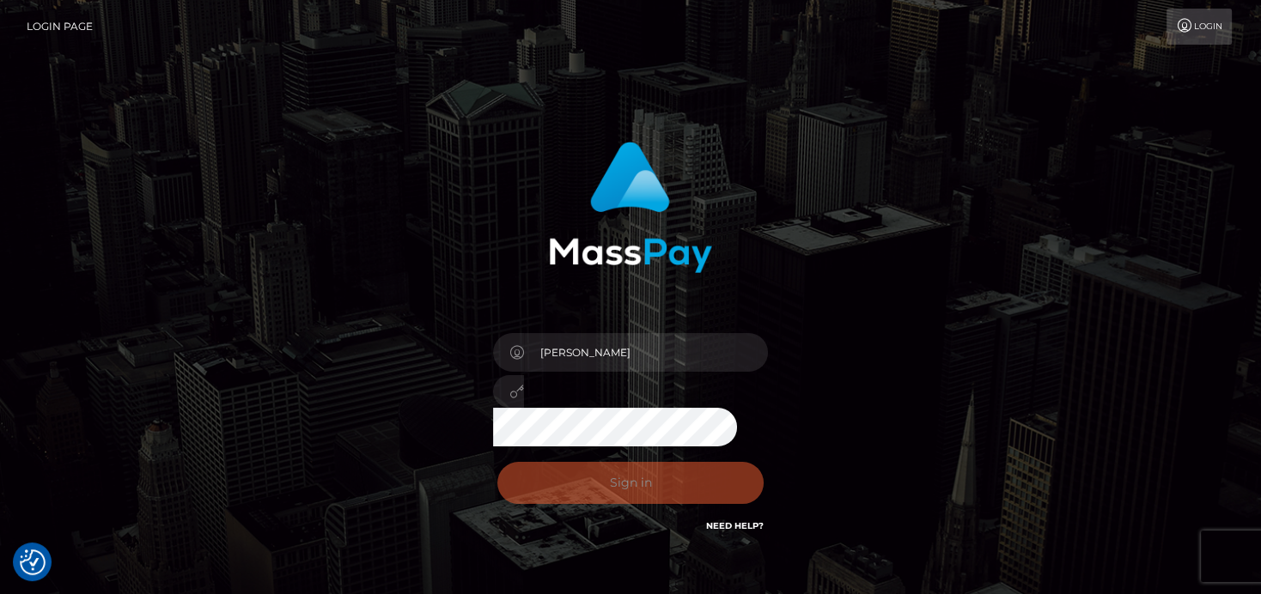
click at [660, 497] on div "Sign in Need Help?" at bounding box center [630, 490] width 301 height 76
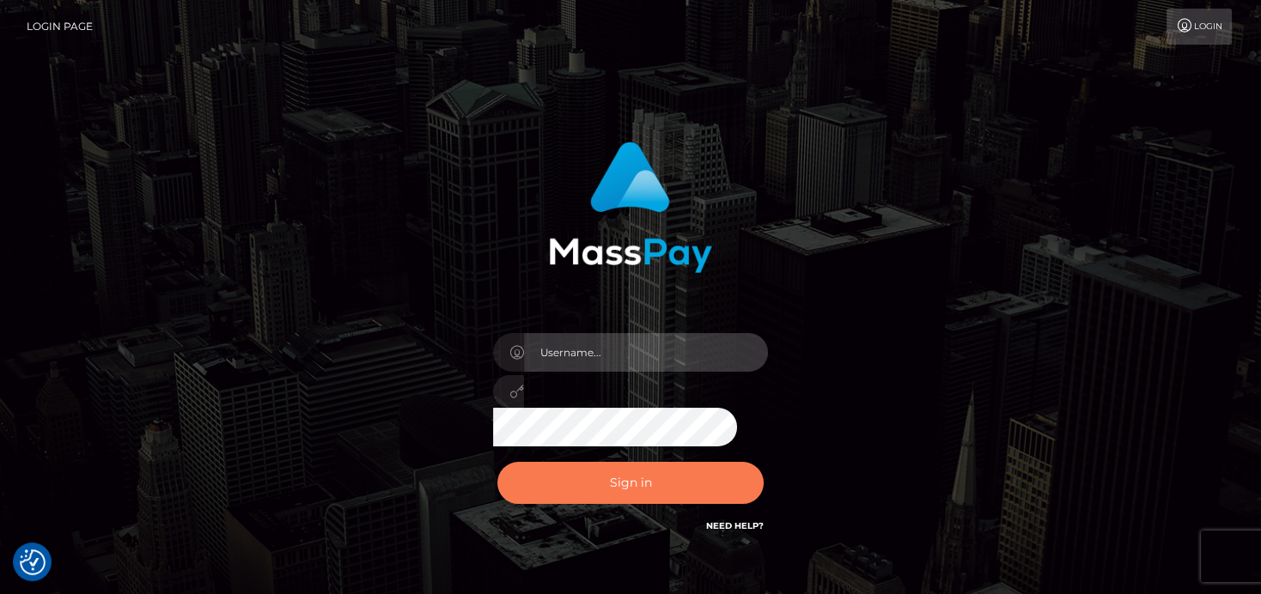
type input "[PERSON_NAME]"
click at [553, 471] on button "Sign in" at bounding box center [630, 483] width 266 height 42
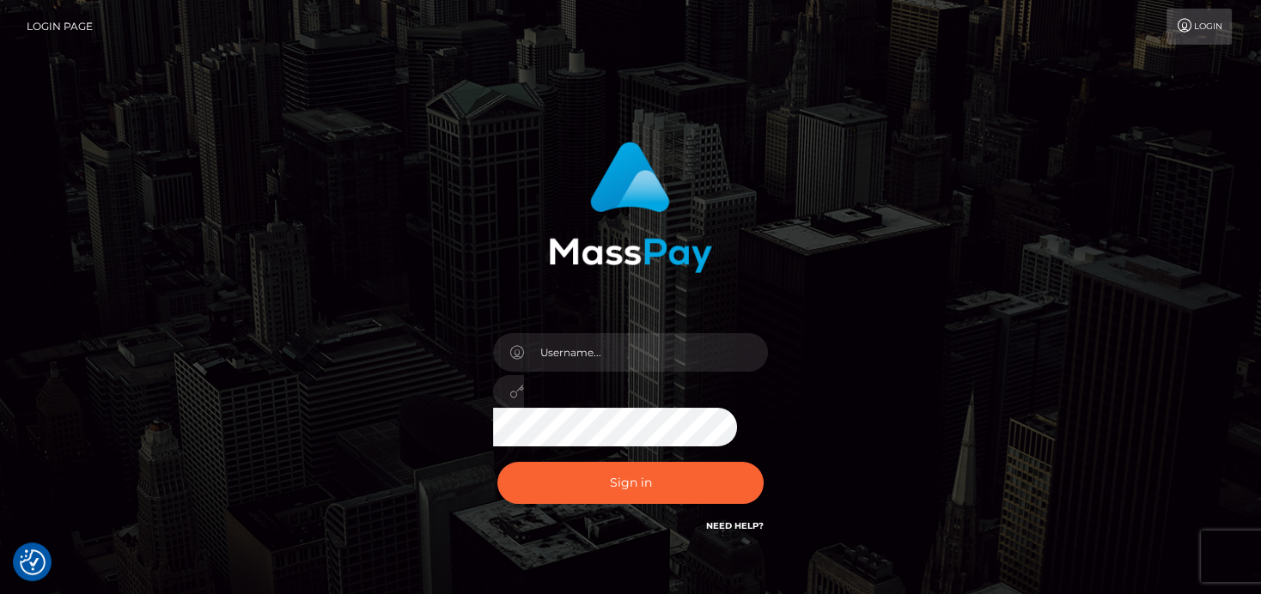
checkbox input "true"
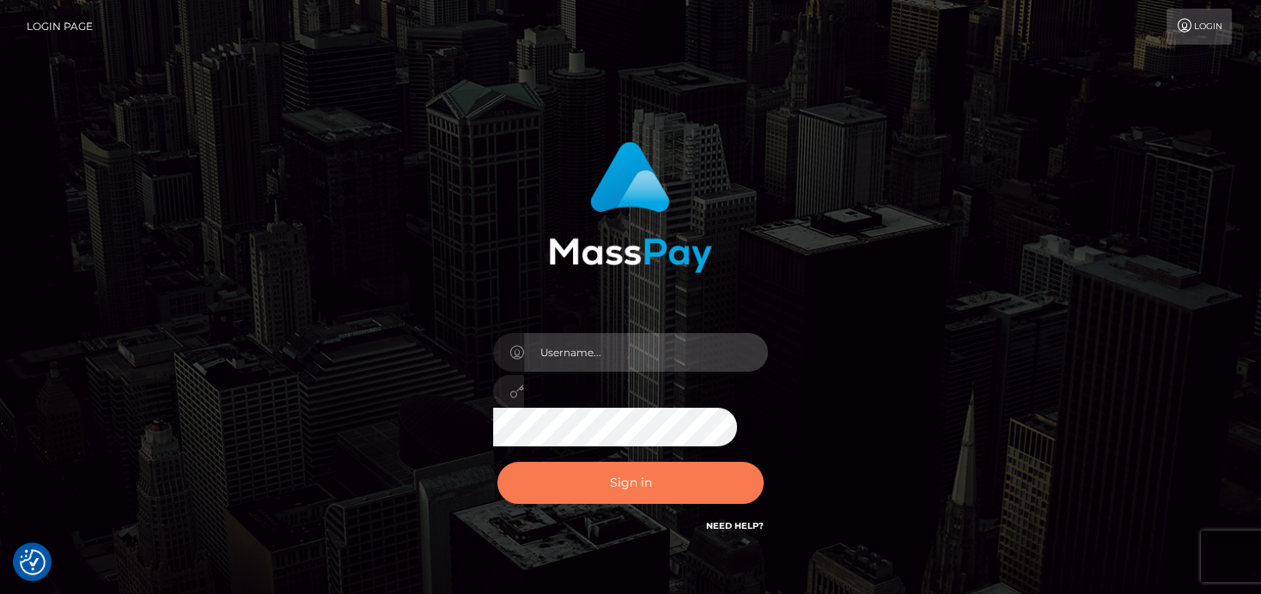
type input "[PERSON_NAME]"
click at [590, 476] on button "Sign in" at bounding box center [630, 483] width 266 height 42
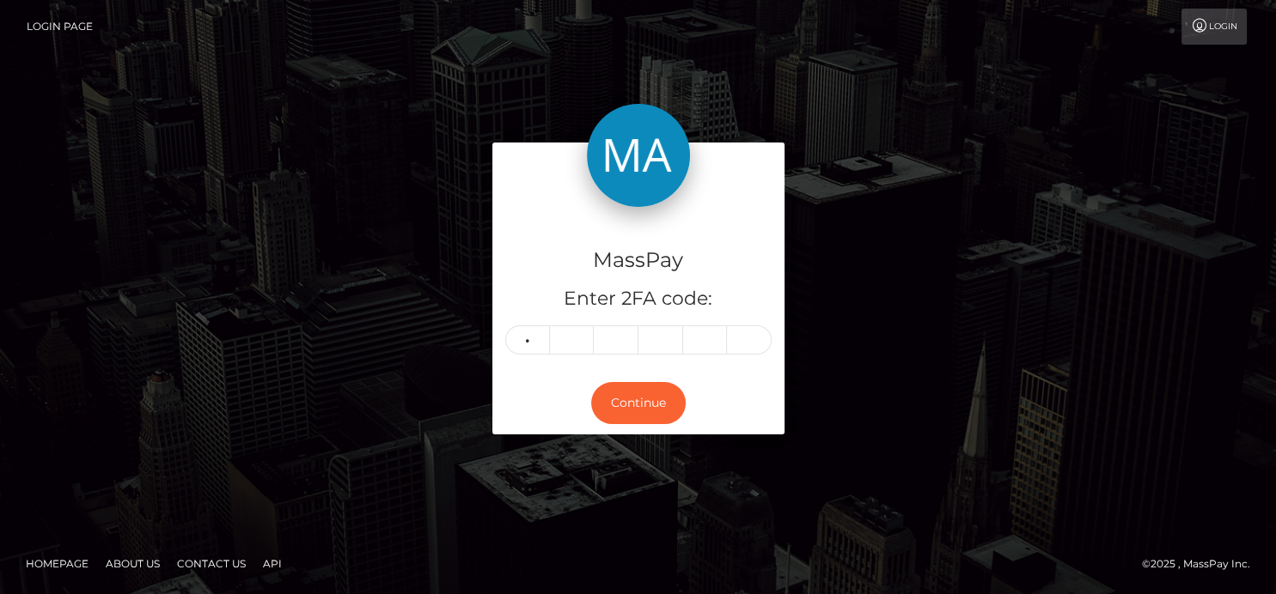
type input "3"
type input "8"
type input "4"
type input "6"
type input "5"
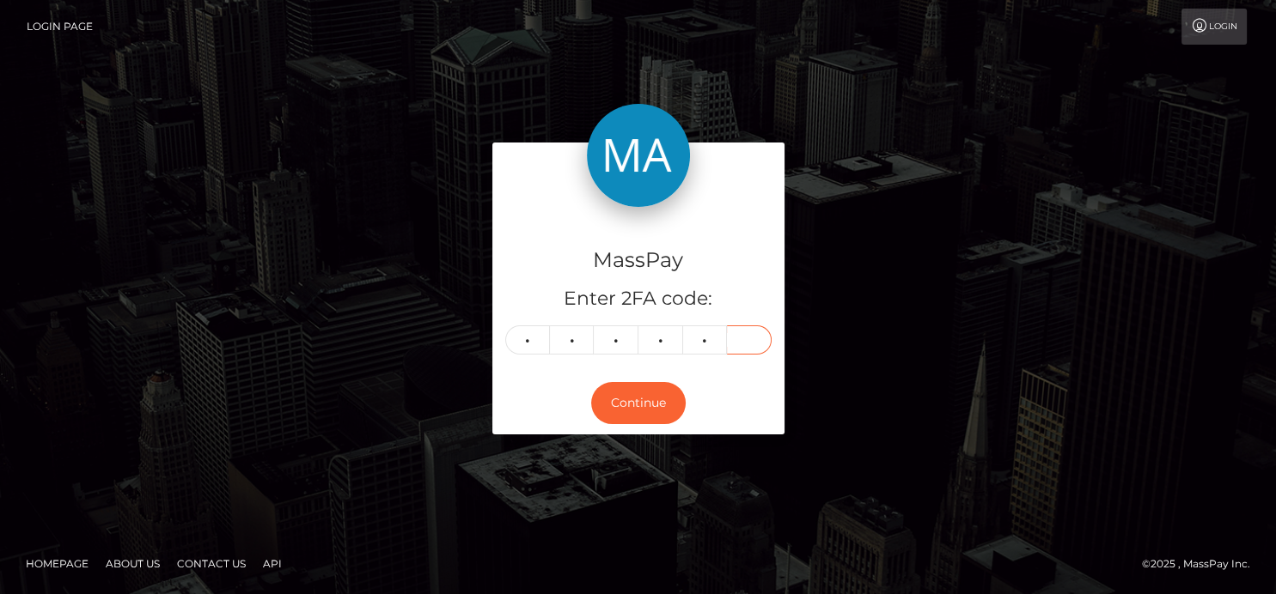
type input "2"
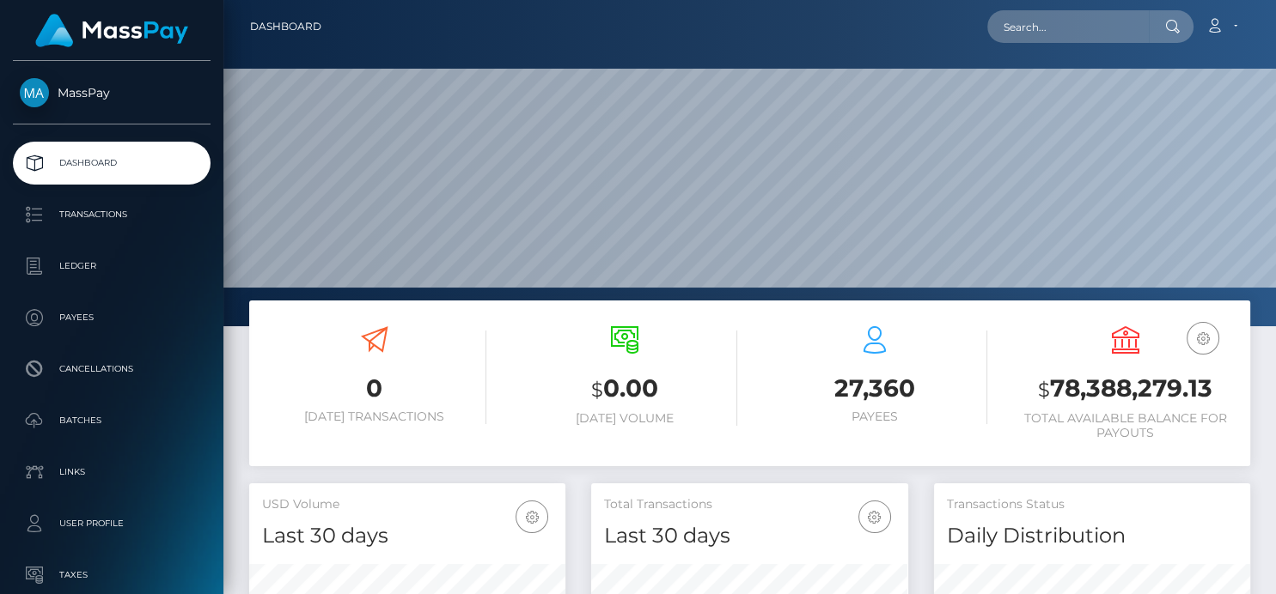
scroll to position [304, 316]
click at [1033, 34] on input "text" at bounding box center [1068, 26] width 162 height 33
paste input "sweetbabeangel@icloud.com"
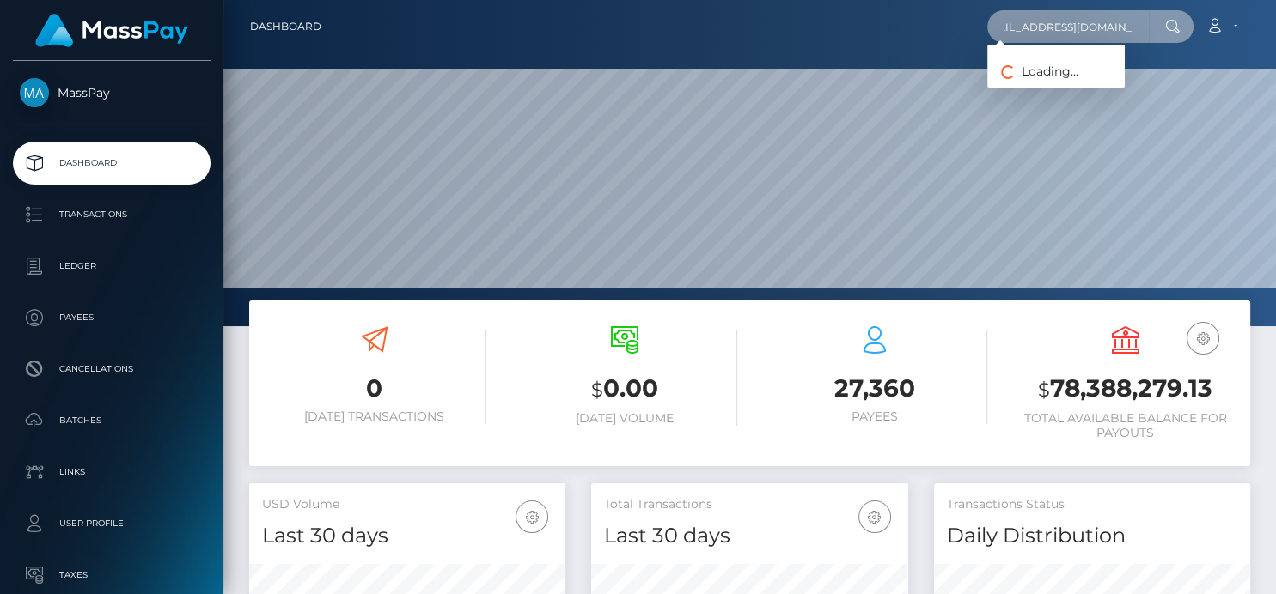
type input "sweetbabeangel@icloud.com"
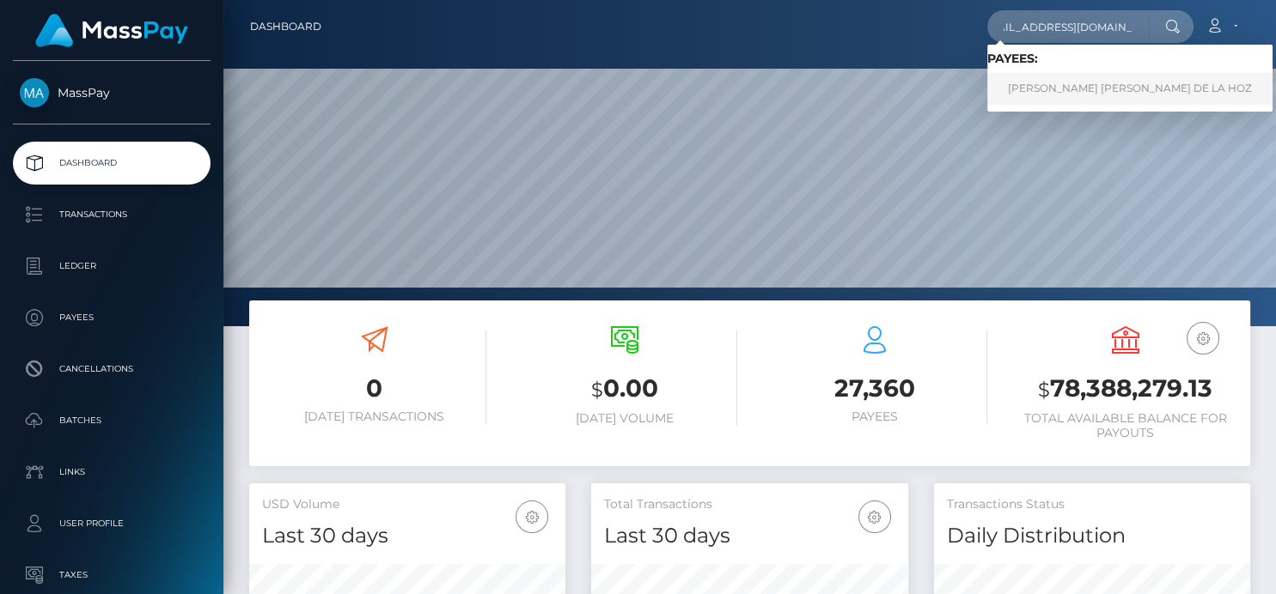
scroll to position [0, 0]
click at [1055, 93] on link "CARMEN SOFIA GARCIA DE LA HOZ" at bounding box center [1129, 89] width 285 height 32
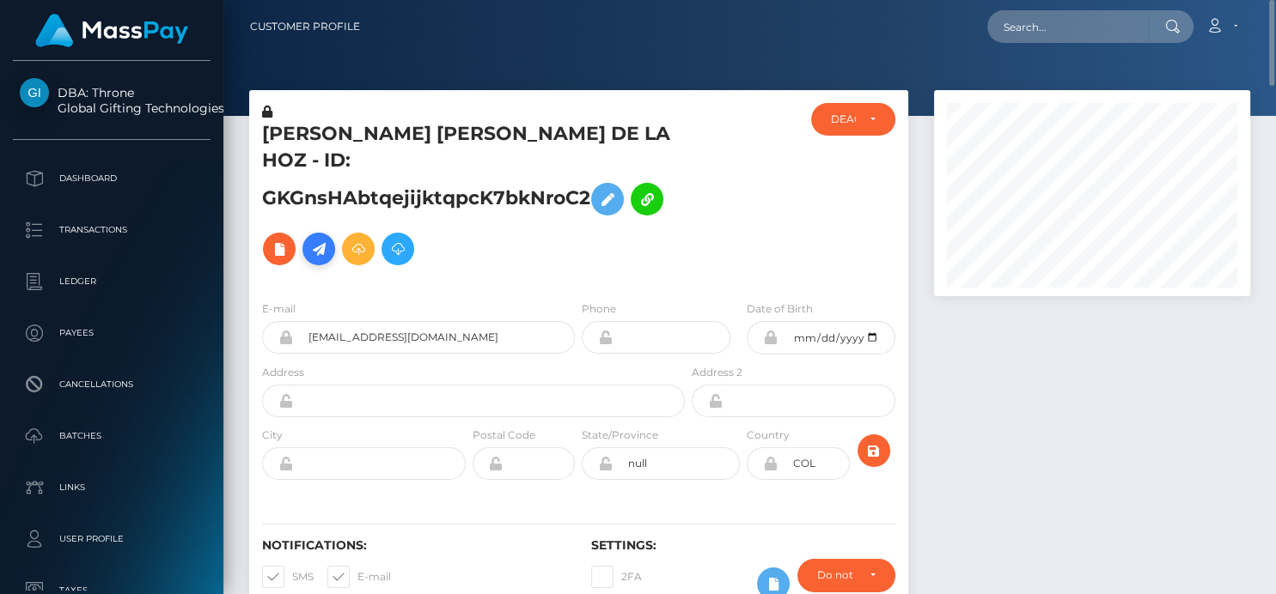
click at [322, 239] on icon at bounding box center [318, 249] width 21 height 21
click at [272, 239] on icon at bounding box center [279, 249] width 21 height 21
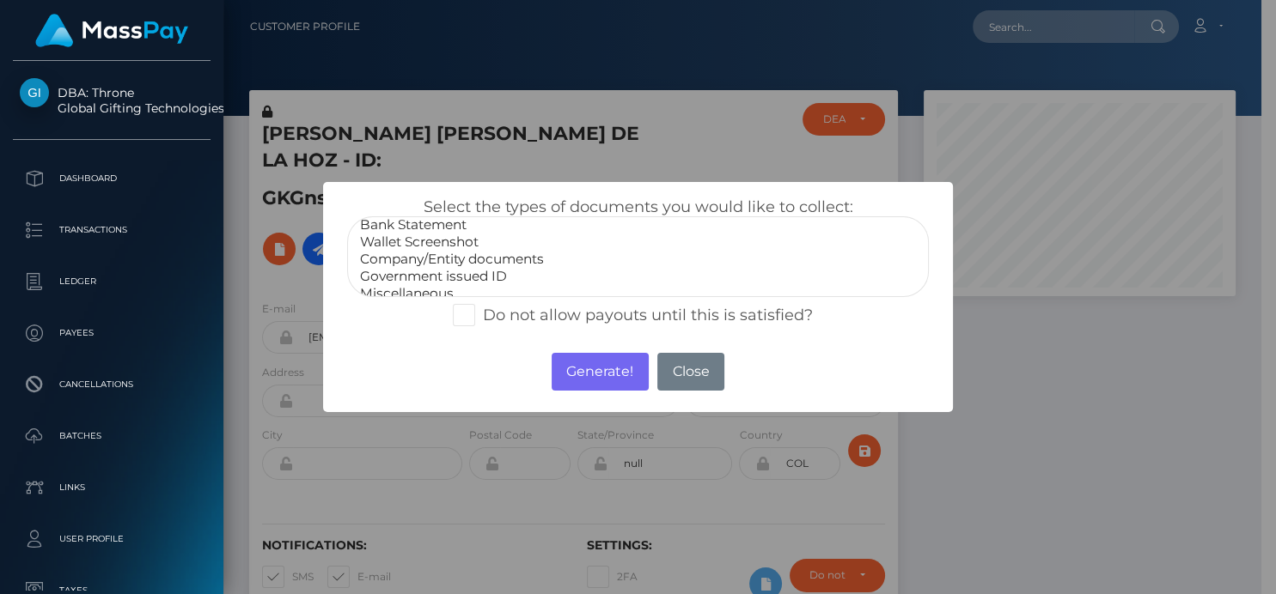
scroll to position [33, 0]
select select "Miscellaneous"
click at [449, 286] on option "Miscellaneous" at bounding box center [637, 284] width 558 height 17
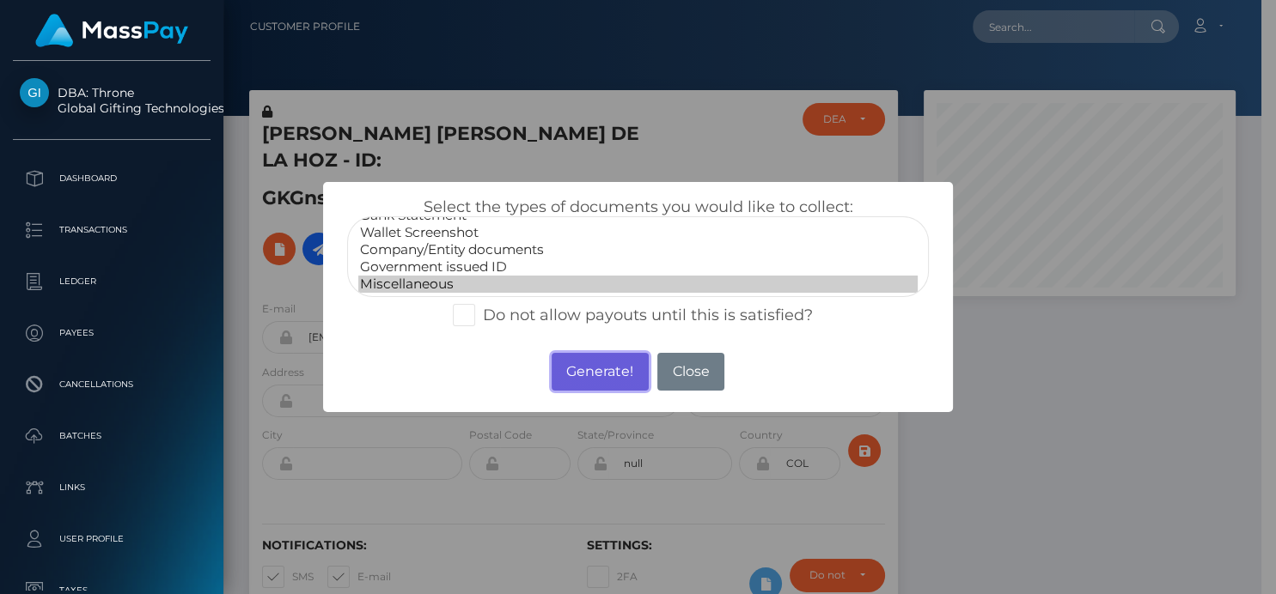
click at [592, 380] on button "Generate!" at bounding box center [600, 372] width 97 height 38
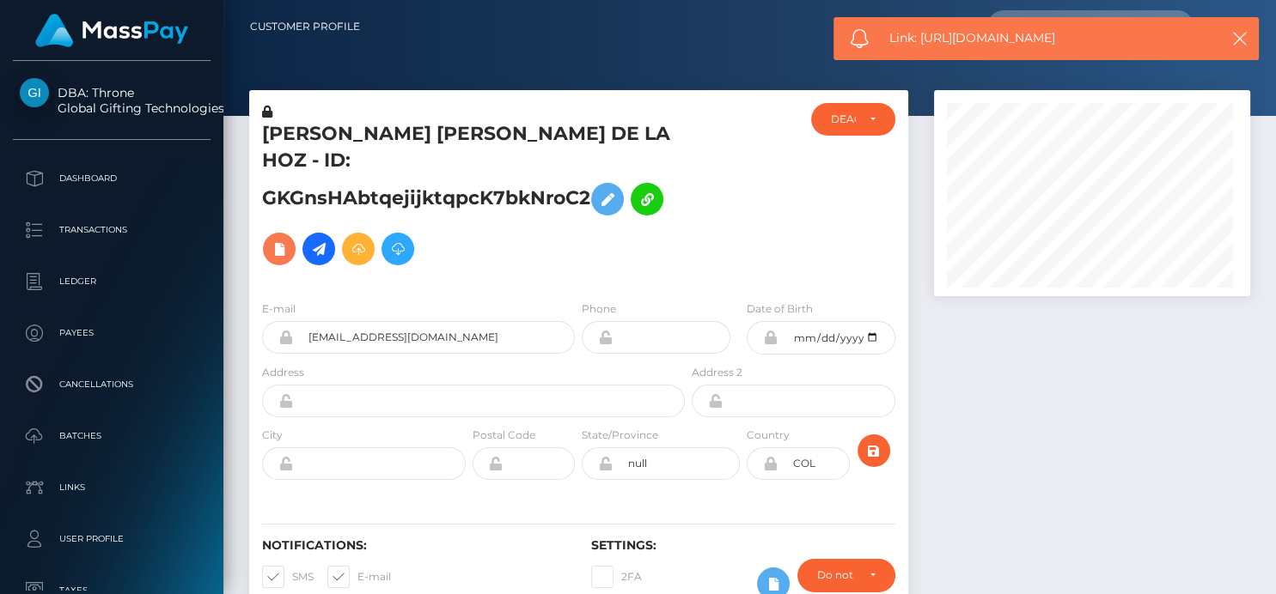
scroll to position [206, 316]
drag, startPoint x: 1092, startPoint y: 44, endPoint x: 921, endPoint y: 40, distance: 171.0
click at [921, 40] on span "Link: https://l.maspay.io/DgLPR" at bounding box center [1046, 38] width 314 height 18
copy span "https://l.maspay.io/DgLPR"
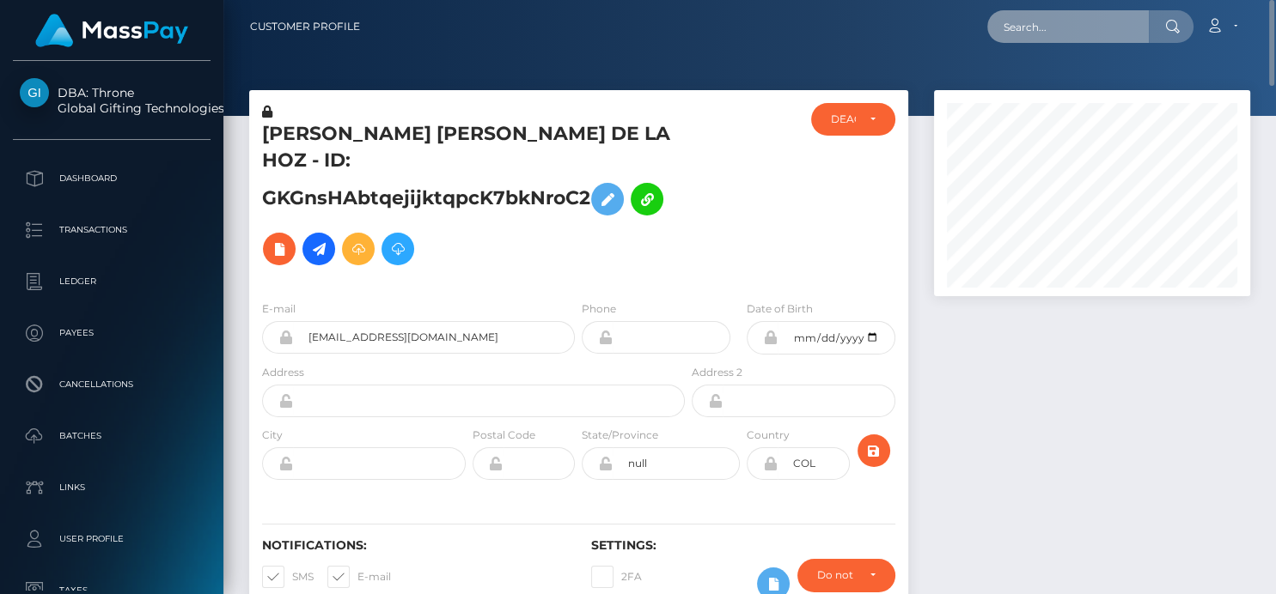
click at [1016, 32] on input "text" at bounding box center [1068, 26] width 162 height 33
paste input "amosangela33@gmail.com"
type input "amosangela33@gmail.com"
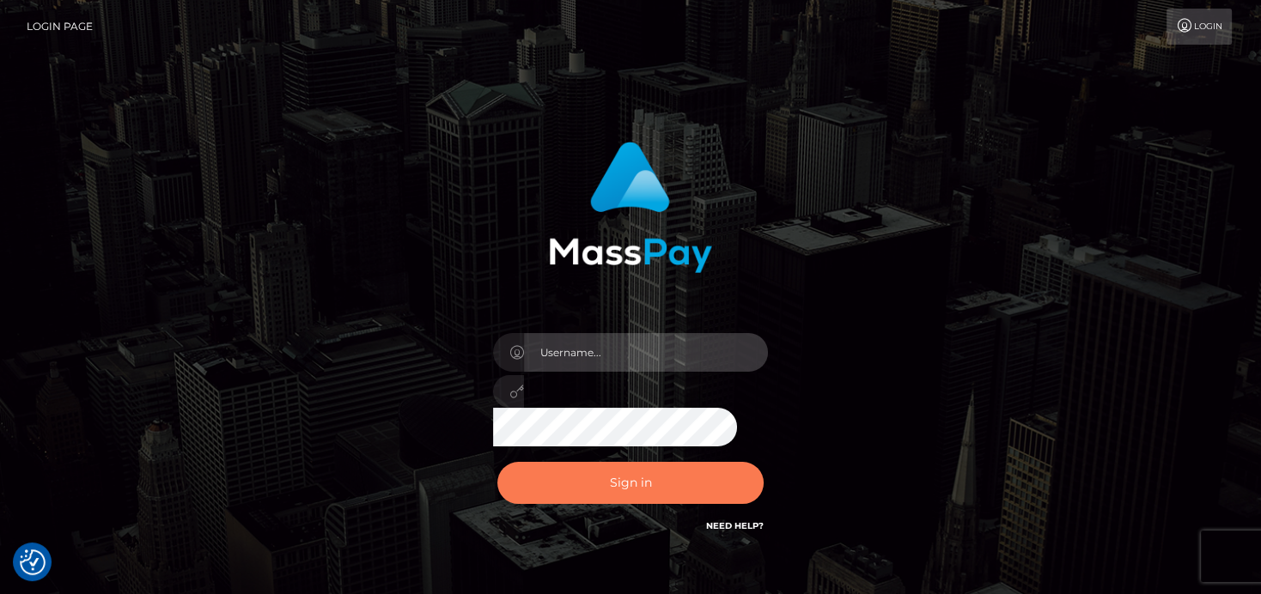
type input "denise"
click at [667, 482] on button "Sign in" at bounding box center [630, 483] width 266 height 42
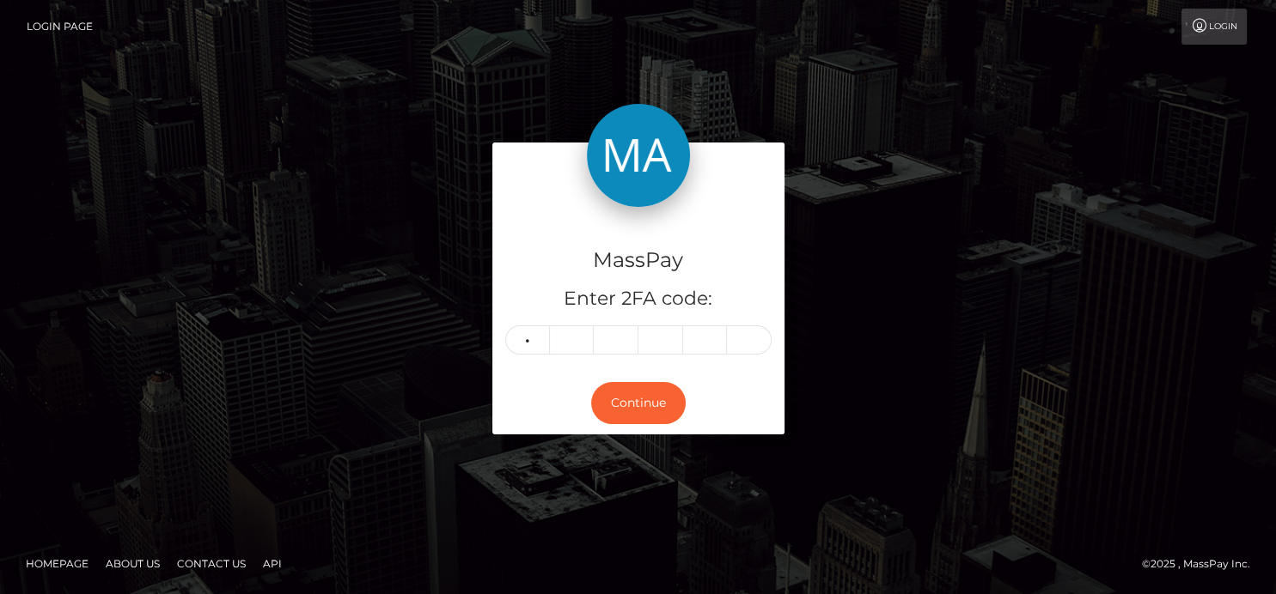
type input "2"
type input "0"
type input "9"
type input "5"
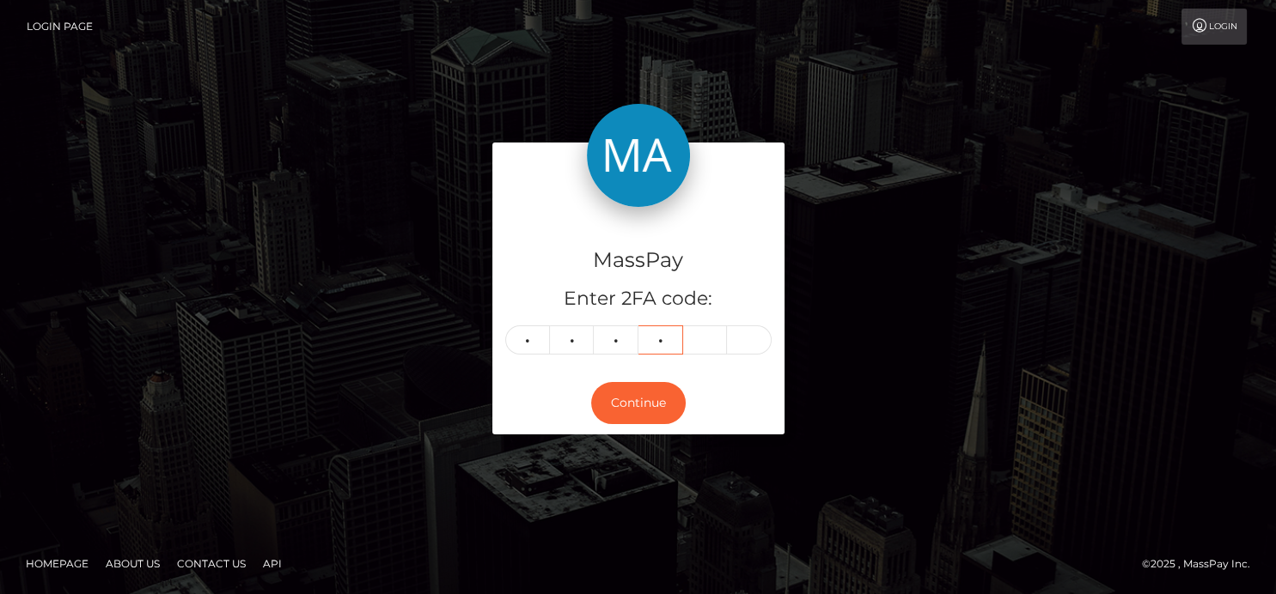
type input "2"
type input "1"
type input "6"
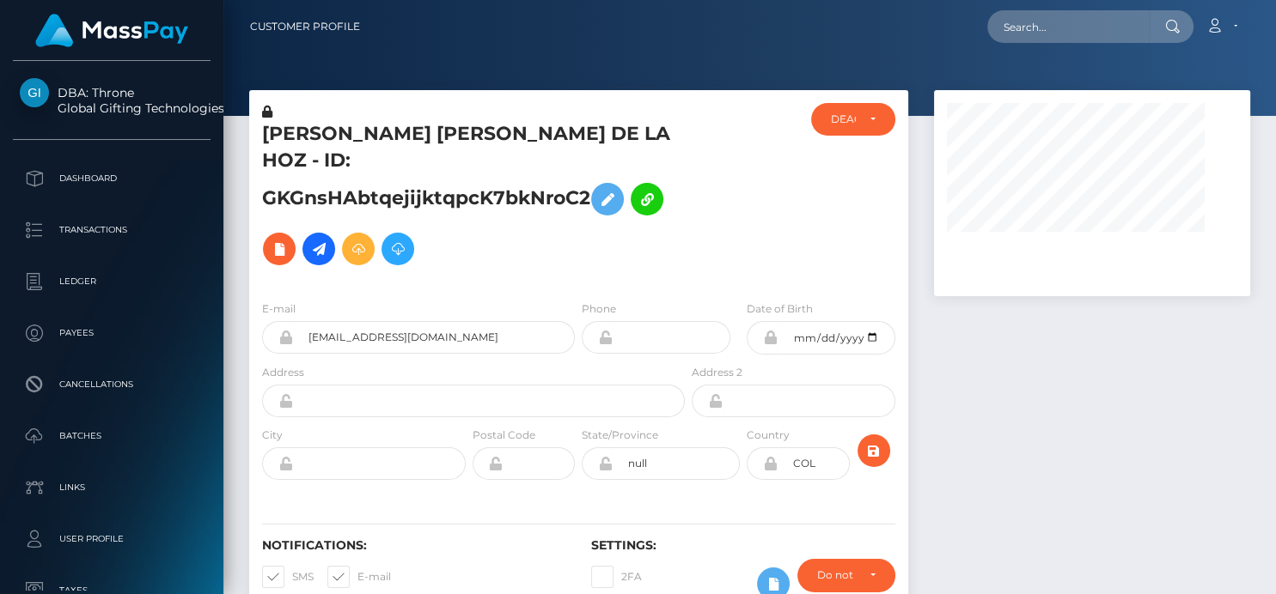
scroll to position [206, 316]
click at [1040, 34] on input "text" at bounding box center [1068, 26] width 162 height 33
paste input "[EMAIL_ADDRESS][DOMAIN_NAME]"
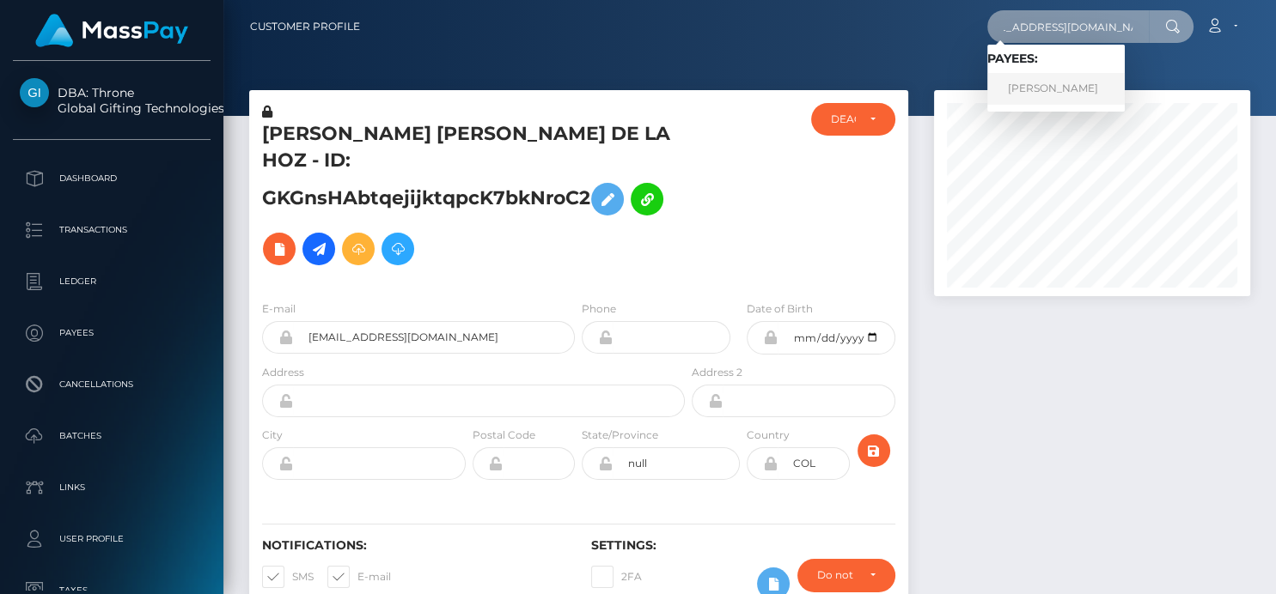
type input "[EMAIL_ADDRESS][DOMAIN_NAME]"
click at [1031, 90] on link "Debra Sweeney" at bounding box center [1055, 89] width 137 height 32
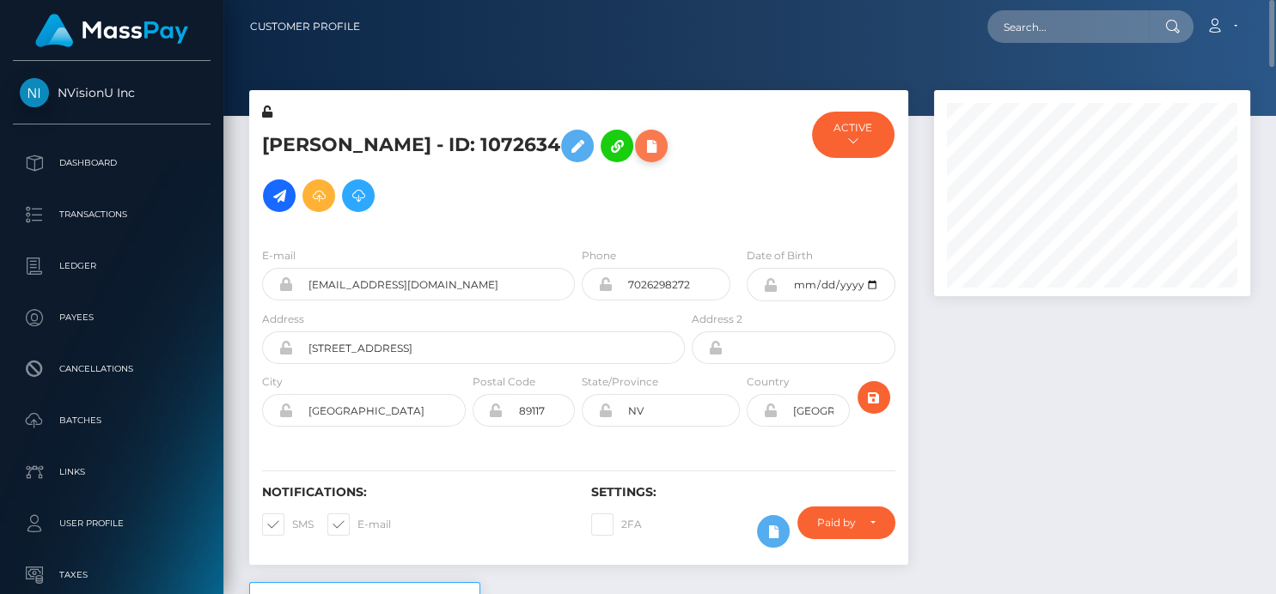
click at [641, 155] on icon at bounding box center [651, 146] width 21 height 21
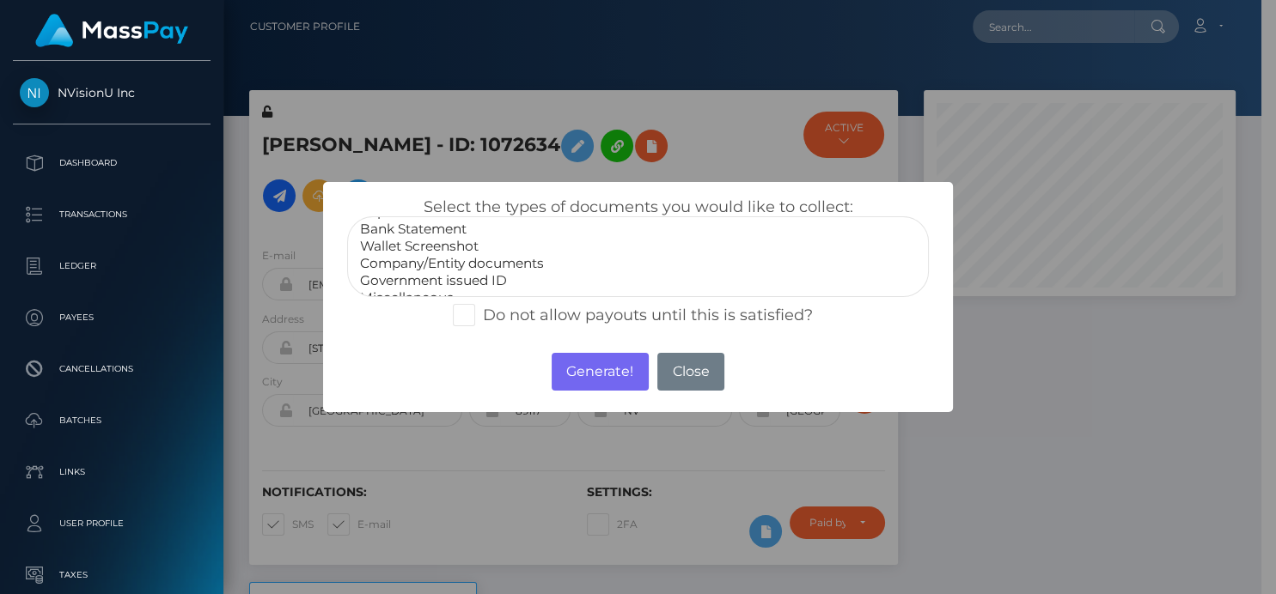
scroll to position [33, 0]
select select "Government issued ID"
click at [470, 263] on option "Government issued ID" at bounding box center [637, 267] width 558 height 17
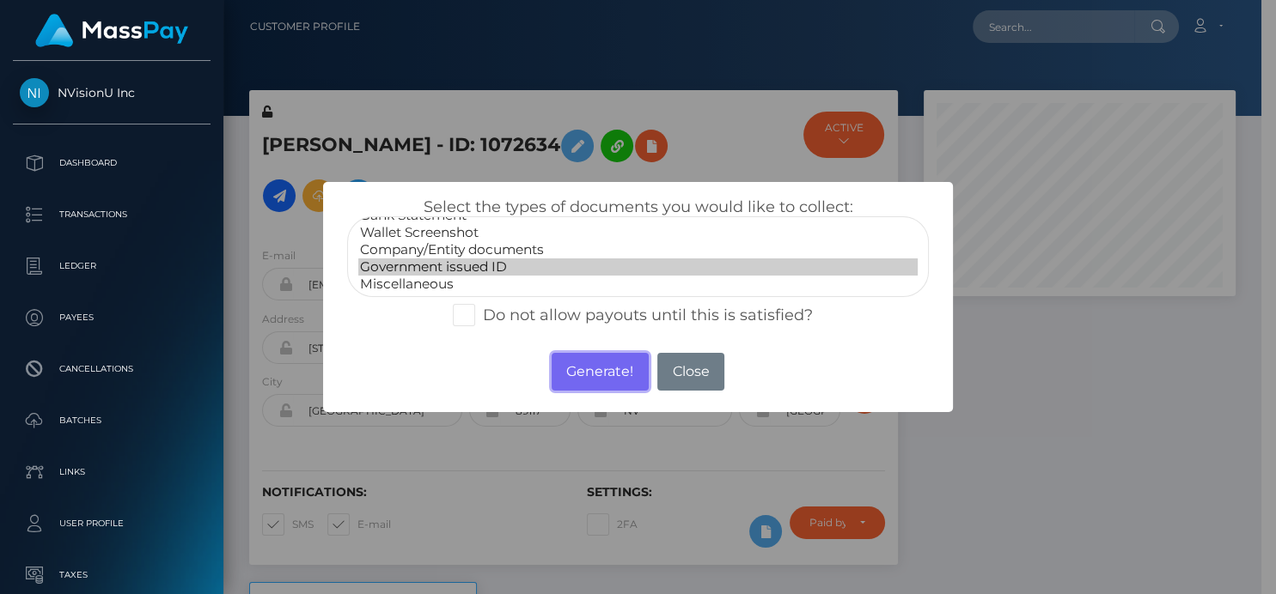
drag, startPoint x: 622, startPoint y: 382, endPoint x: 907, endPoint y: 153, distance: 366.0
click at [621, 382] on button "Generate!" at bounding box center [600, 372] width 97 height 38
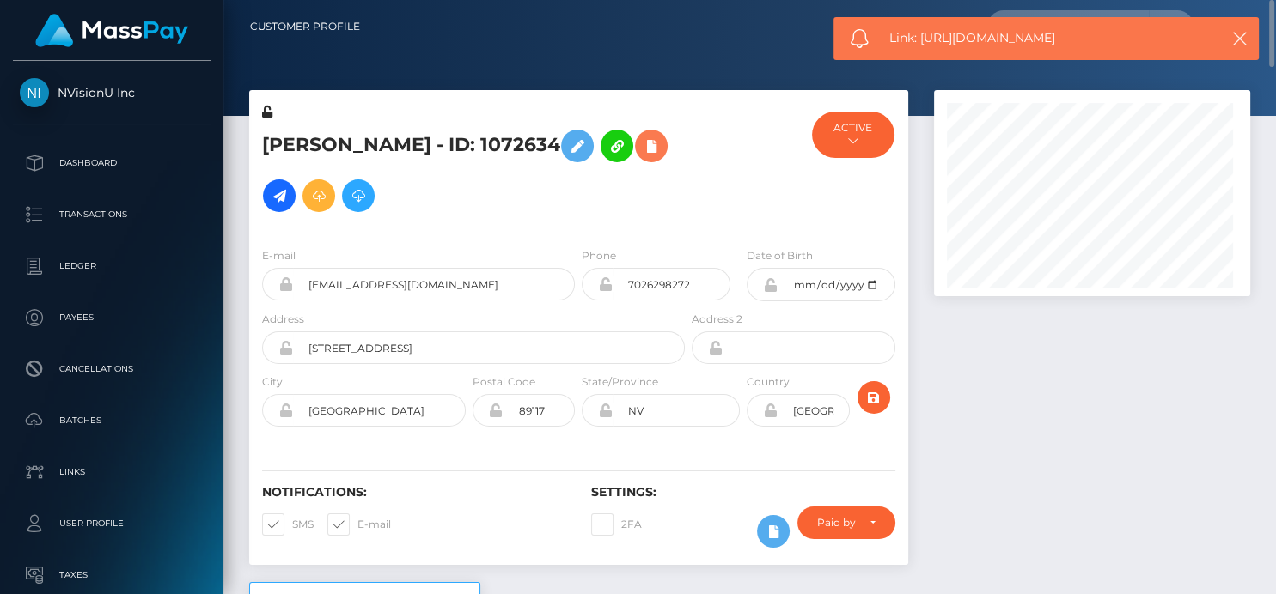
scroll to position [206, 316]
drag, startPoint x: 1073, startPoint y: 38, endPoint x: 920, endPoint y: 39, distance: 152.9
click at [920, 39] on span "Link: [URL][DOMAIN_NAME]" at bounding box center [1046, 38] width 314 height 18
copy span "[URL][DOMAIN_NAME]"
